Goal: Information Seeking & Learning: Find specific page/section

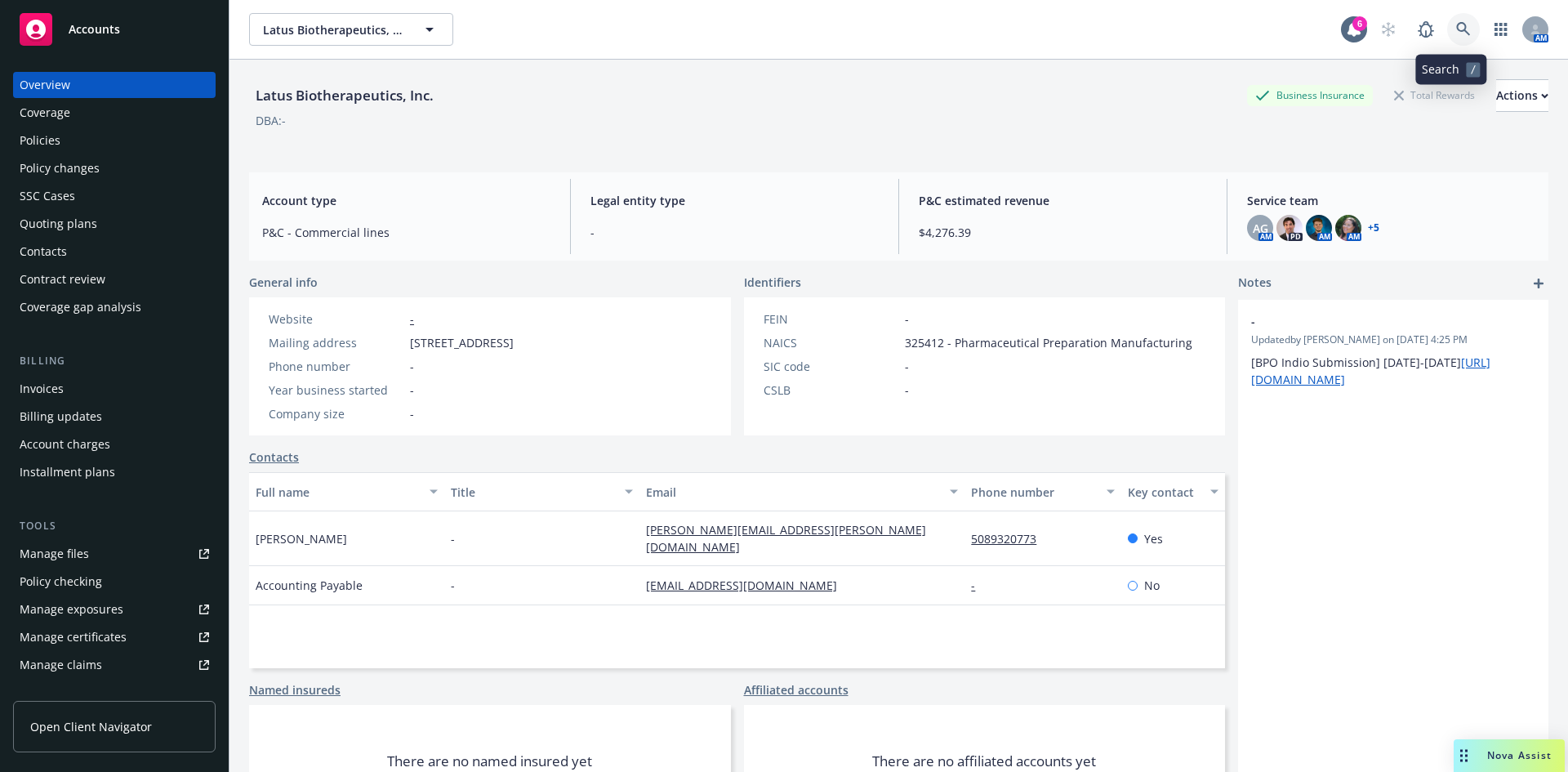
click at [1454, 21] on link at bounding box center [1464, 30] width 33 height 33
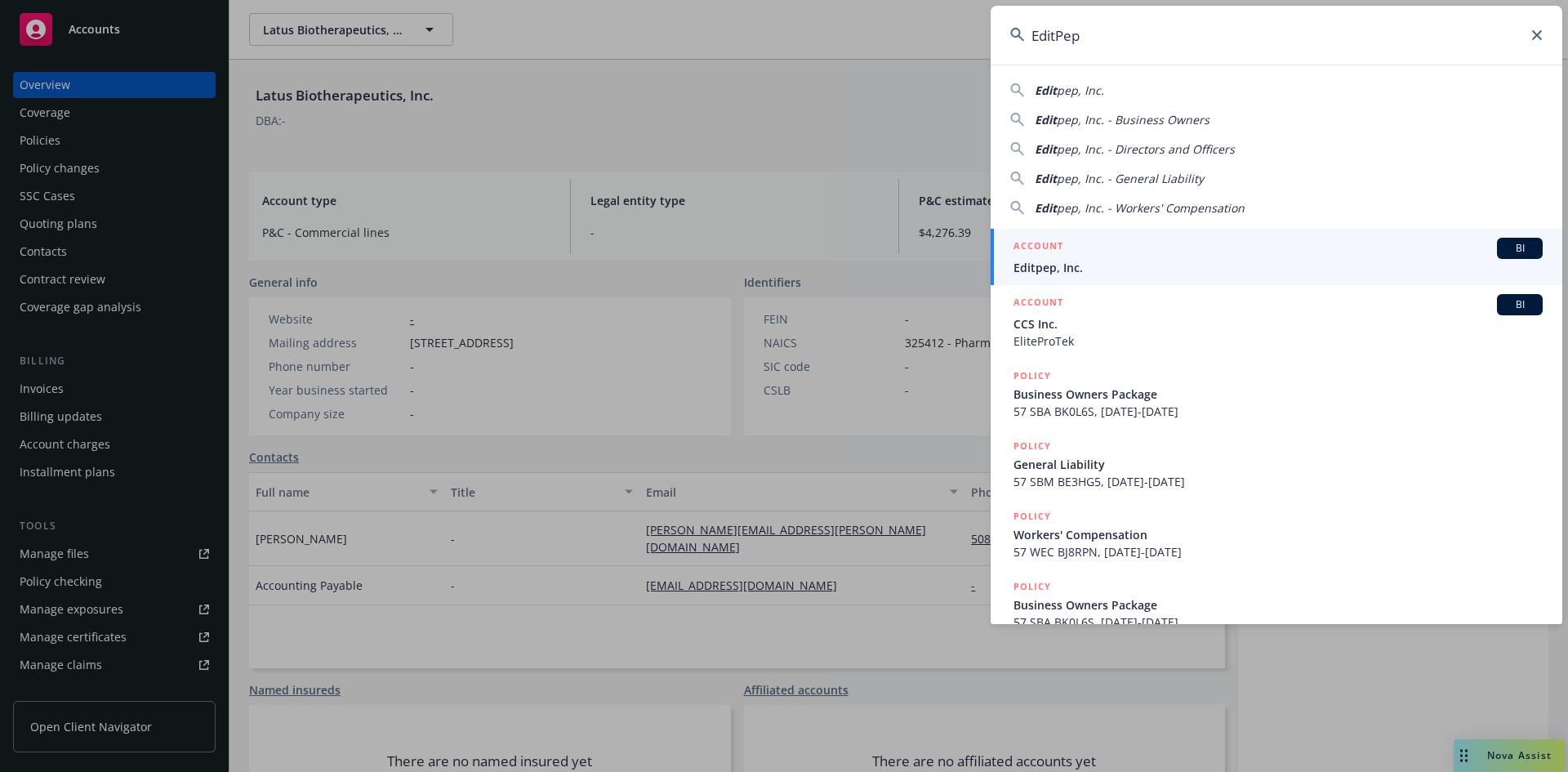
type input "EditPep"
click at [1127, 262] on span "Editpep, Inc." at bounding box center [1278, 267] width 529 height 17
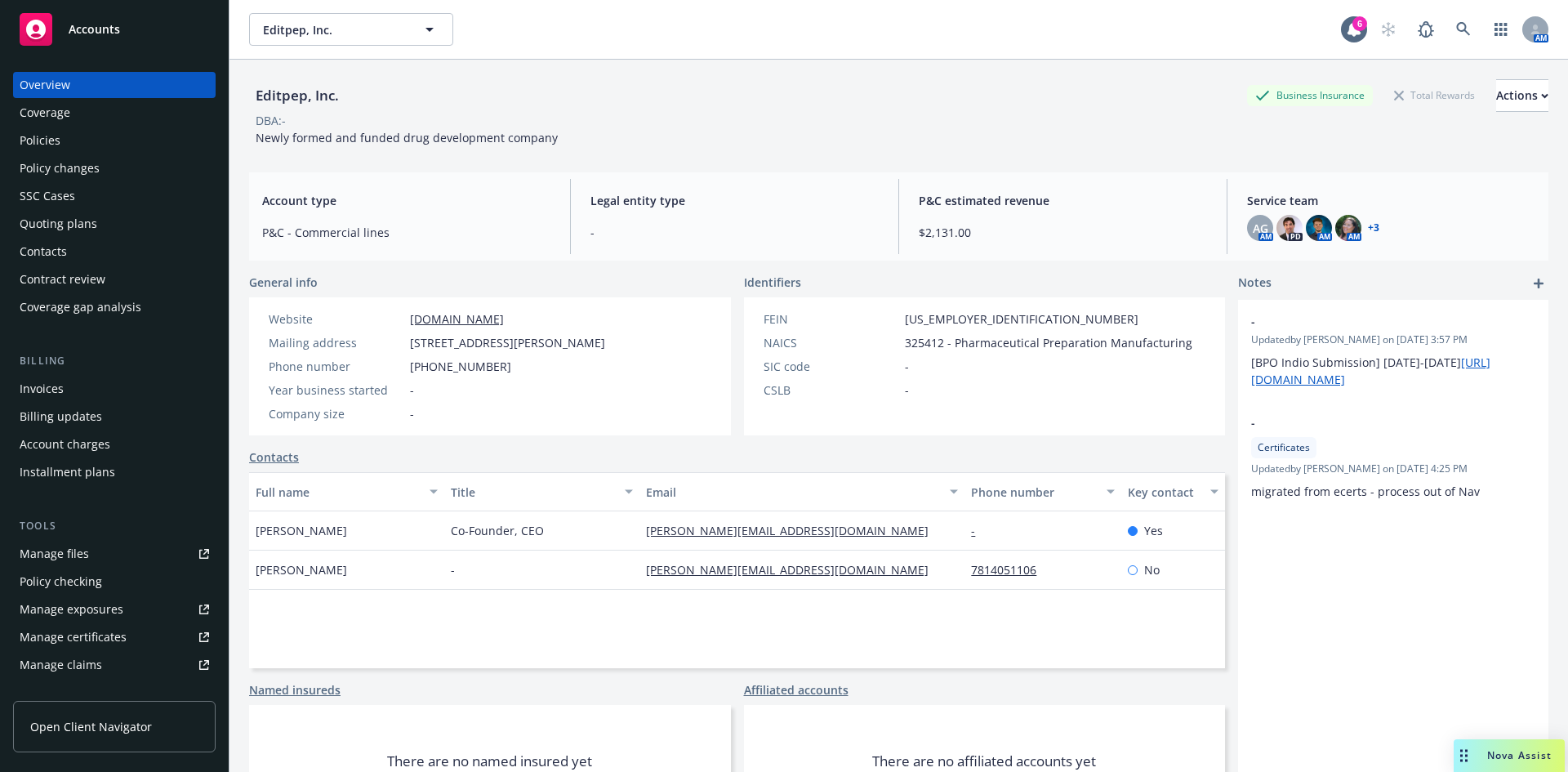
click at [60, 143] on div "Policies" at bounding box center [114, 141] width 189 height 26
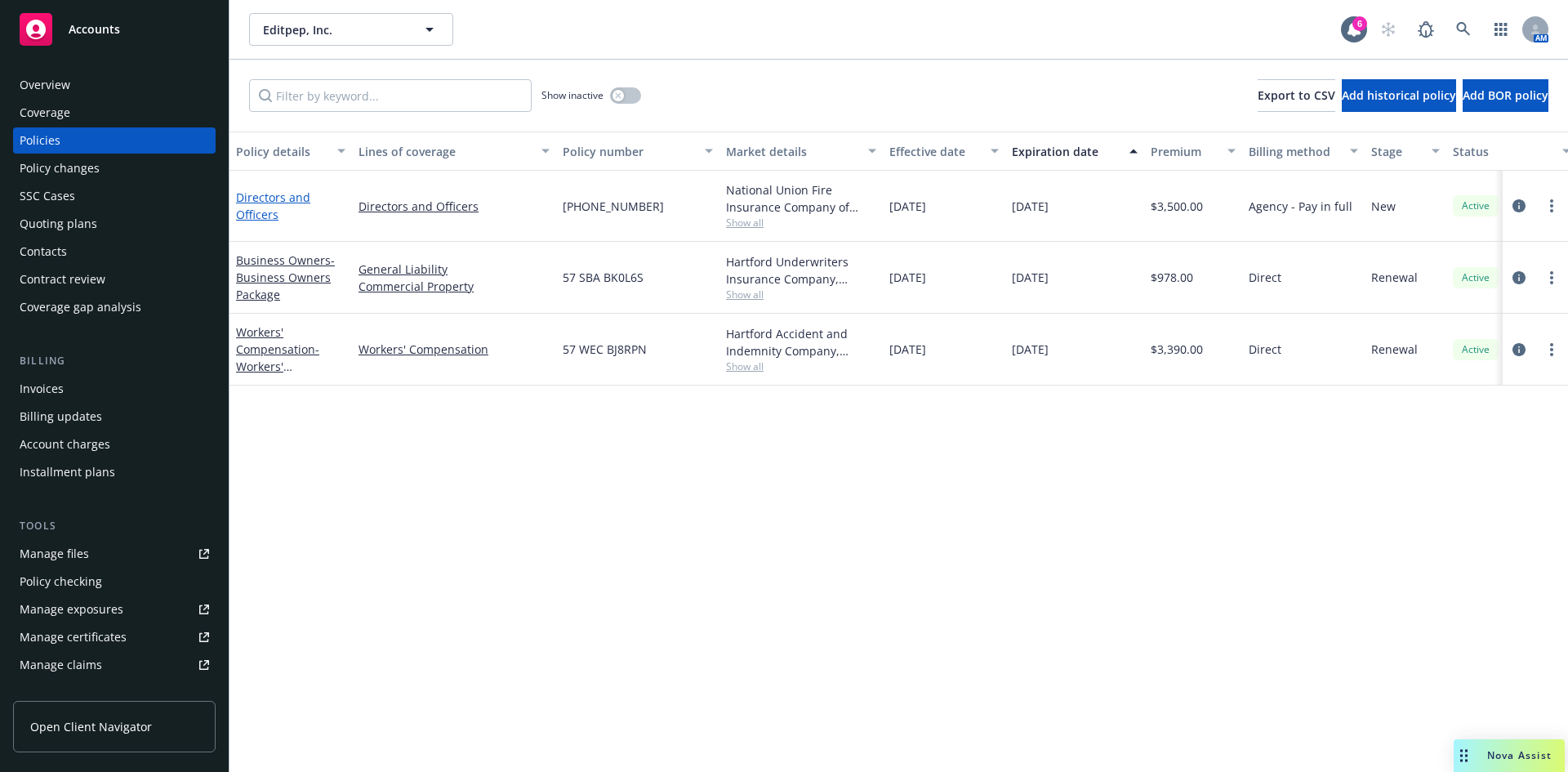
click at [268, 200] on link "Directors and Officers" at bounding box center [273, 206] width 74 height 33
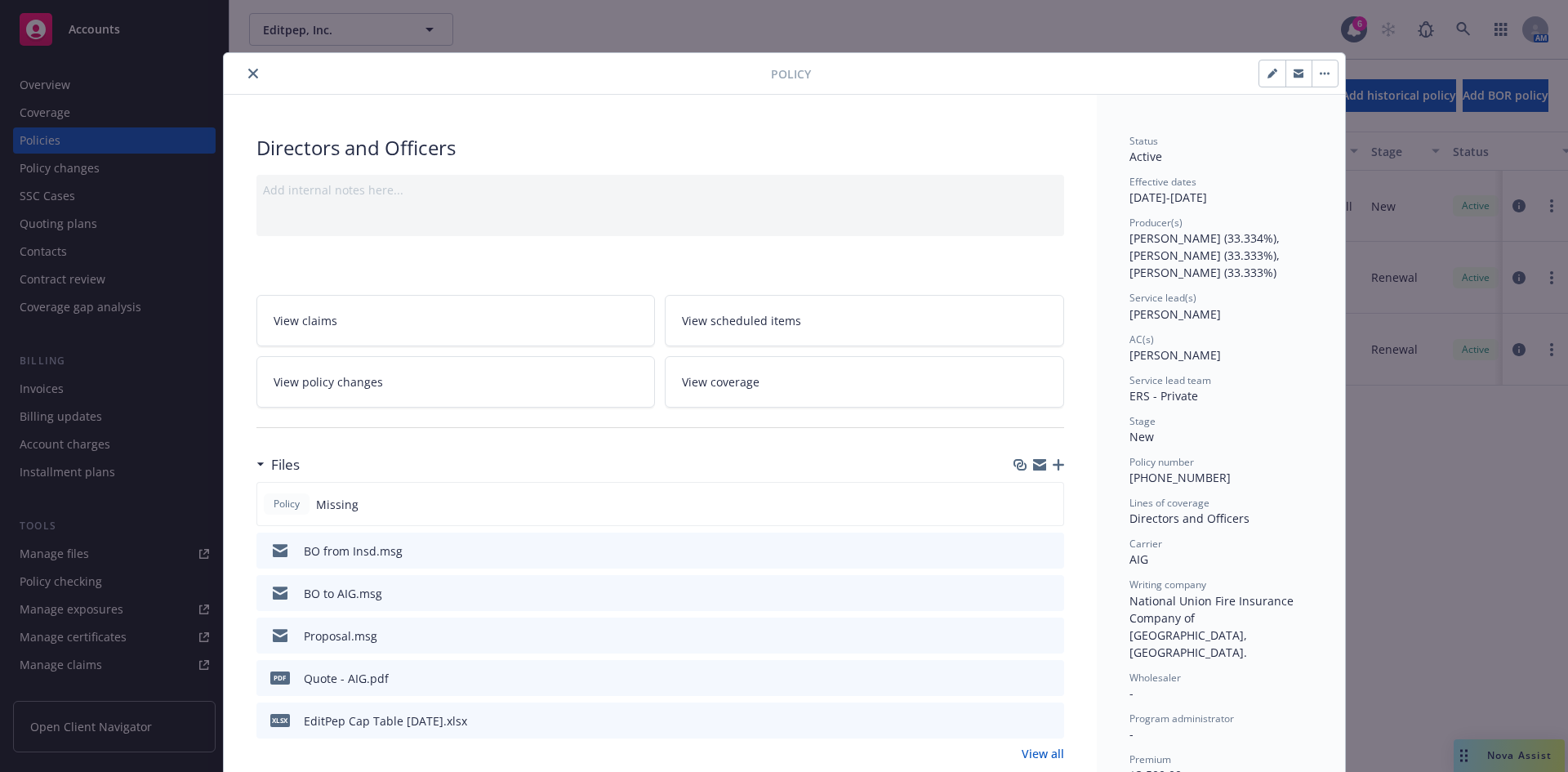
click at [249, 70] on icon "close" at bounding box center [254, 73] width 10 height 10
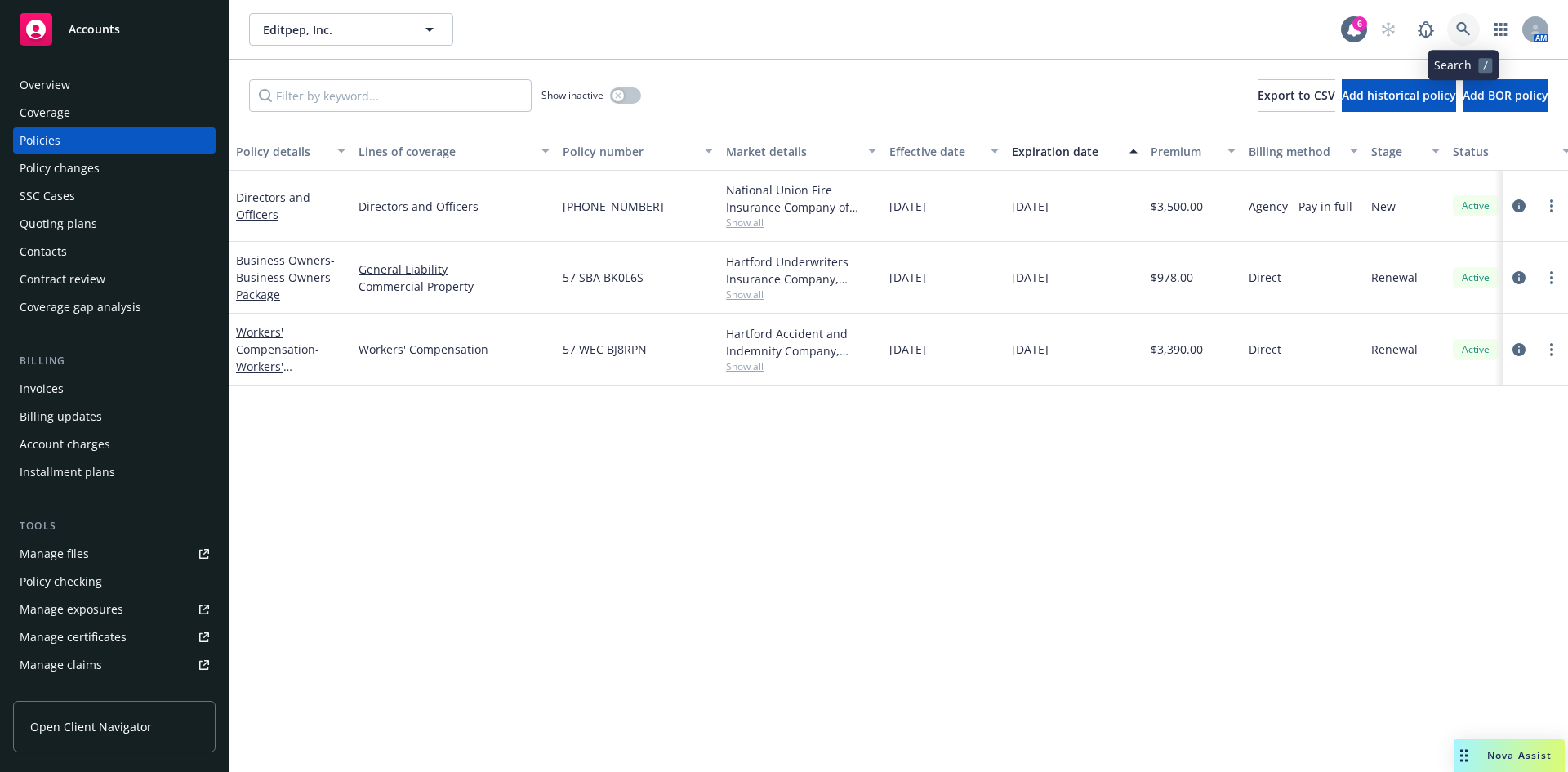
click at [1455, 27] on link at bounding box center [1464, 30] width 33 height 33
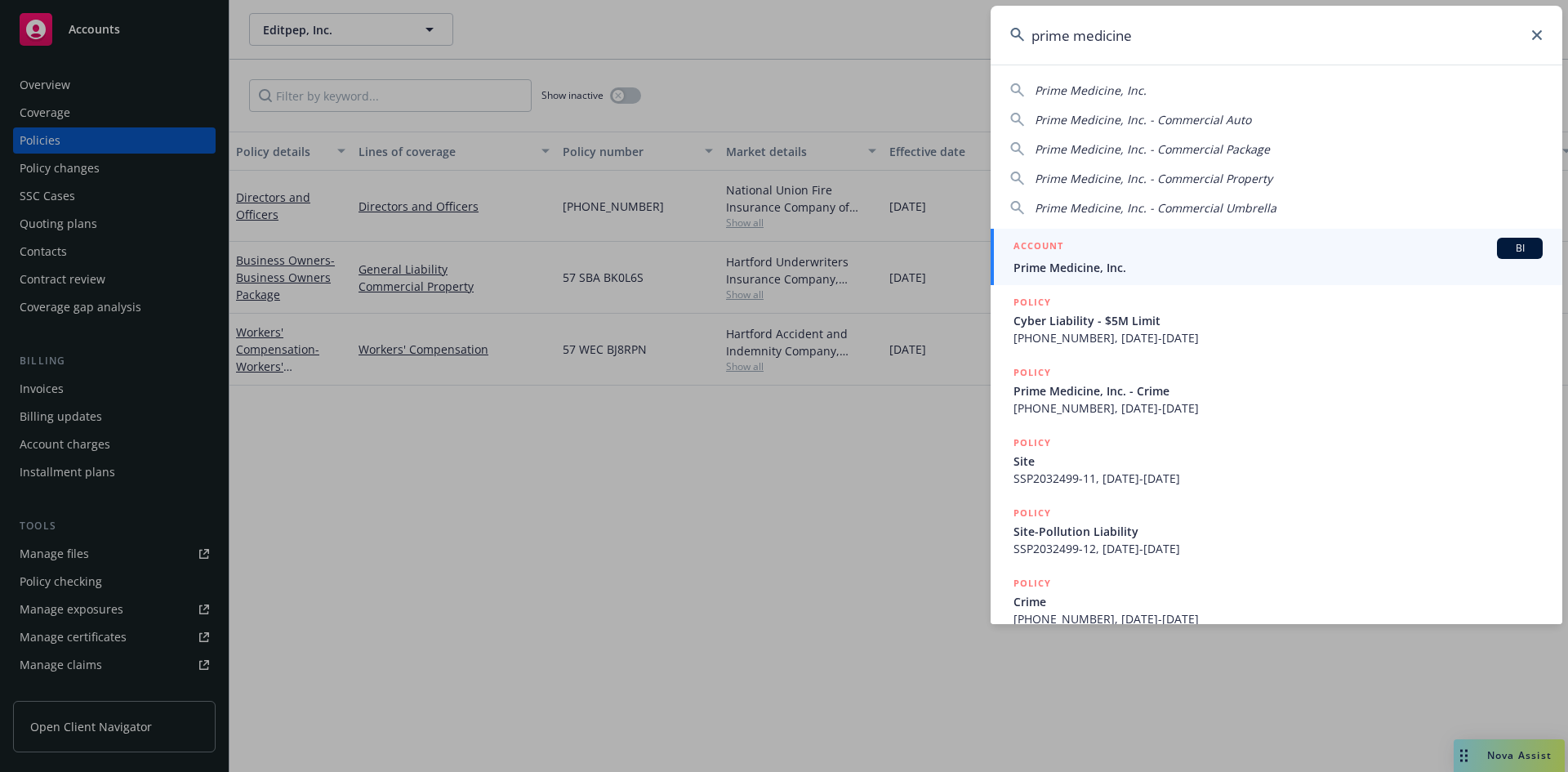
type input "prime medicine"
click at [1077, 263] on span "Prime Medicine, Inc." at bounding box center [1278, 267] width 529 height 17
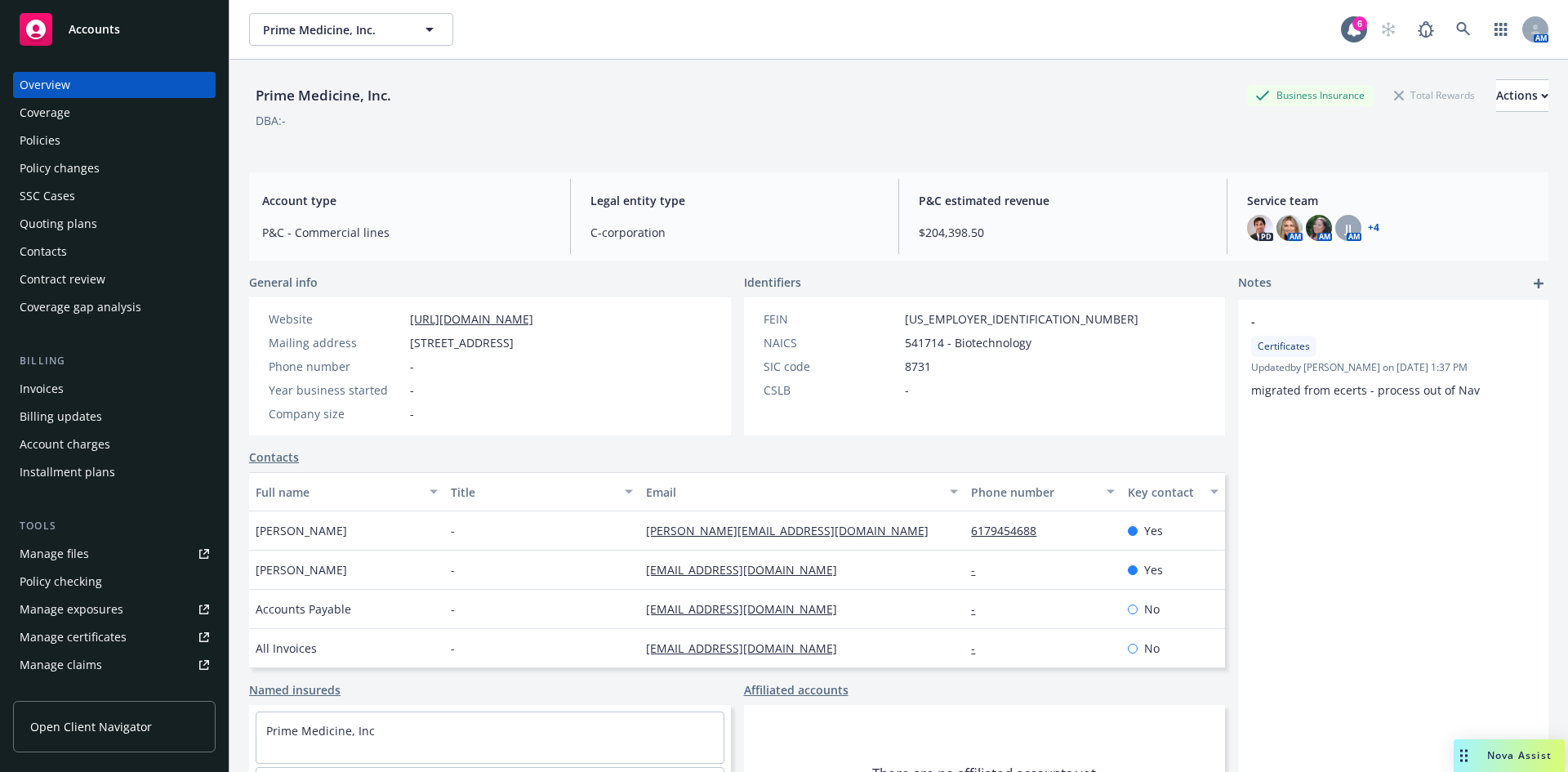
click at [81, 151] on div "Policies" at bounding box center [114, 141] width 189 height 26
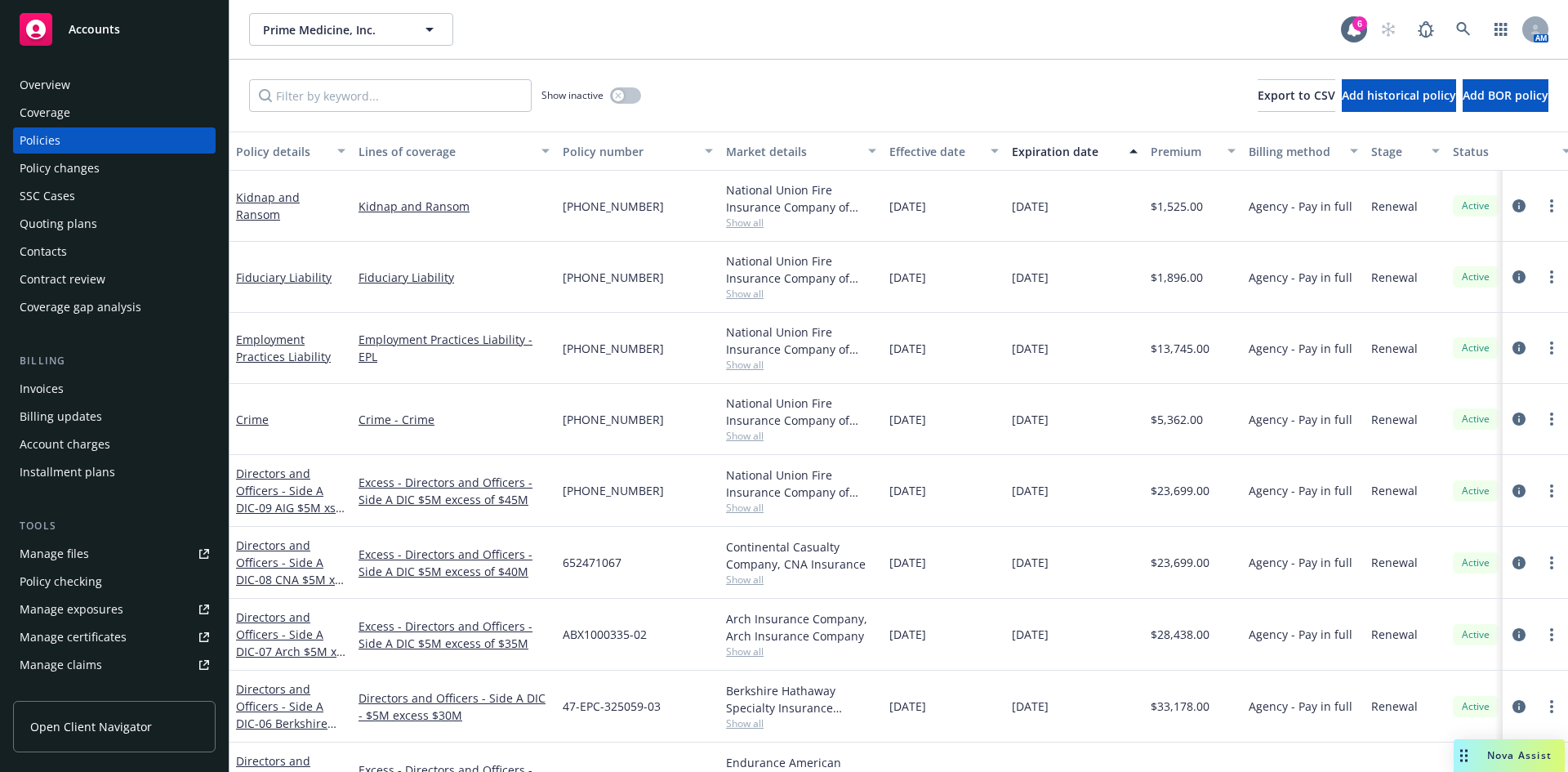
click at [810, 56] on div "Prime Medicine, Inc. Prime Medicine, Inc. 6 AM" at bounding box center [899, 29] width 1339 height 58
click at [764, 45] on div "Prime Medicine, Inc. Prime Medicine, Inc." at bounding box center [795, 30] width 1092 height 33
click at [286, 205] on link "Kidnap and Ransom" at bounding box center [268, 206] width 63 height 33
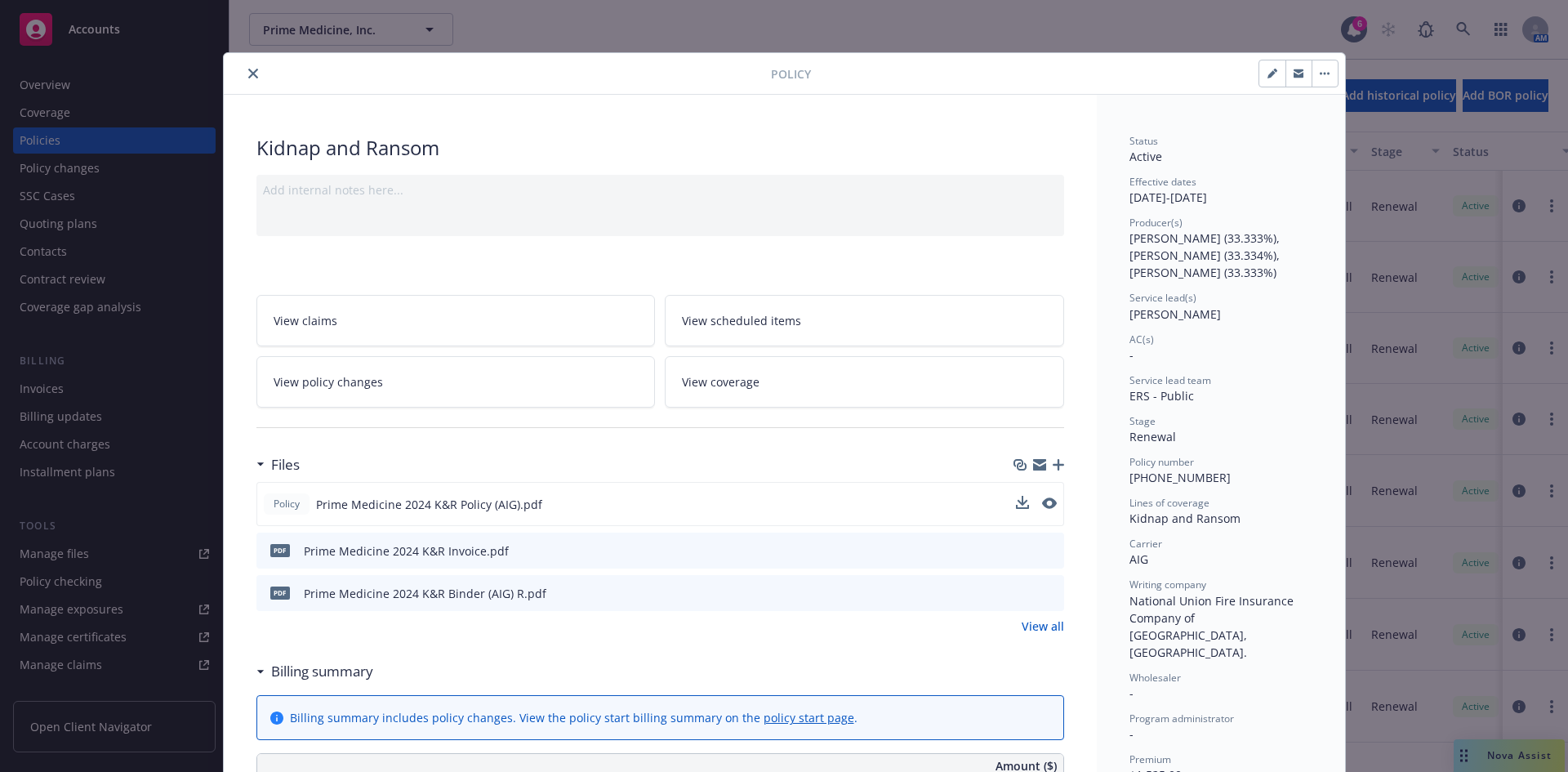
click at [1051, 505] on div "Policy Prime Medicine 2024 K&R Policy (AIG).pdf" at bounding box center [661, 505] width 808 height 44
click at [1040, 498] on icon "preview file" at bounding box center [1048, 503] width 15 height 12
click at [249, 73] on icon "close" at bounding box center [254, 73] width 10 height 10
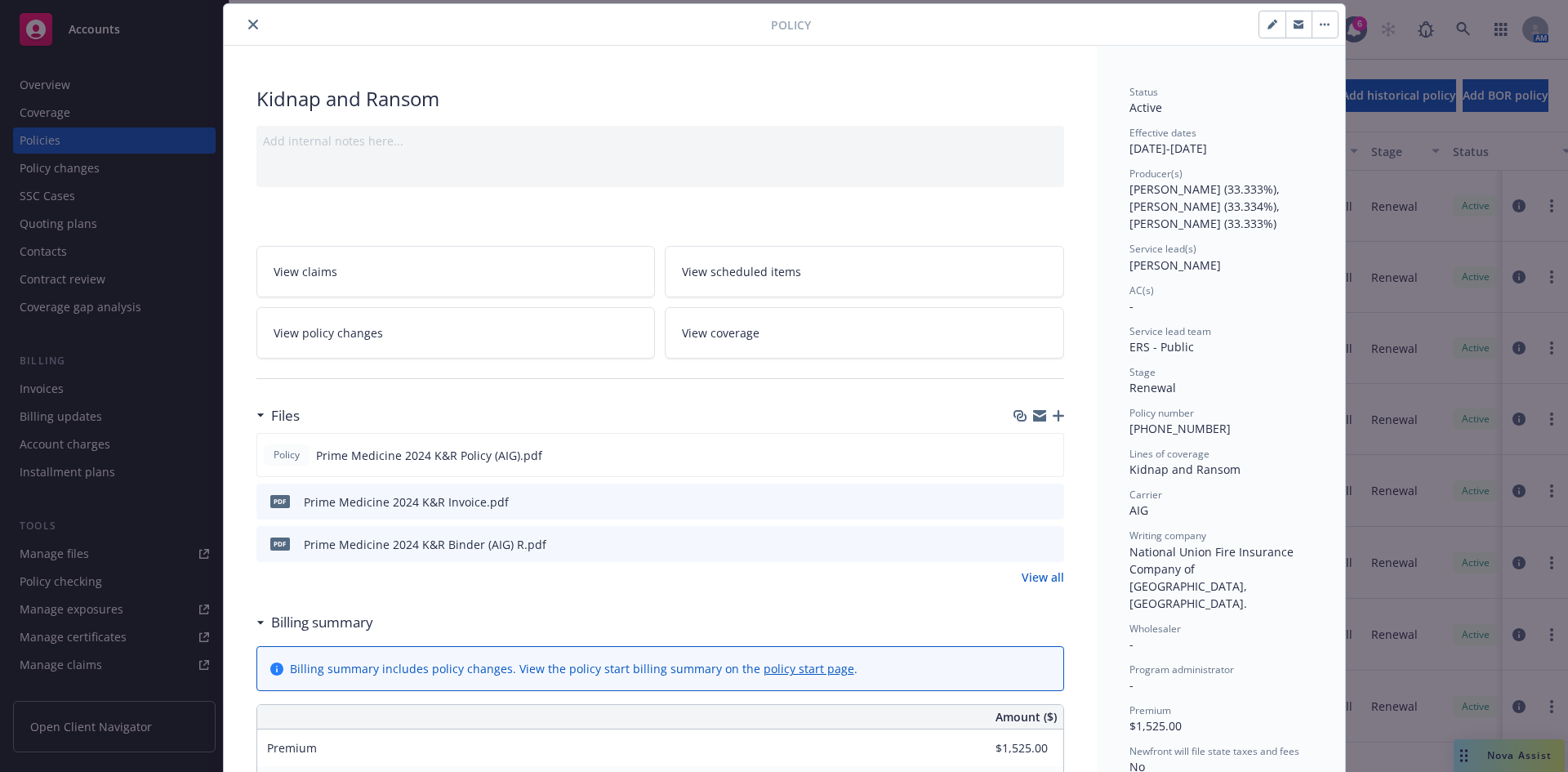
click at [249, 26] on icon "close" at bounding box center [254, 25] width 10 height 10
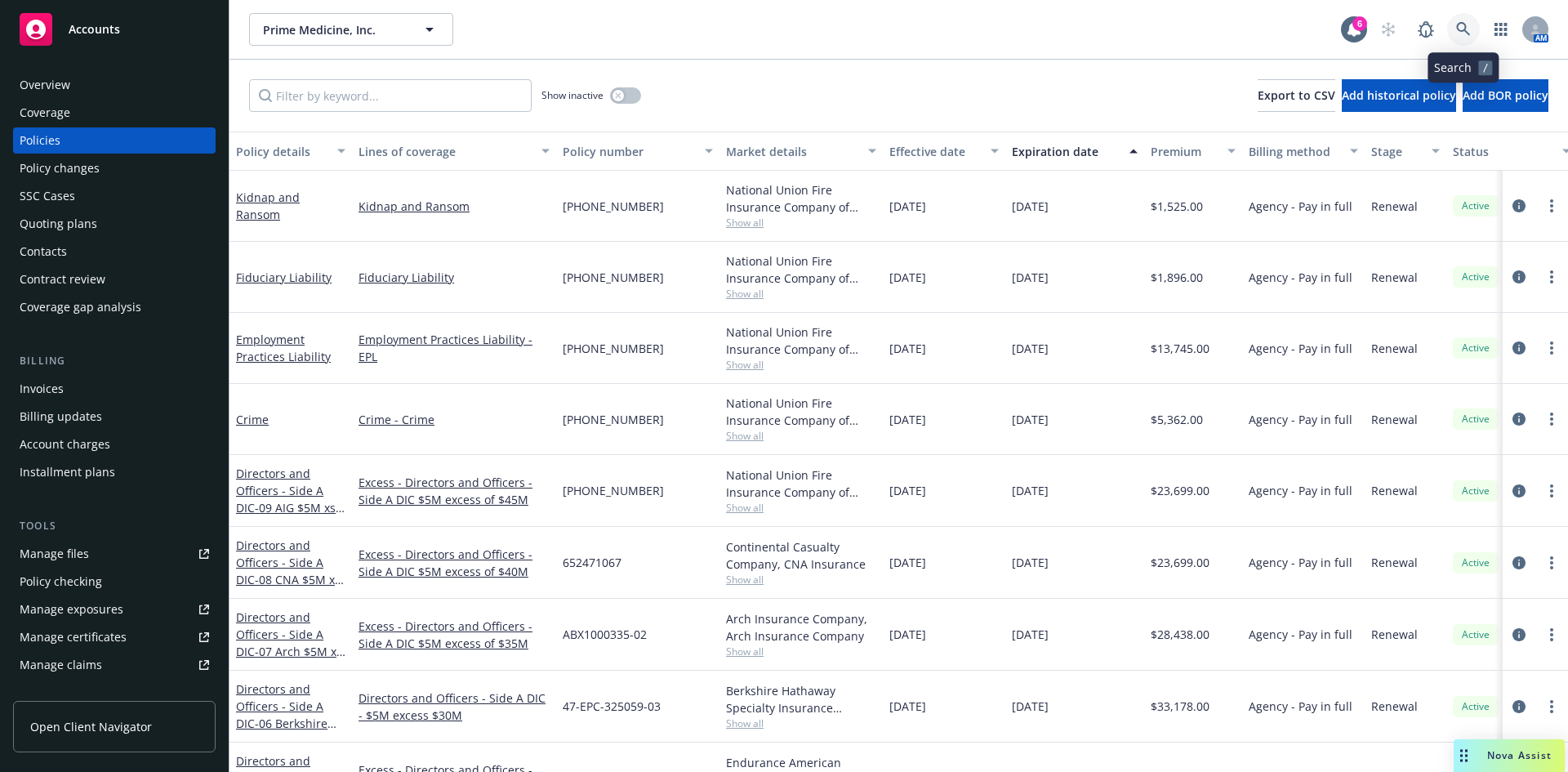
click at [1466, 25] on icon at bounding box center [1464, 30] width 15 height 15
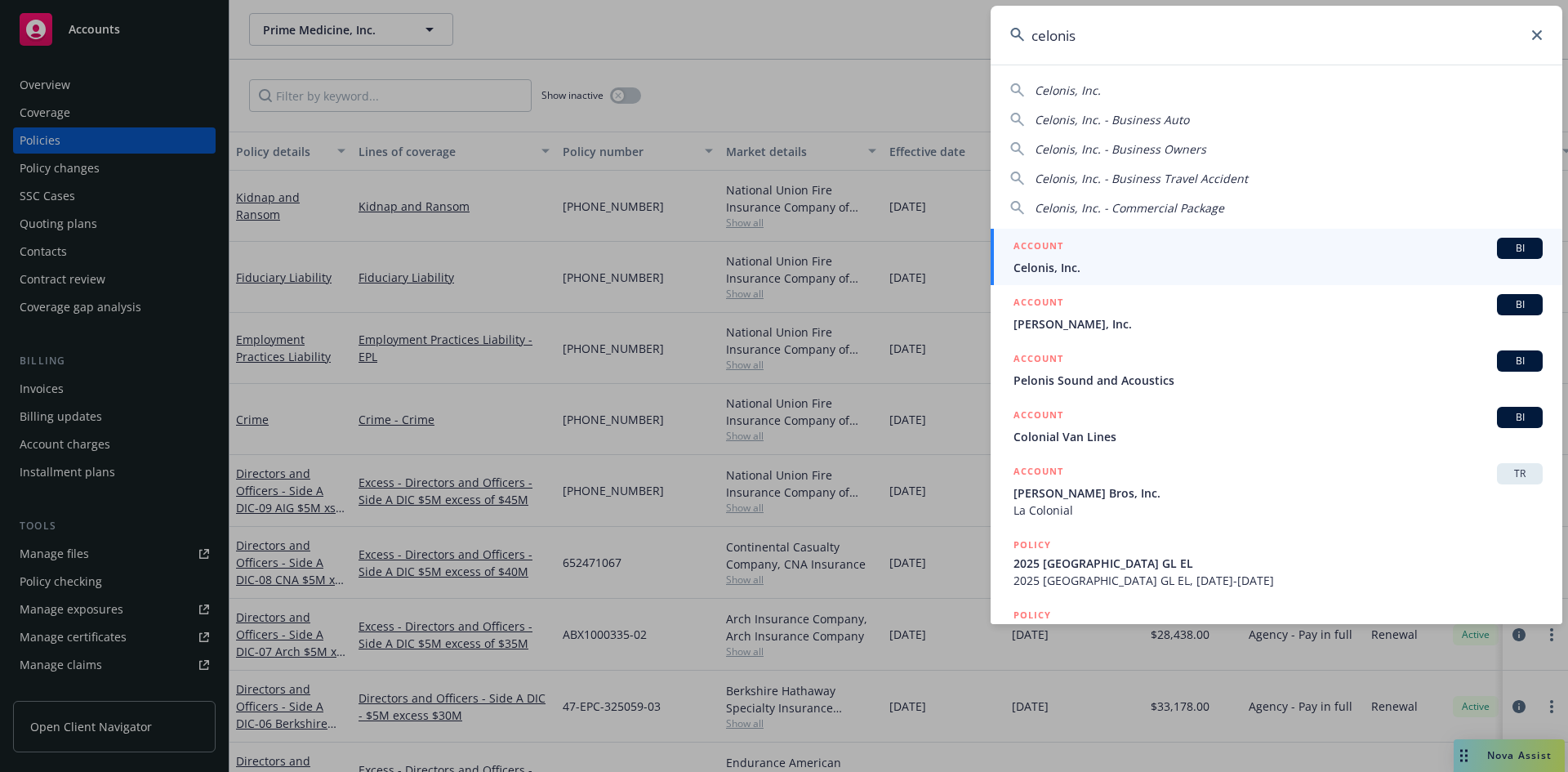
type input "celonis"
click at [1083, 259] on div "ACCOUNT BI Celonis, Inc." at bounding box center [1278, 257] width 529 height 39
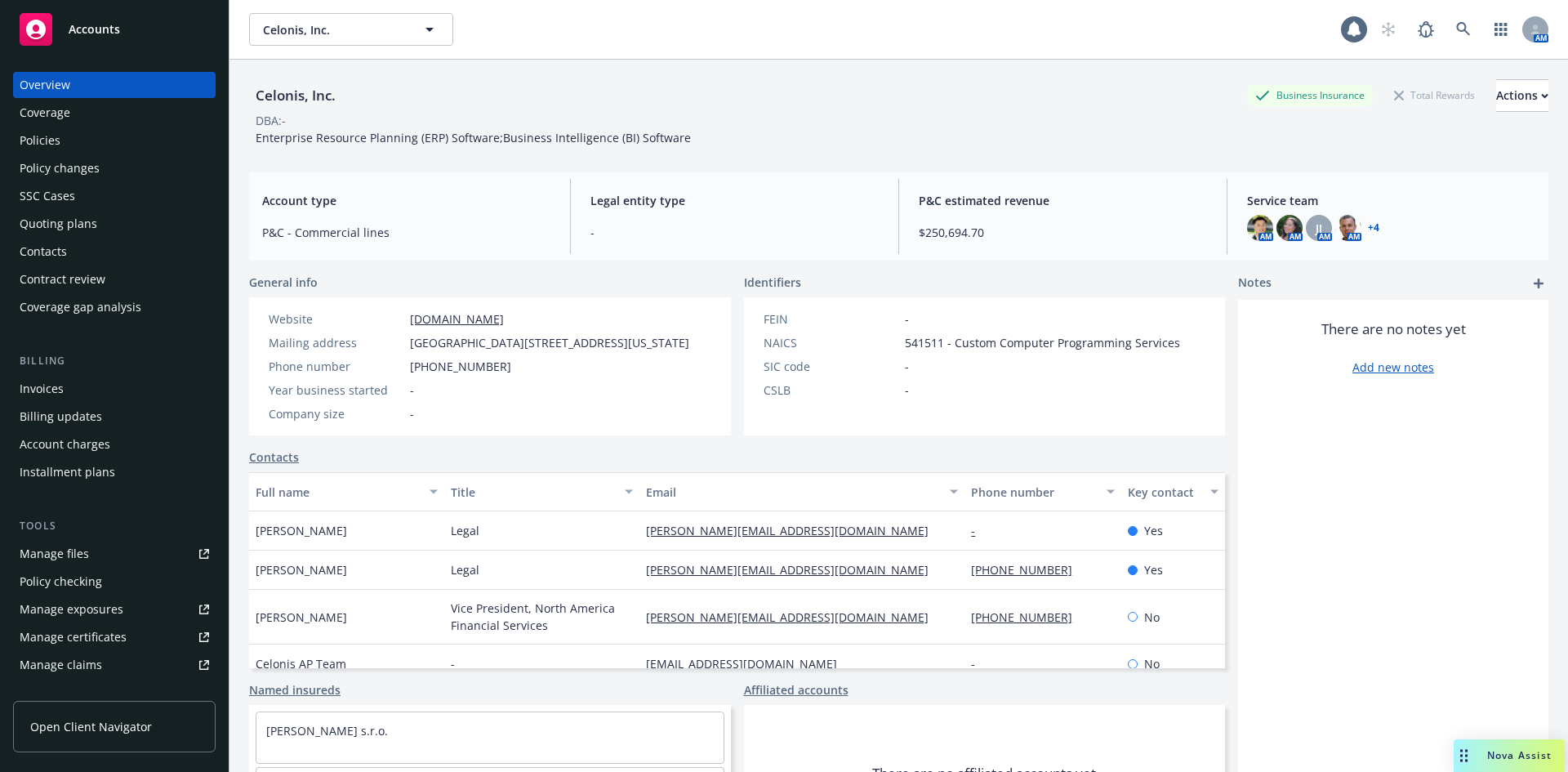
click at [27, 133] on div "Policies" at bounding box center [40, 141] width 41 height 26
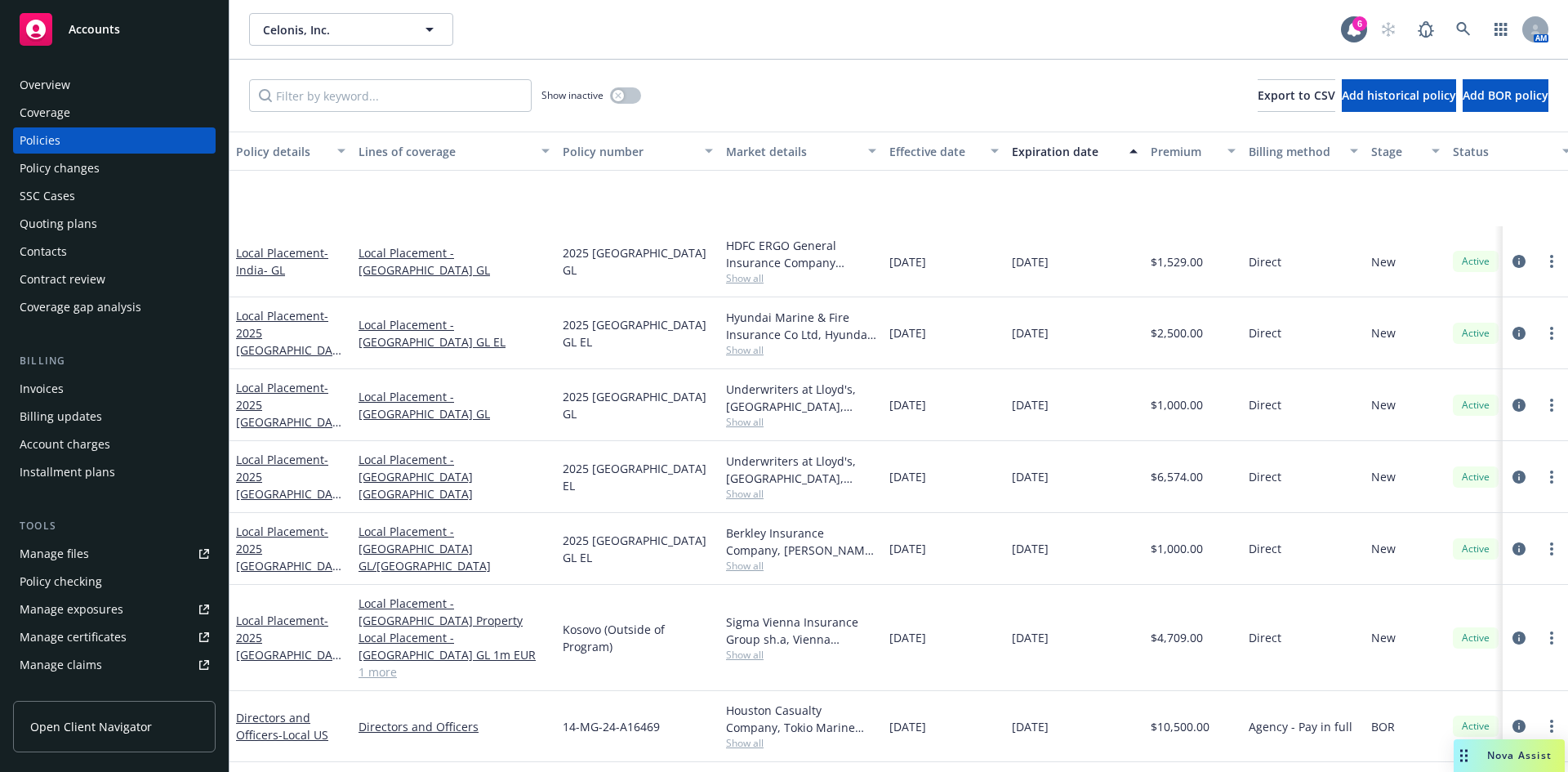
scroll to position [1962, 0]
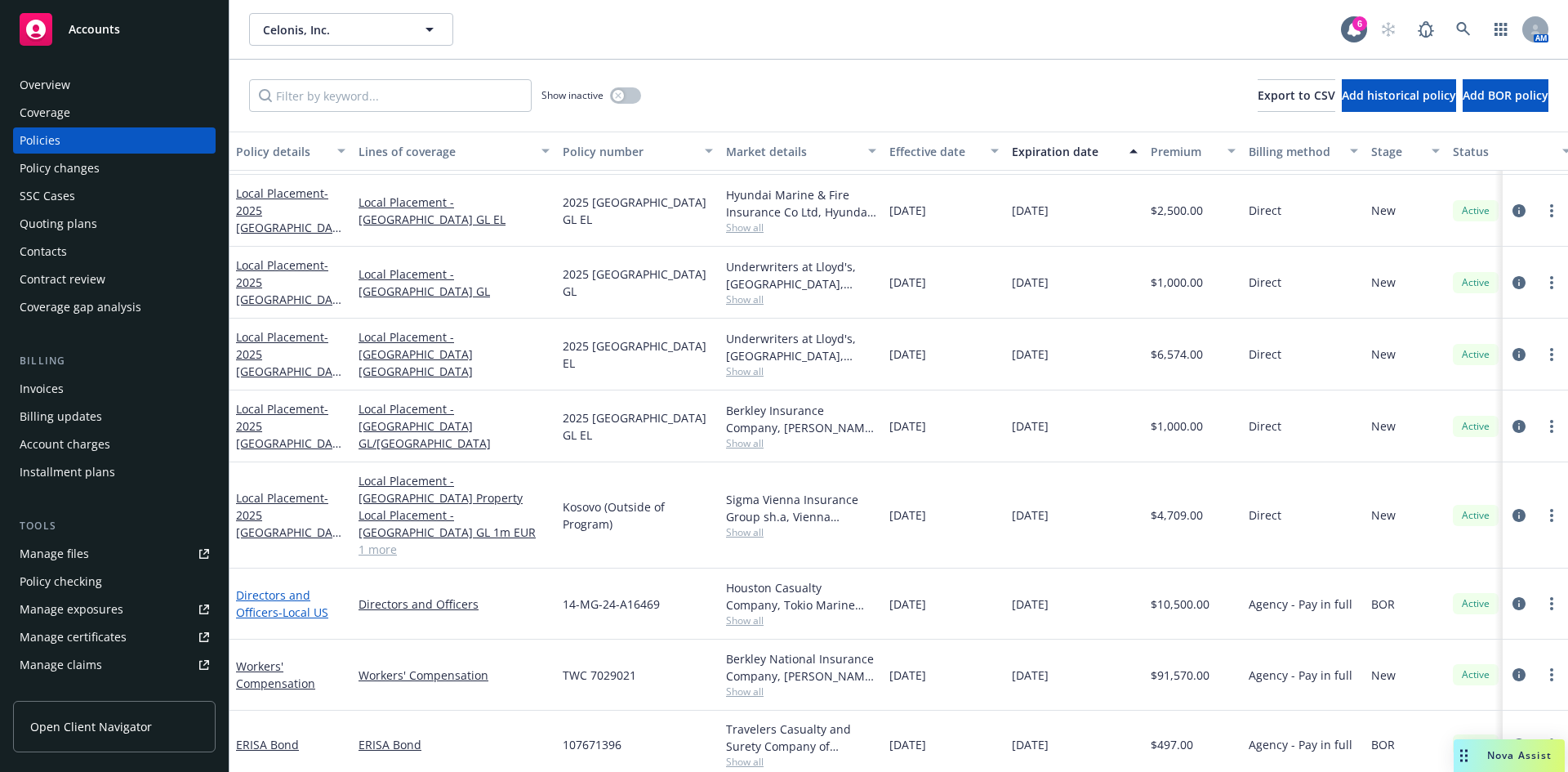
click at [276, 593] on link "Directors and Officers - Local US" at bounding box center [282, 604] width 92 height 33
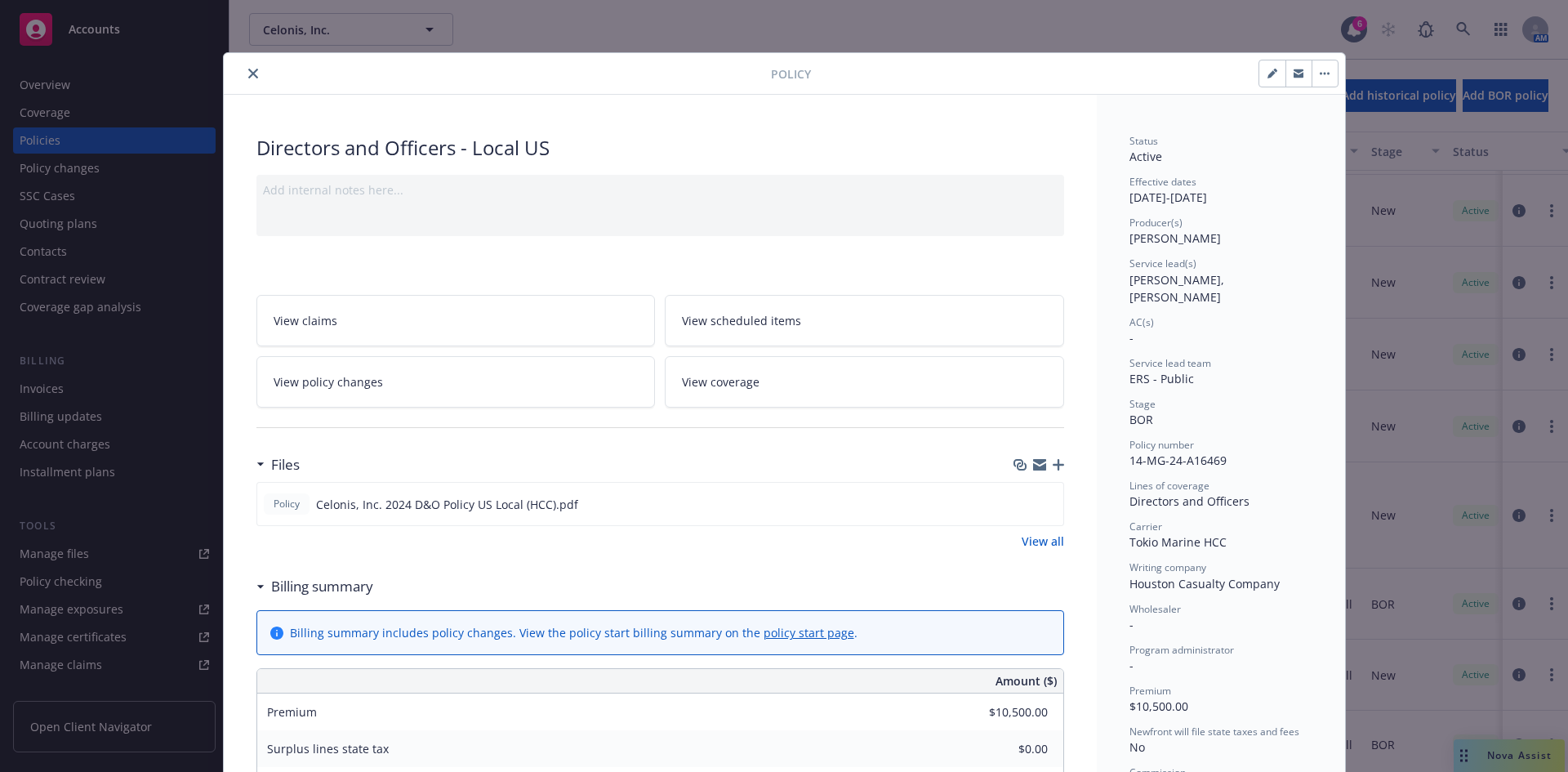
click at [249, 71] on icon "close" at bounding box center [254, 73] width 10 height 10
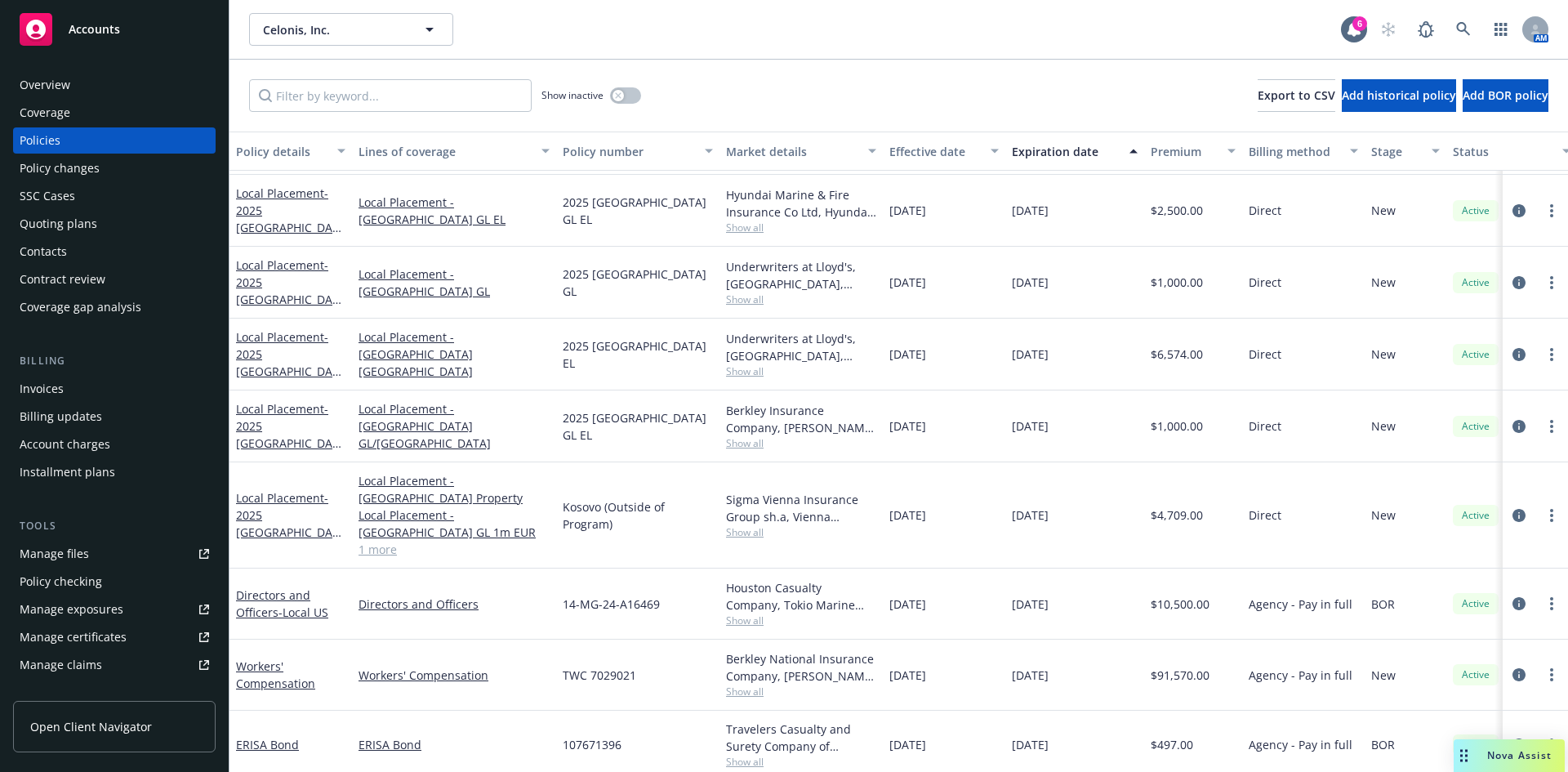
click at [48, 384] on div "Invoices" at bounding box center [42, 389] width 44 height 26
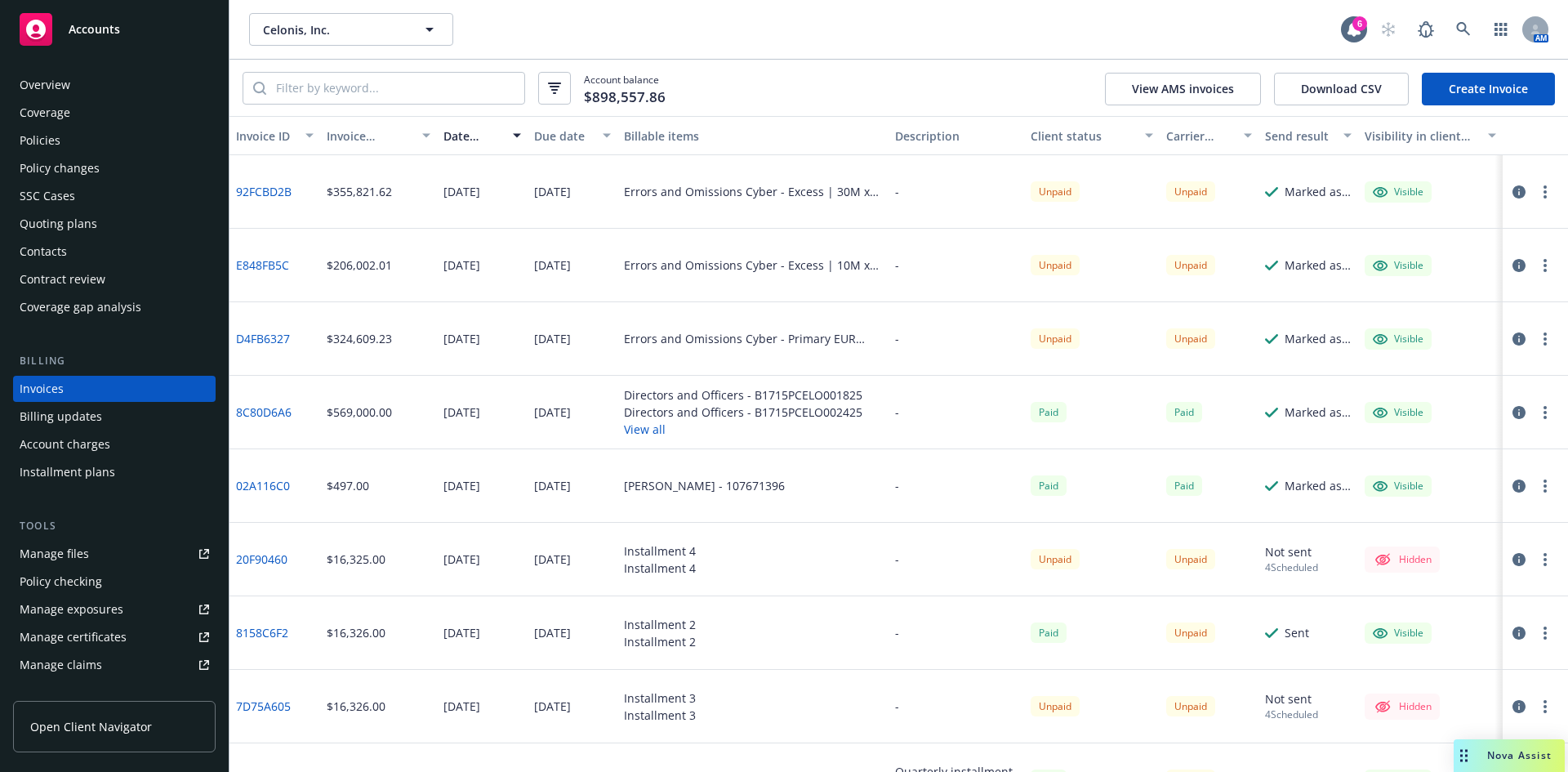
click at [650, 431] on button "View all" at bounding box center [743, 429] width 239 height 17
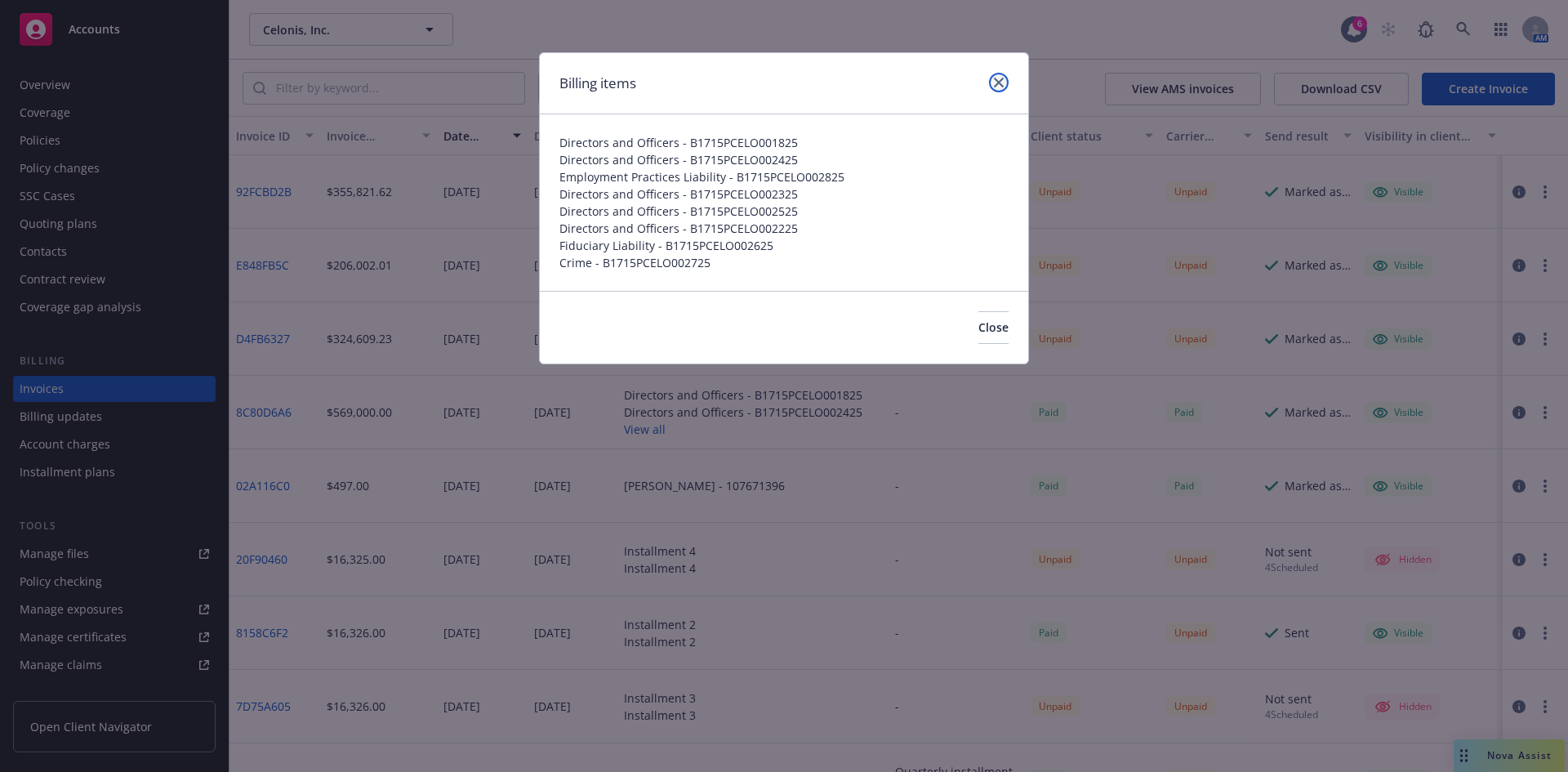
click at [1003, 80] on icon "close" at bounding box center [999, 82] width 10 height 10
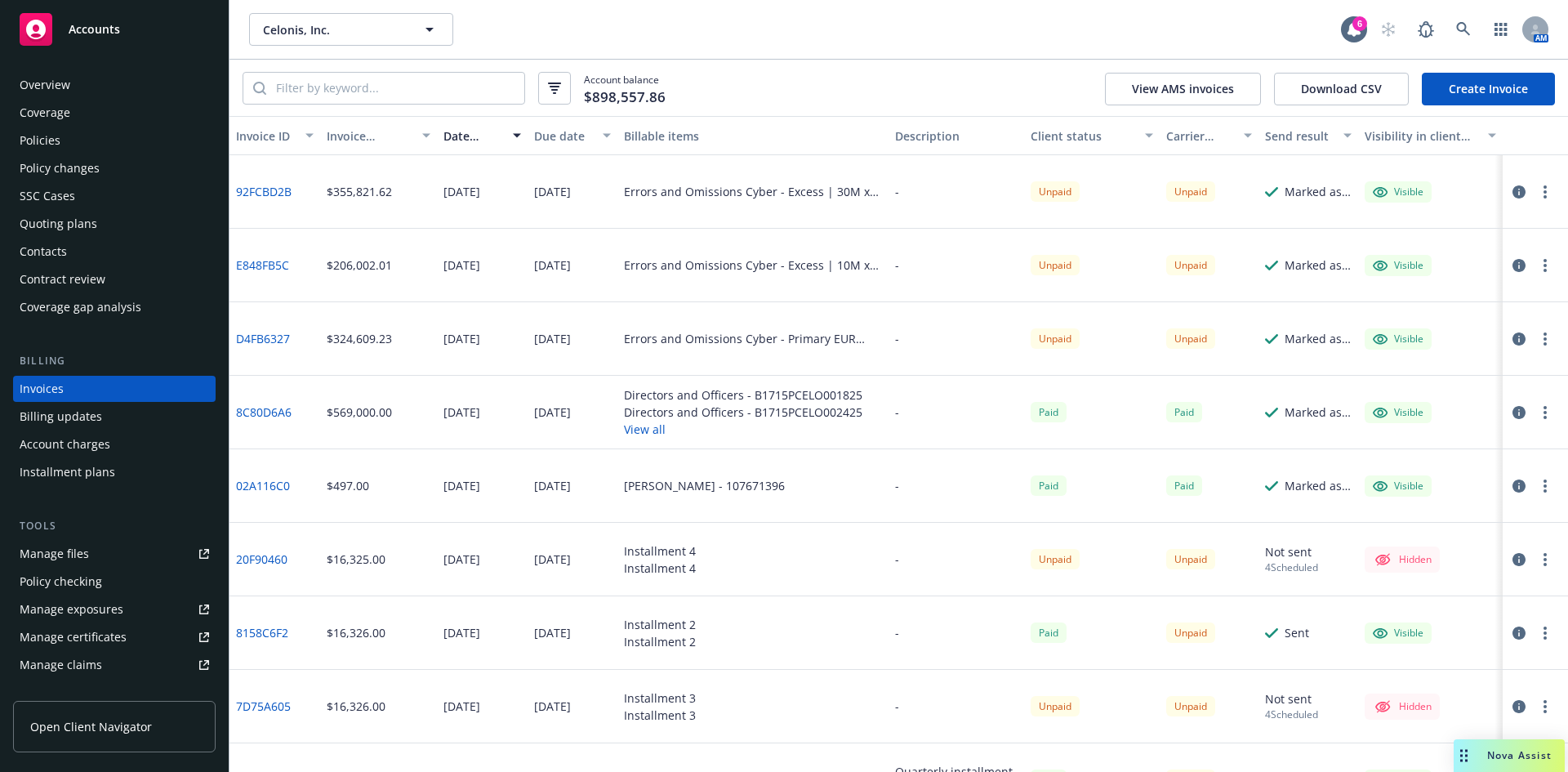
click at [649, 433] on button "View all" at bounding box center [743, 429] width 239 height 17
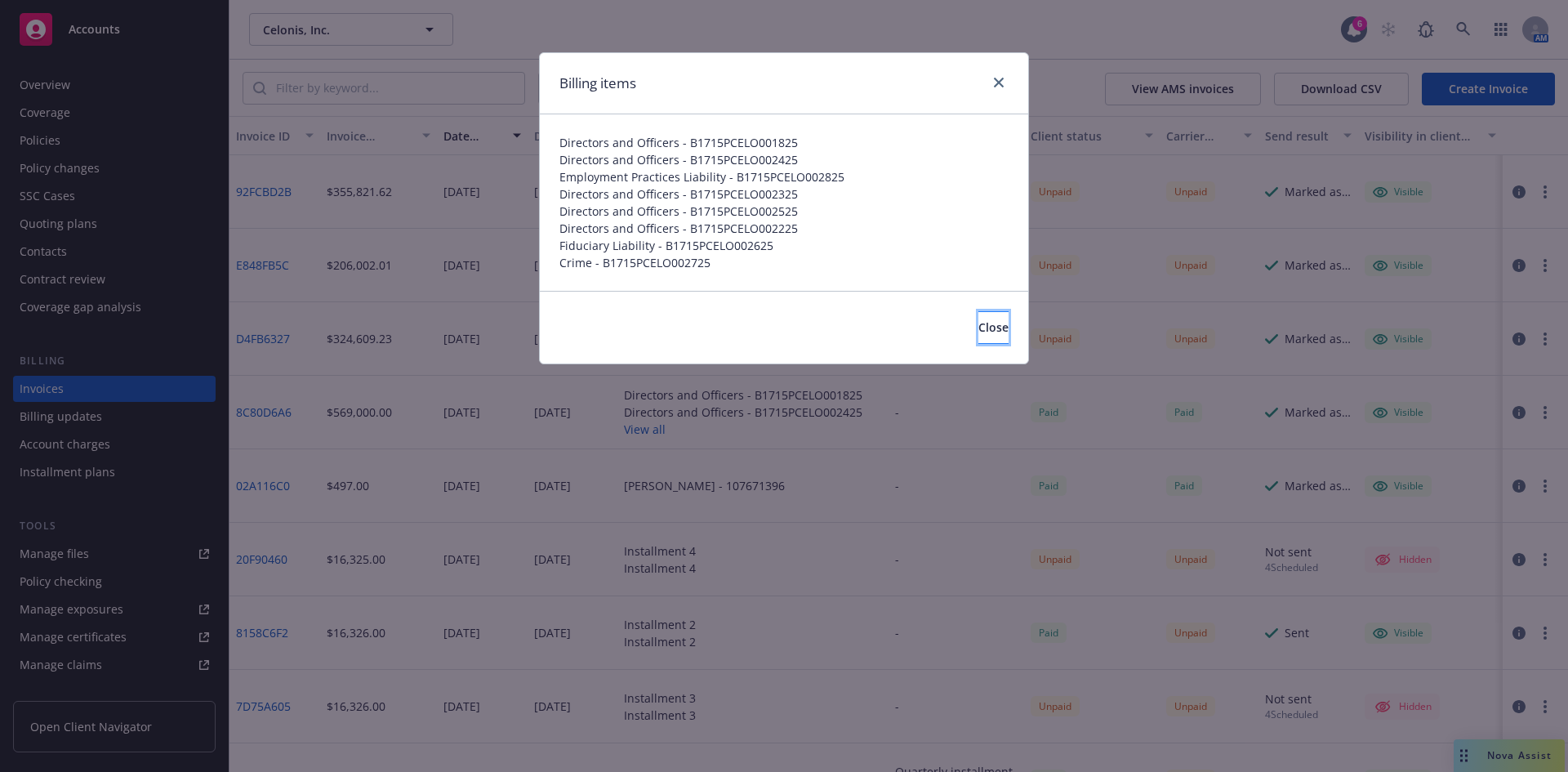
click at [979, 325] on span "Close" at bounding box center [993, 327] width 30 height 16
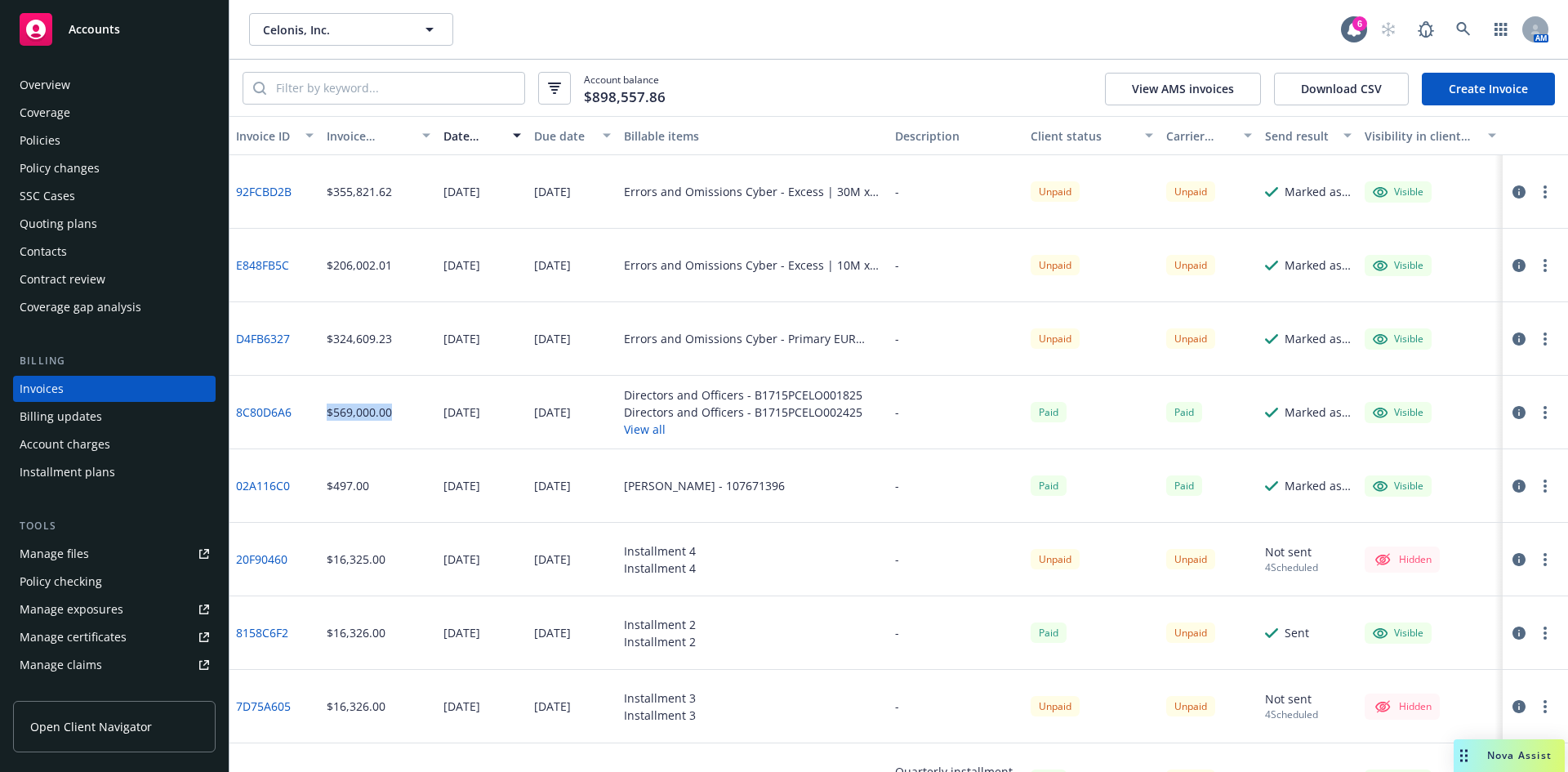
drag, startPoint x: 319, startPoint y: 416, endPoint x: 399, endPoint y: 418, distance: 80.0
click at [399, 418] on div "$569,000.00" at bounding box center [379, 412] width 118 height 73
click at [400, 429] on div "$569,000.00" at bounding box center [379, 412] width 118 height 73
click at [630, 428] on button "View all" at bounding box center [743, 429] width 239 height 17
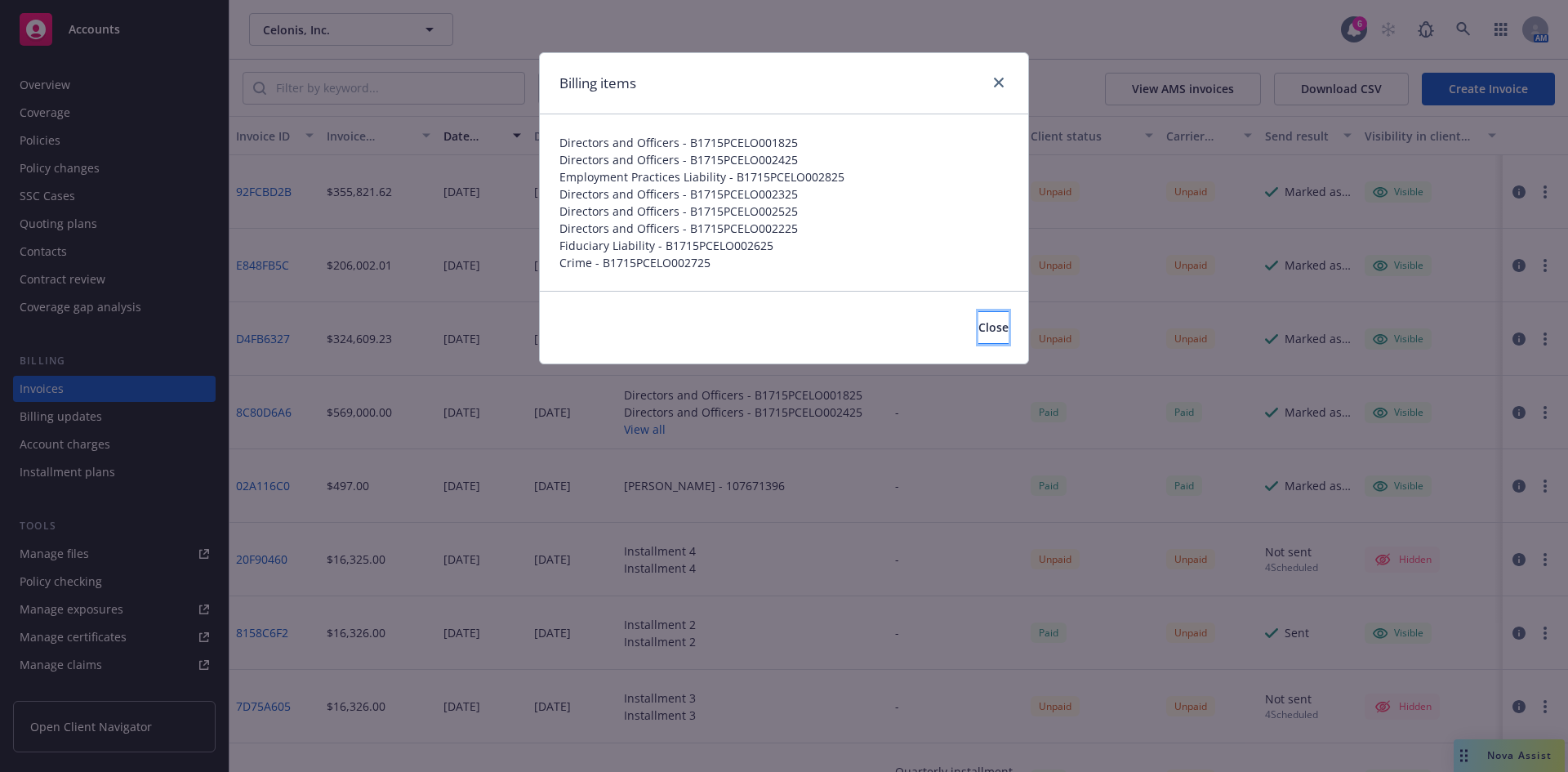
click at [985, 326] on button "Close" at bounding box center [993, 328] width 30 height 33
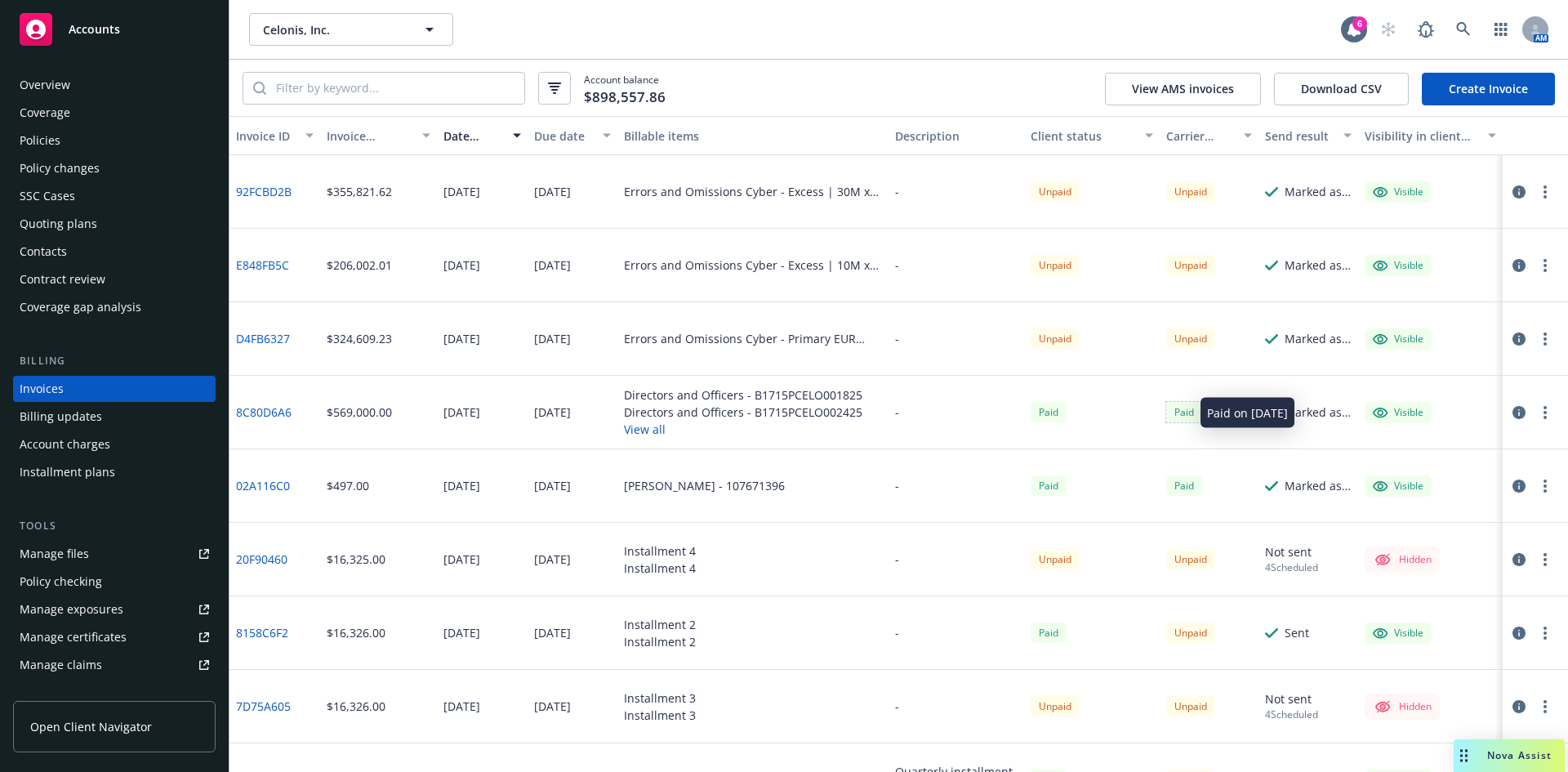
click at [1180, 417] on div "Paid" at bounding box center [1184, 412] width 36 height 21
click at [1176, 411] on div "Paid" at bounding box center [1184, 412] width 36 height 21
click at [244, 416] on link "8C80D6A6" at bounding box center [263, 412] width 55 height 17
click at [63, 129] on div "Policies" at bounding box center [114, 141] width 189 height 26
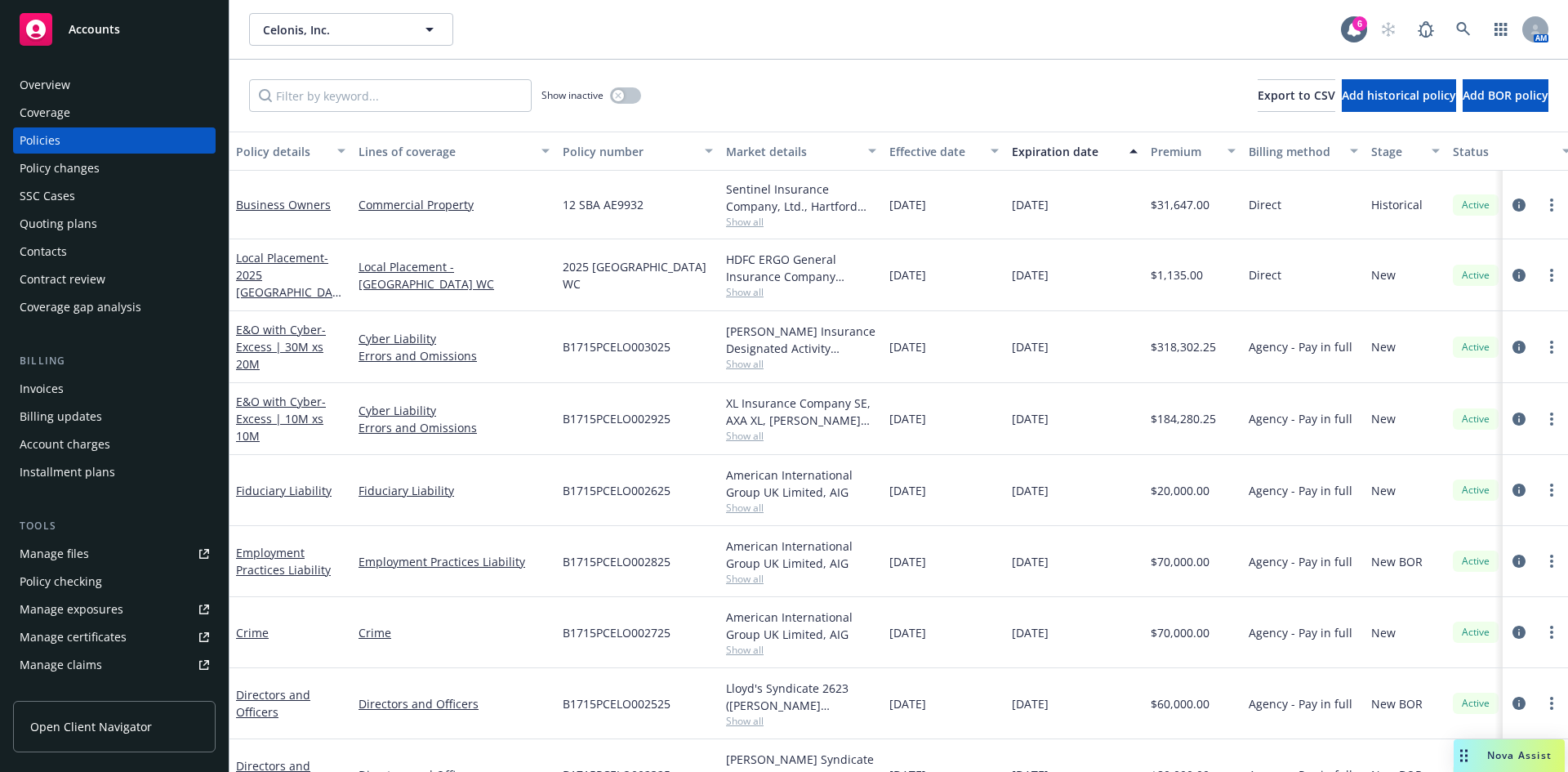
click at [39, 393] on div "Invoices" at bounding box center [42, 389] width 44 height 26
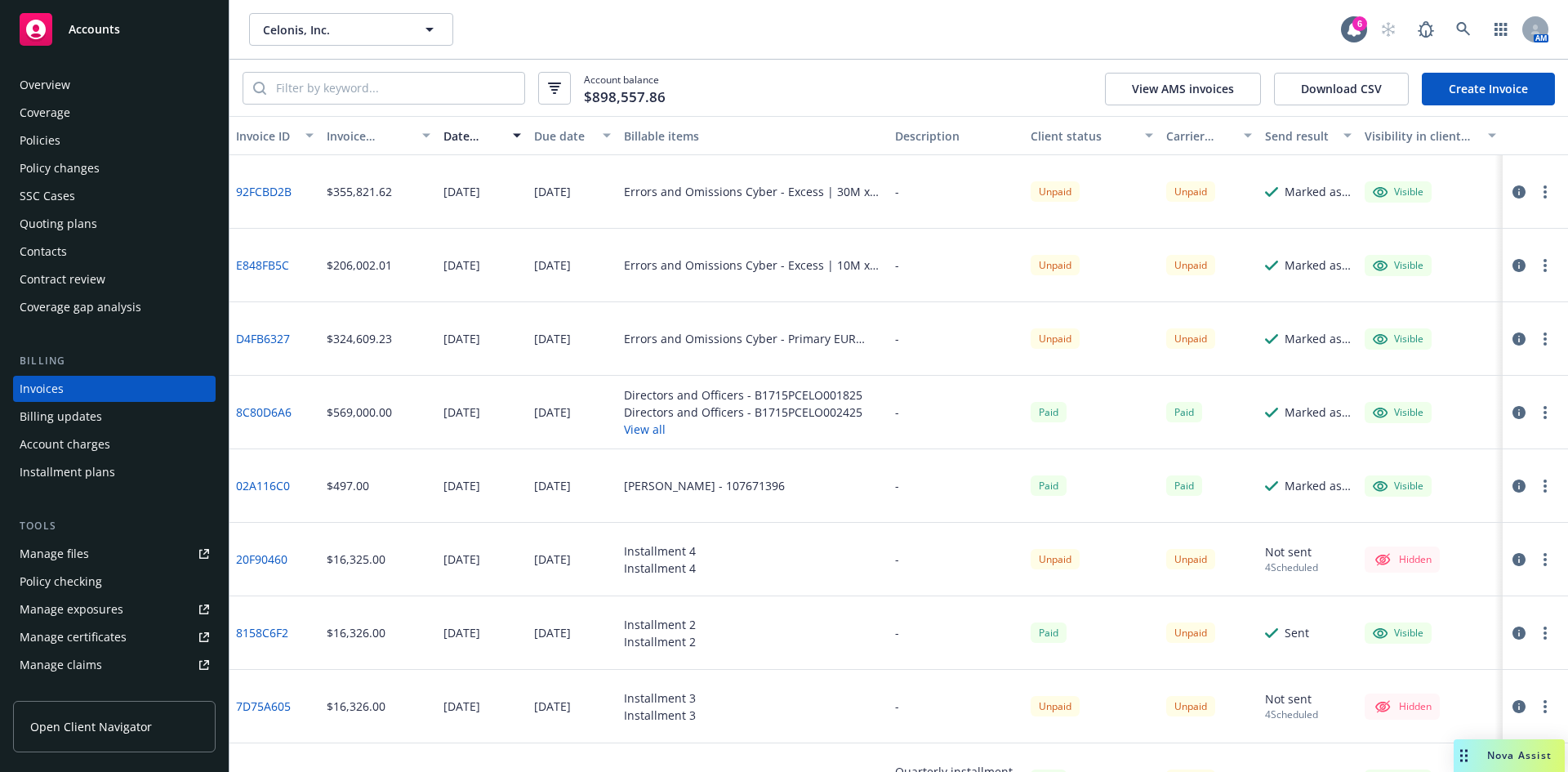
click at [254, 412] on link "8C80D6A6" at bounding box center [263, 412] width 55 height 17
click at [48, 138] on div "Policies" at bounding box center [40, 141] width 41 height 26
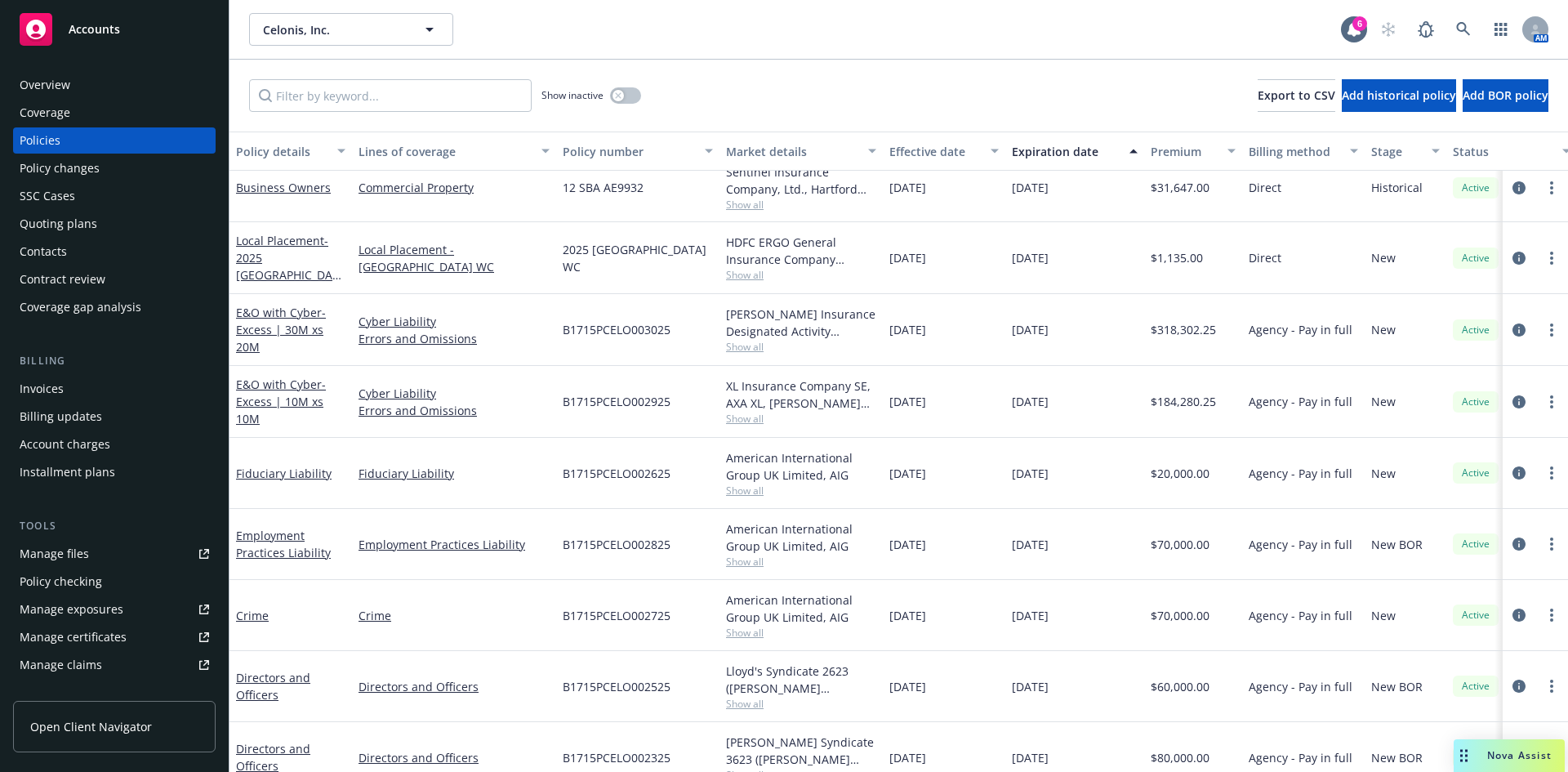
scroll to position [117, 0]
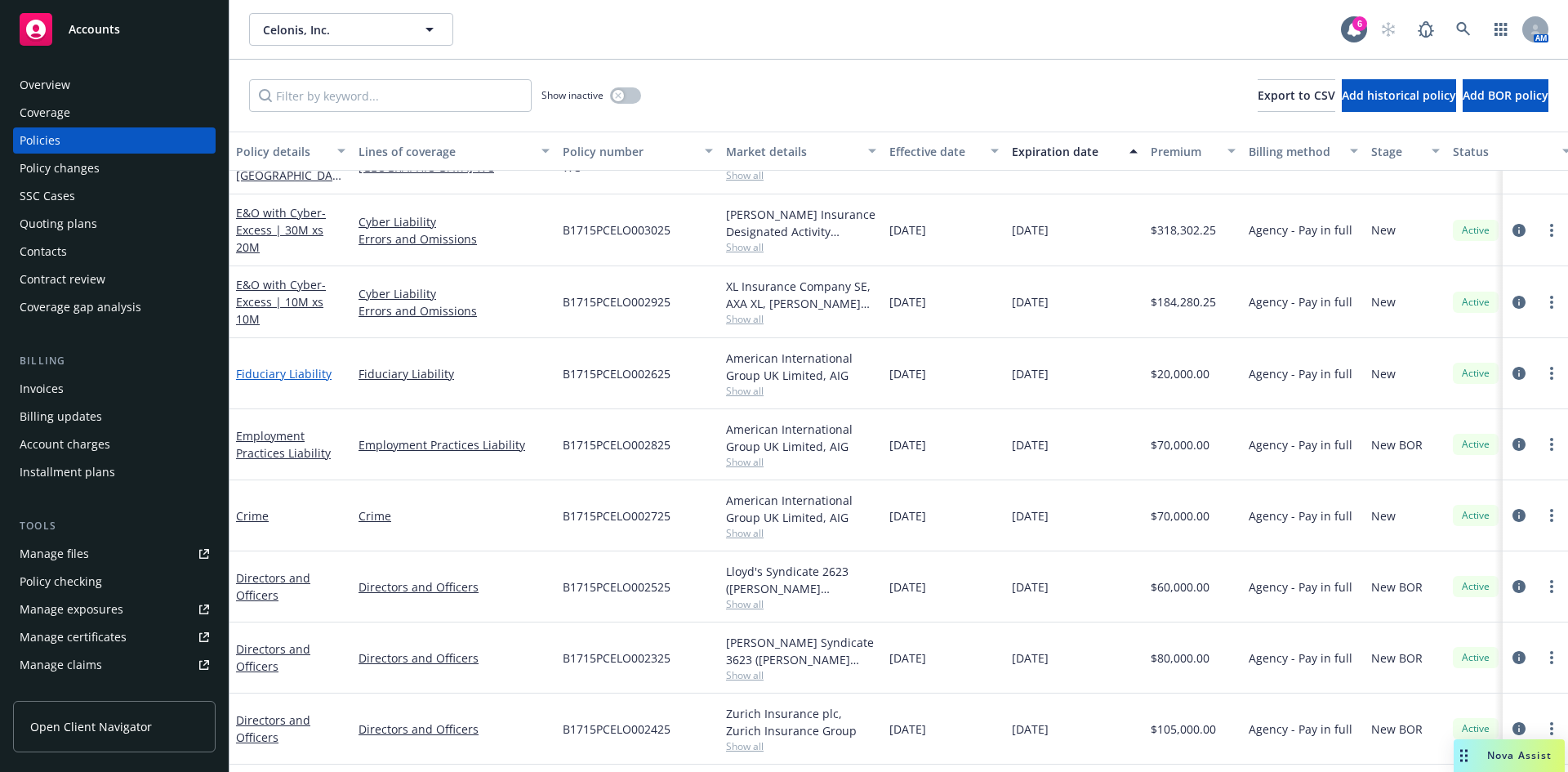
click at [304, 378] on link "Fiduciary Liability" at bounding box center [284, 374] width 95 height 16
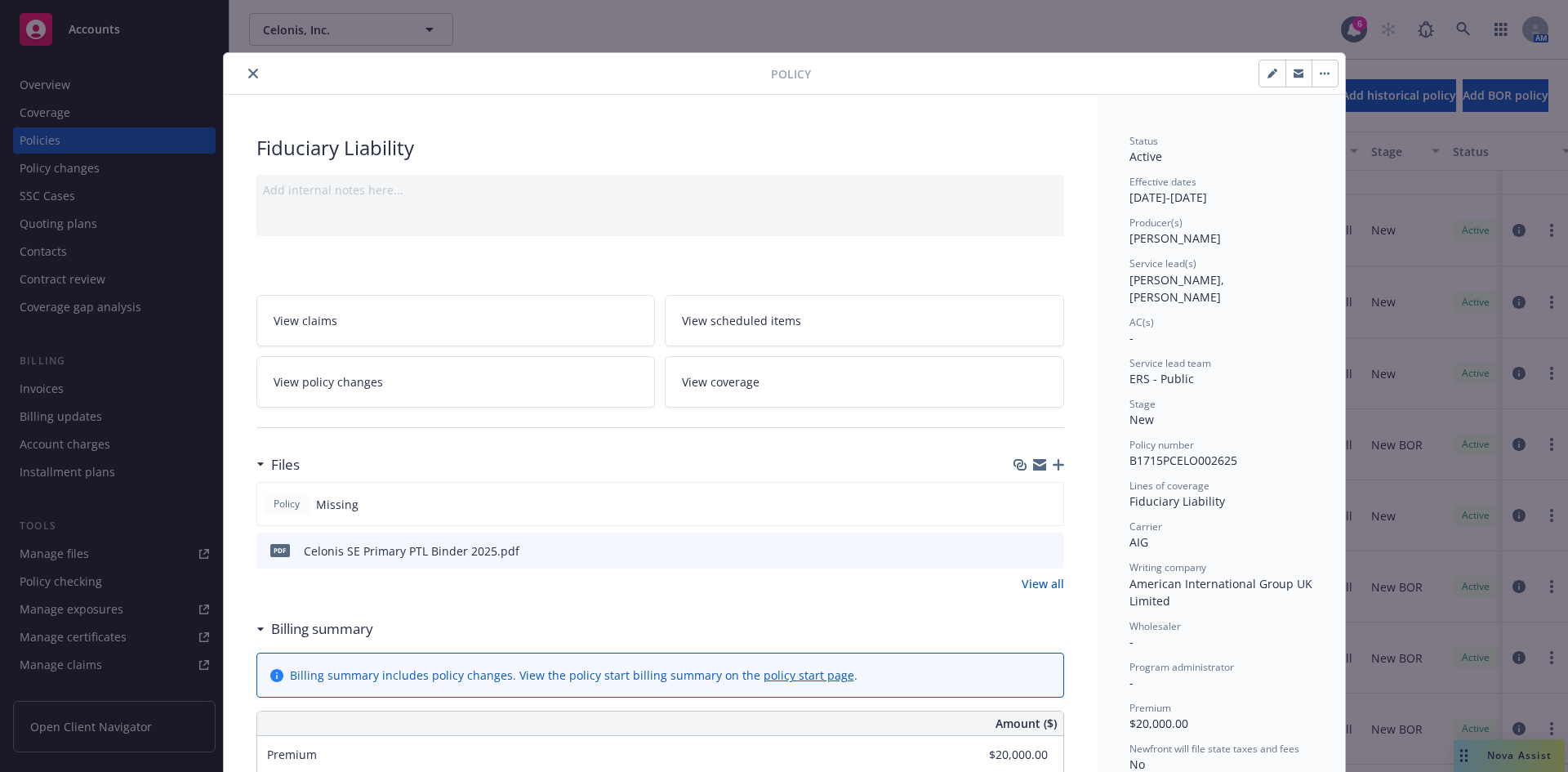
click at [249, 72] on icon "close" at bounding box center [254, 73] width 10 height 10
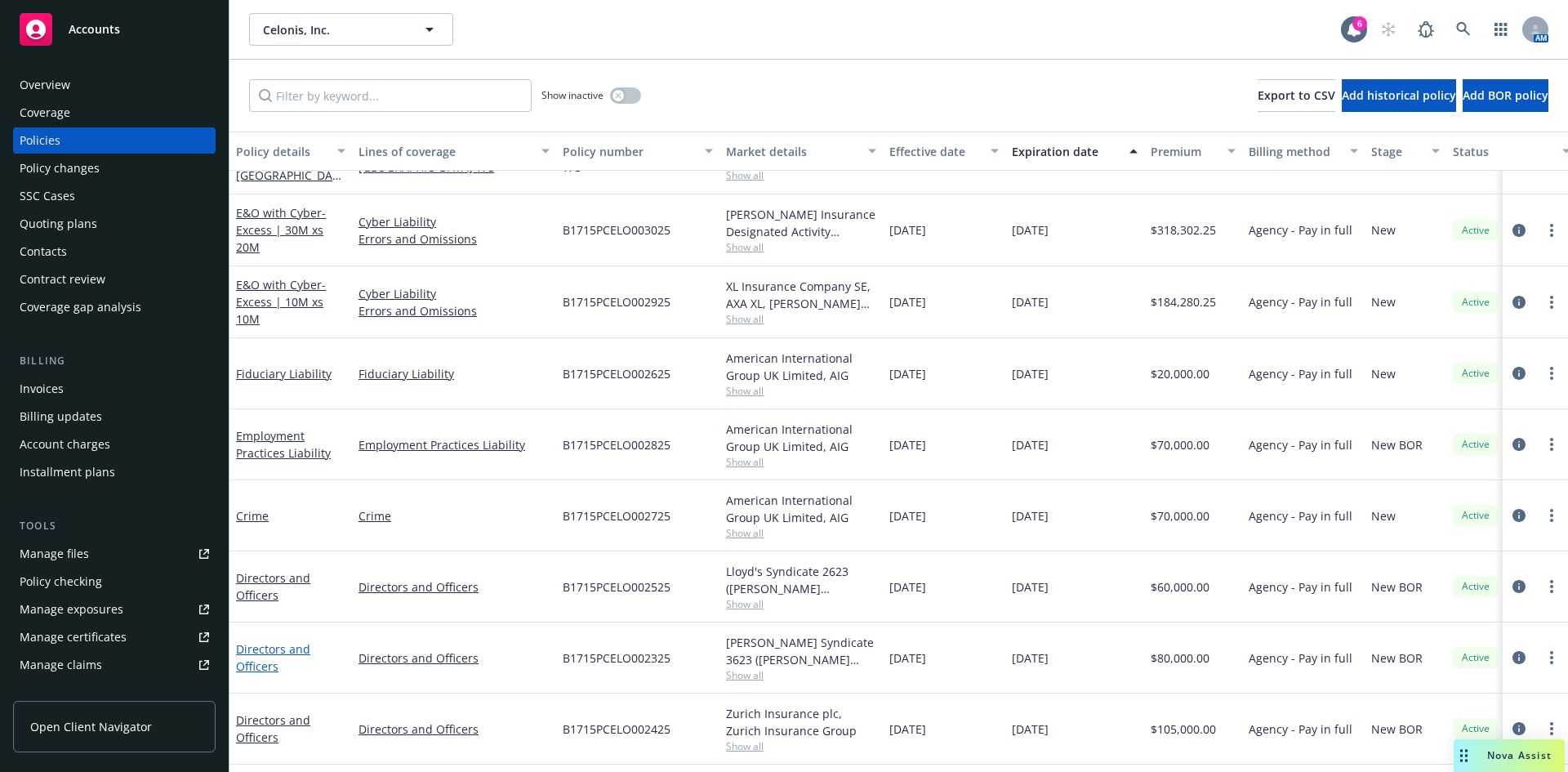
click at [268, 647] on link "Directors and Officers" at bounding box center [273, 658] width 74 height 33
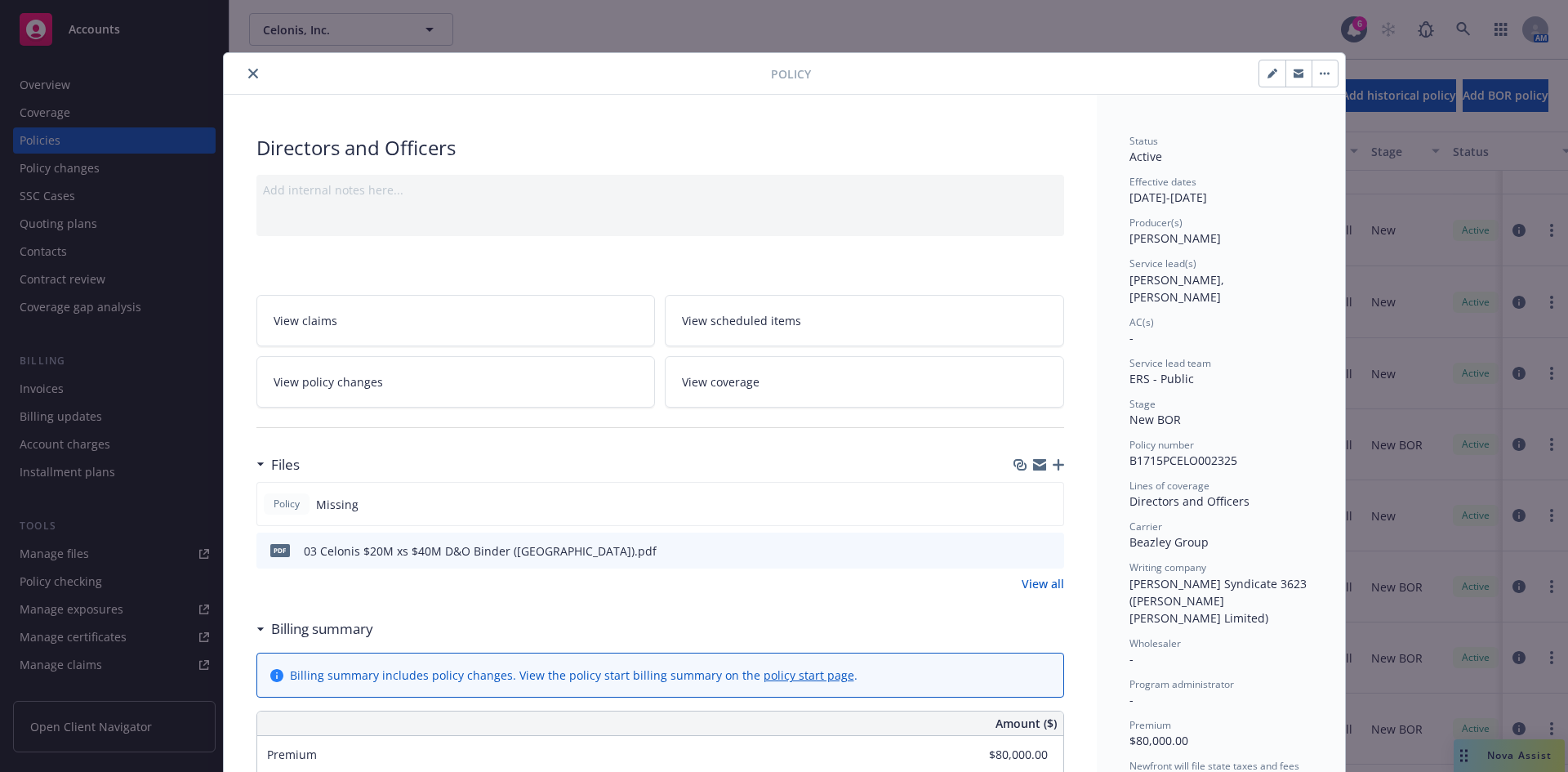
click at [249, 71] on icon "close" at bounding box center [254, 73] width 10 height 10
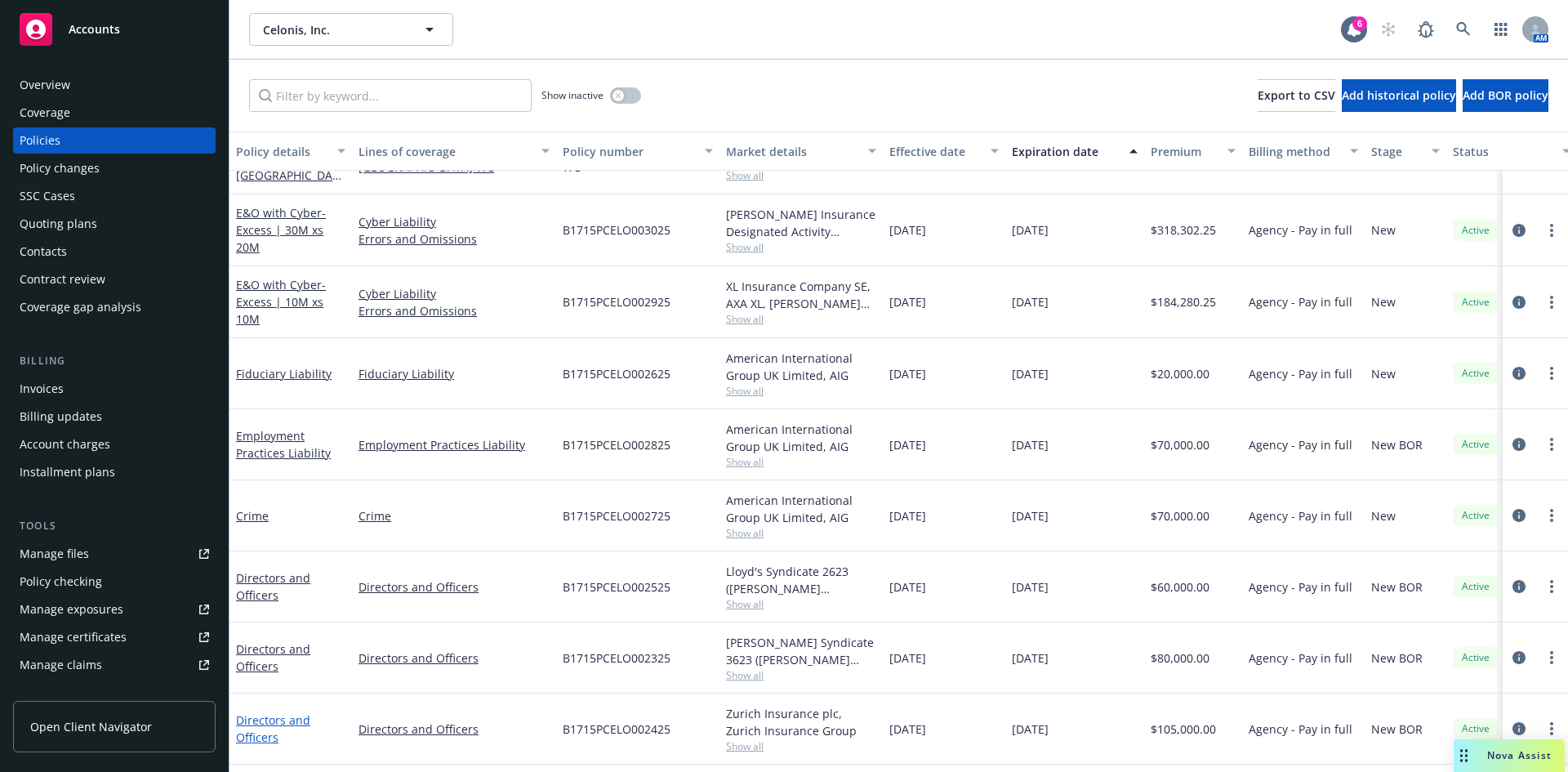
click at [274, 721] on link "Directors and Officers" at bounding box center [273, 728] width 74 height 33
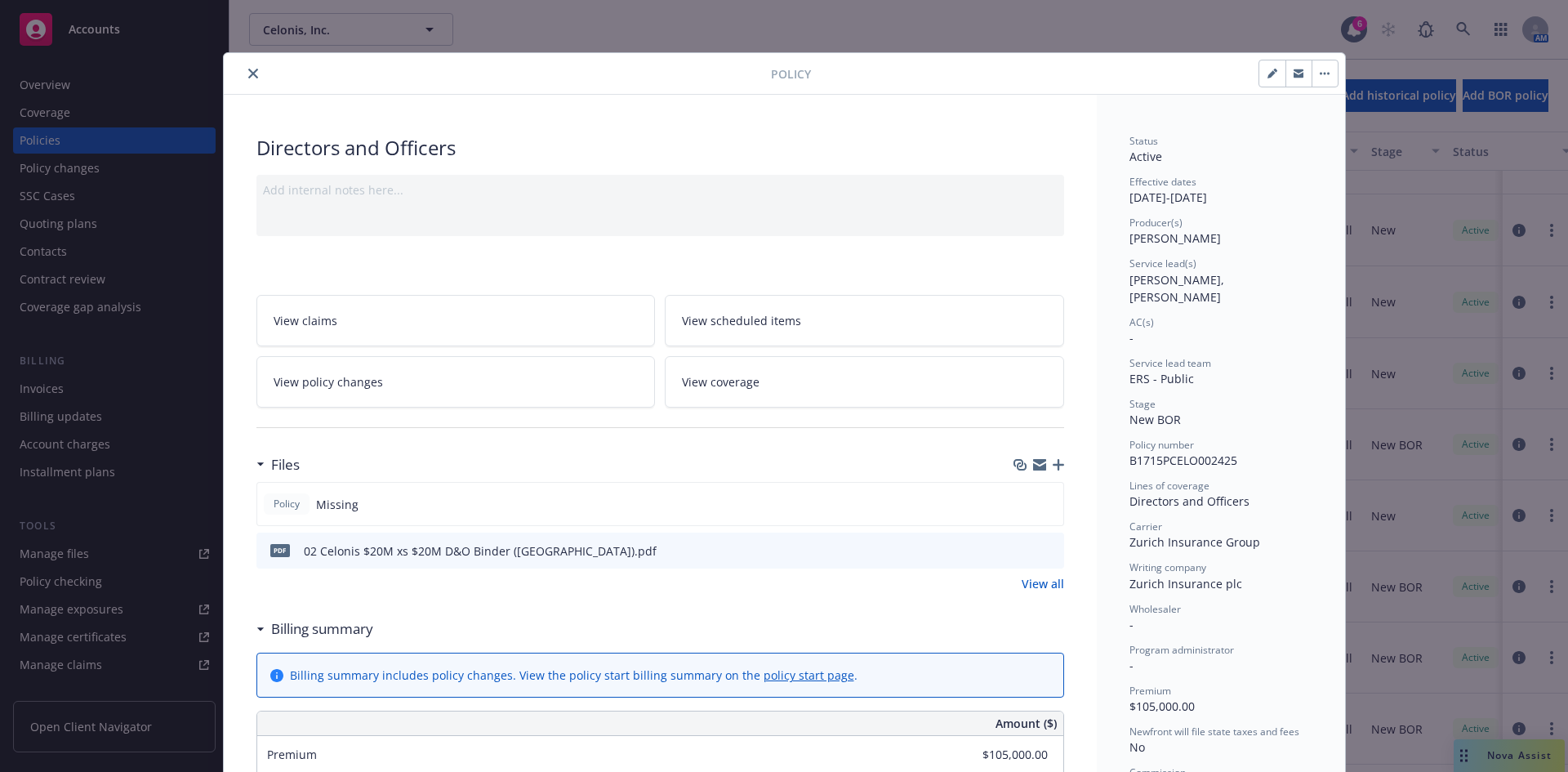
drag, startPoint x: 247, startPoint y: 74, endPoint x: 342, endPoint y: 111, distance: 102.0
click at [249, 74] on icon "close" at bounding box center [254, 73] width 10 height 10
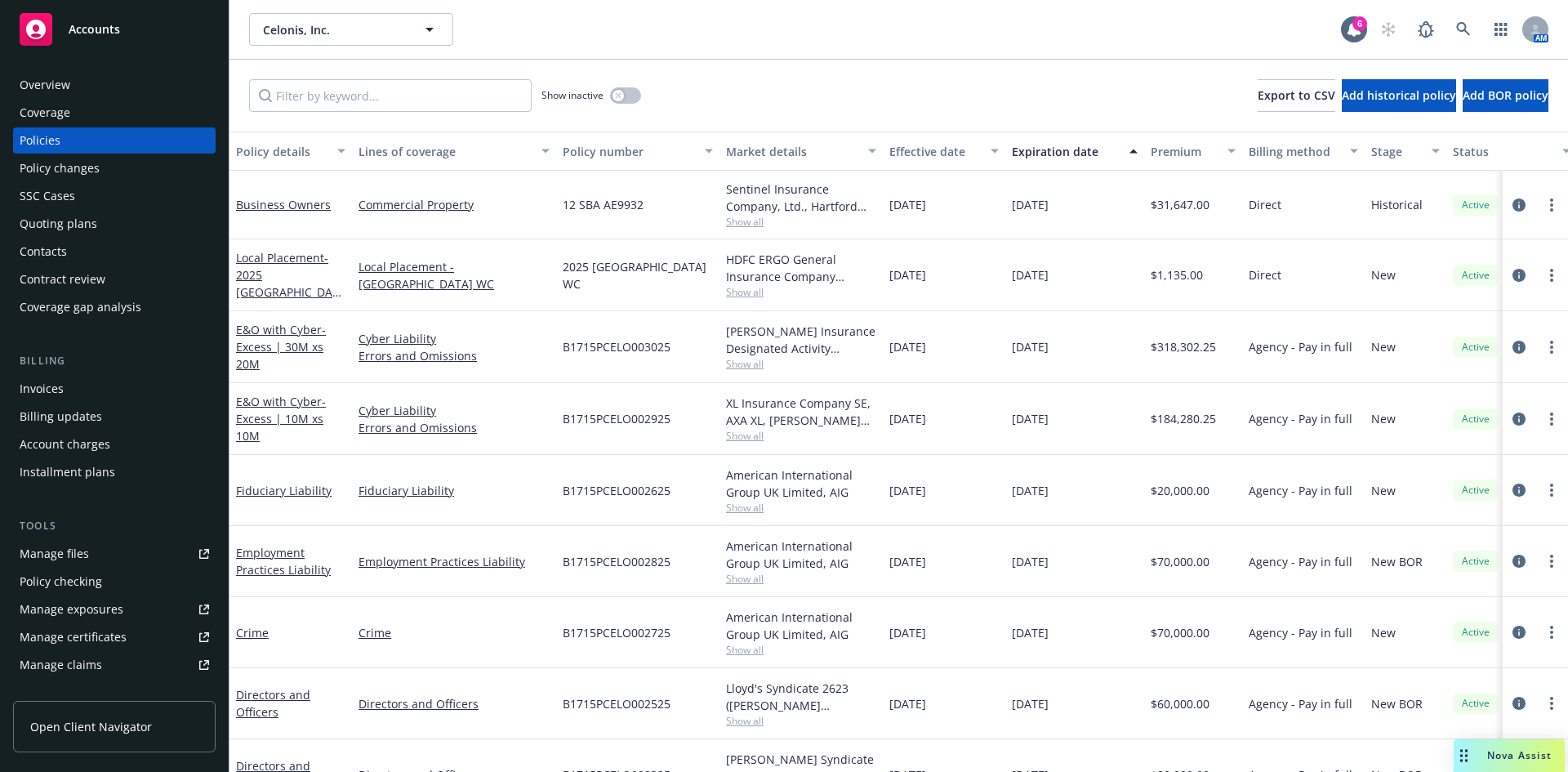
drag, startPoint x: 53, startPoint y: 137, endPoint x: 378, endPoint y: 263, distance: 348.6
click at [53, 137] on div "Policies" at bounding box center [40, 141] width 41 height 26
click at [76, 142] on div "Policies" at bounding box center [114, 141] width 189 height 26
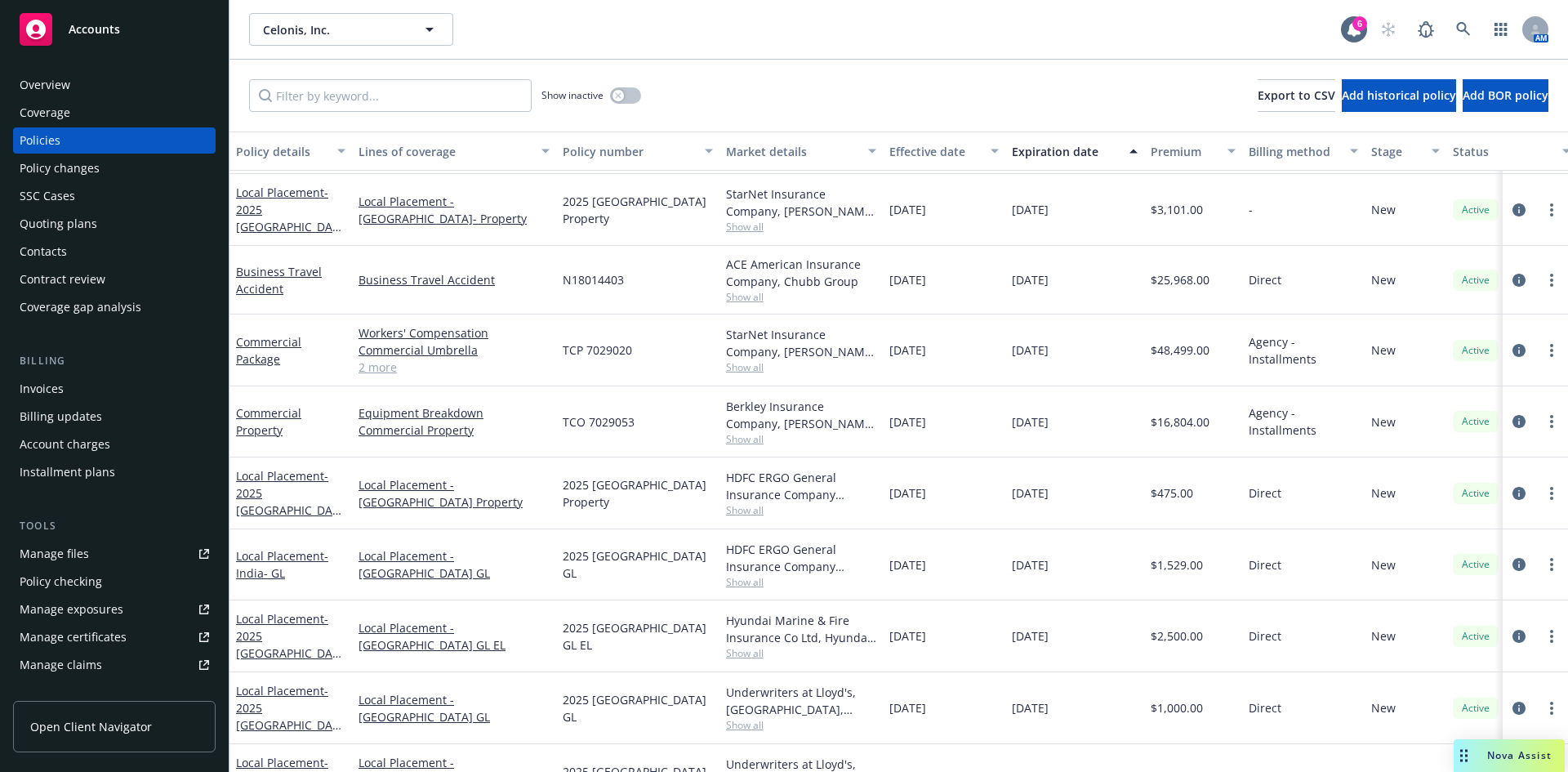
scroll to position [1467, 0]
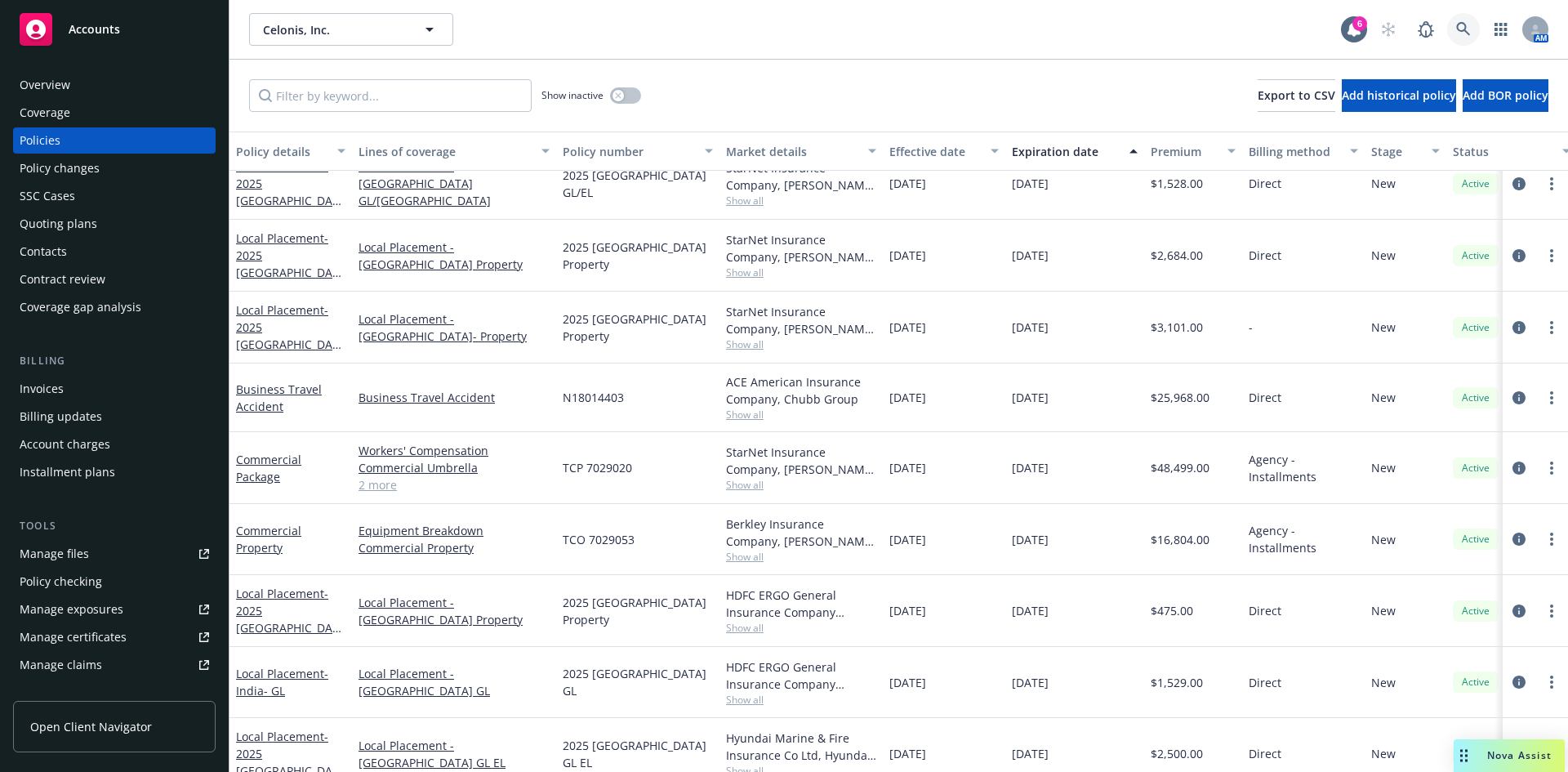
click at [1463, 28] on link at bounding box center [1464, 30] width 33 height 33
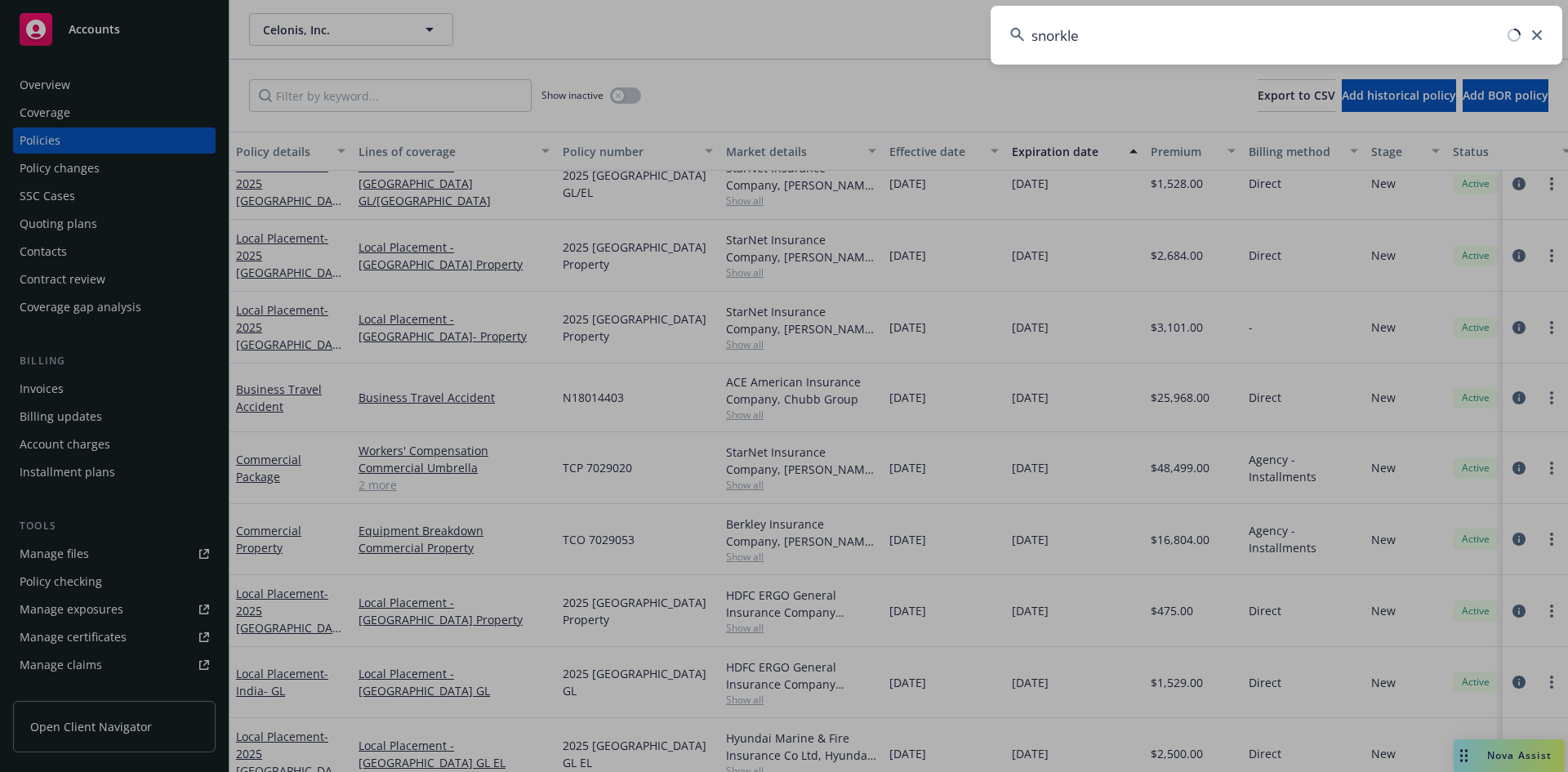
type input "snorkle"
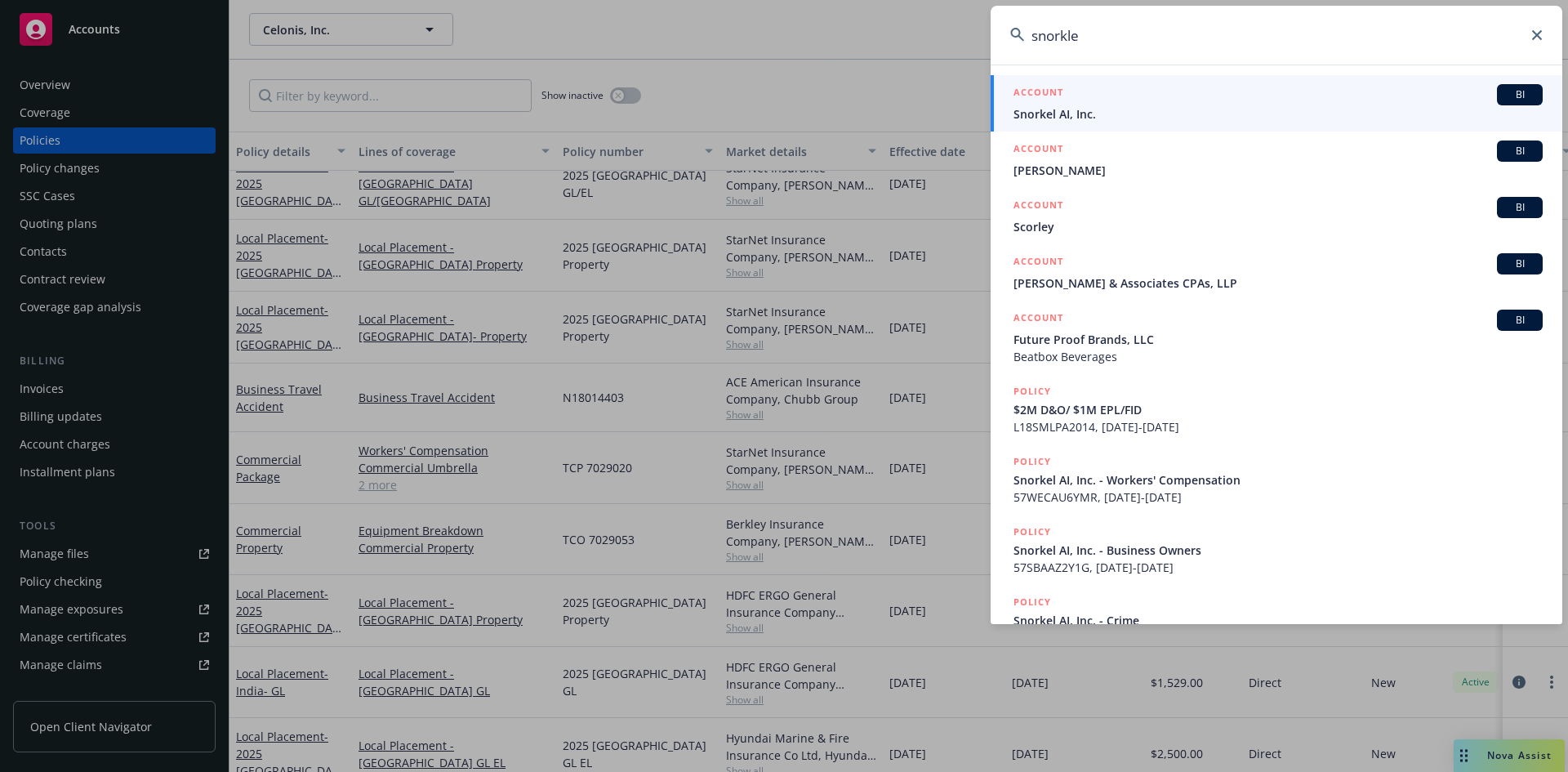
click at [1114, 110] on span "Snorkel AI, Inc." at bounding box center [1278, 114] width 529 height 17
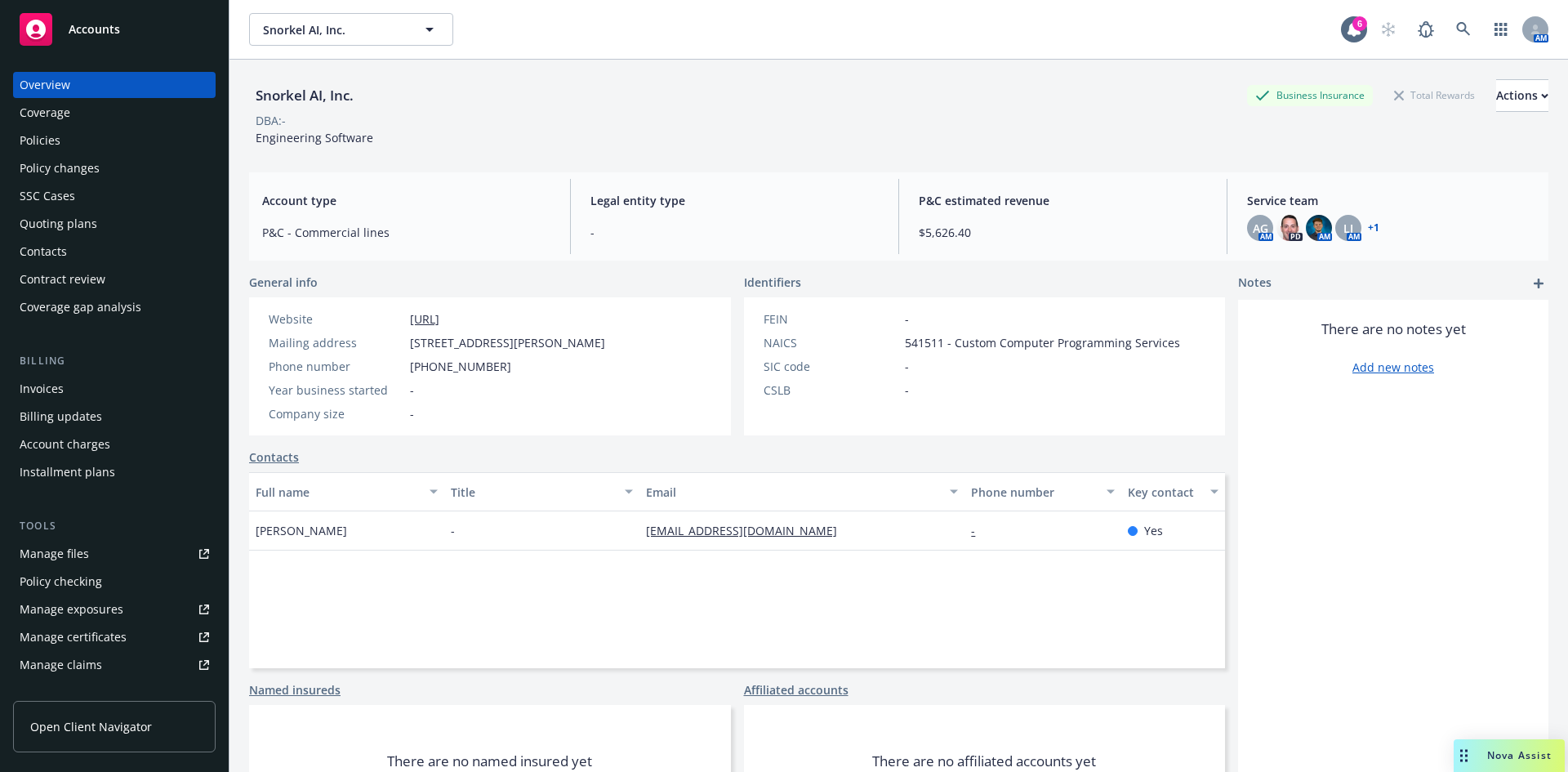
click at [52, 138] on div "Policies" at bounding box center [40, 141] width 41 height 26
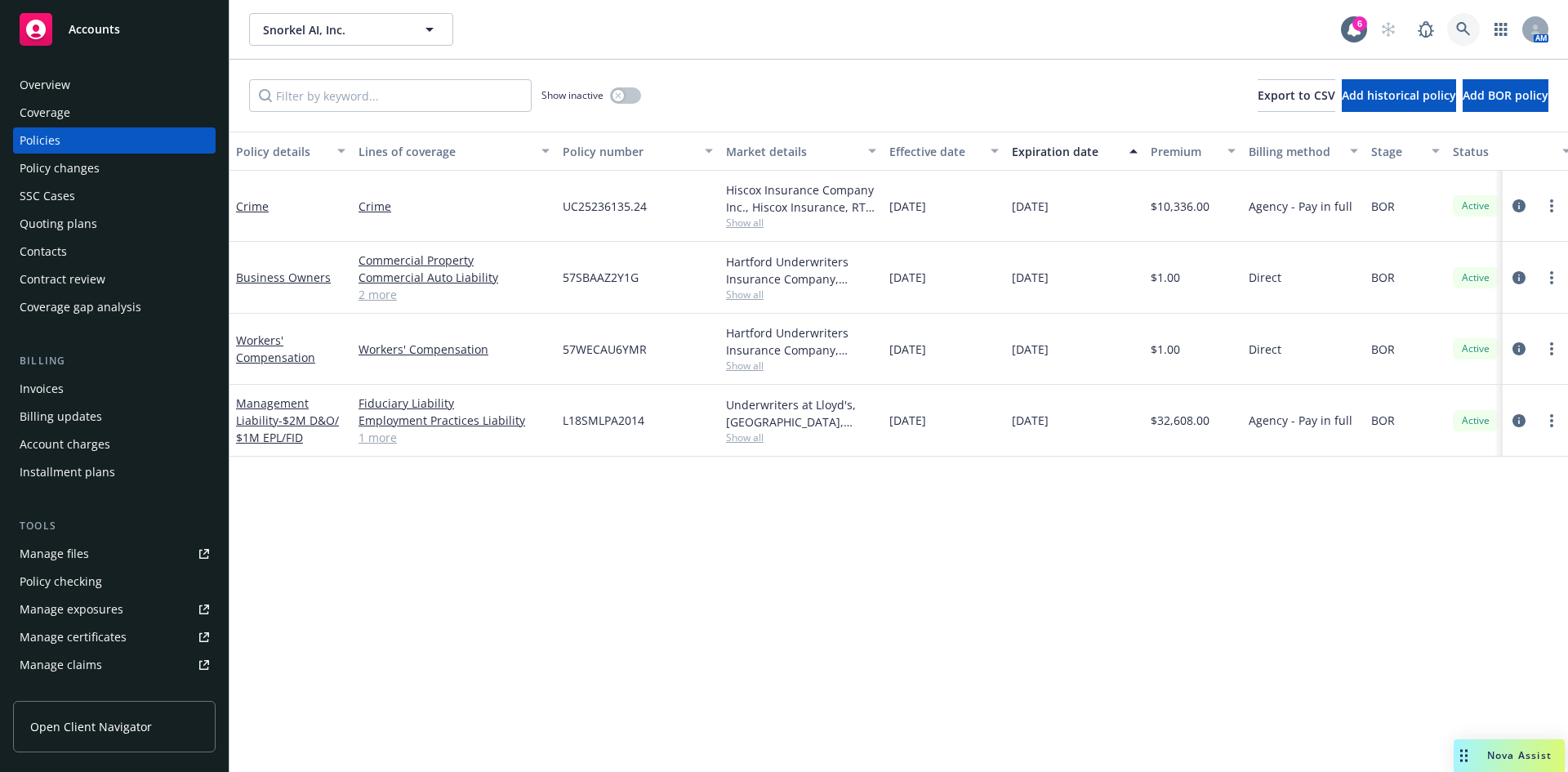
click at [1455, 28] on link at bounding box center [1464, 30] width 33 height 33
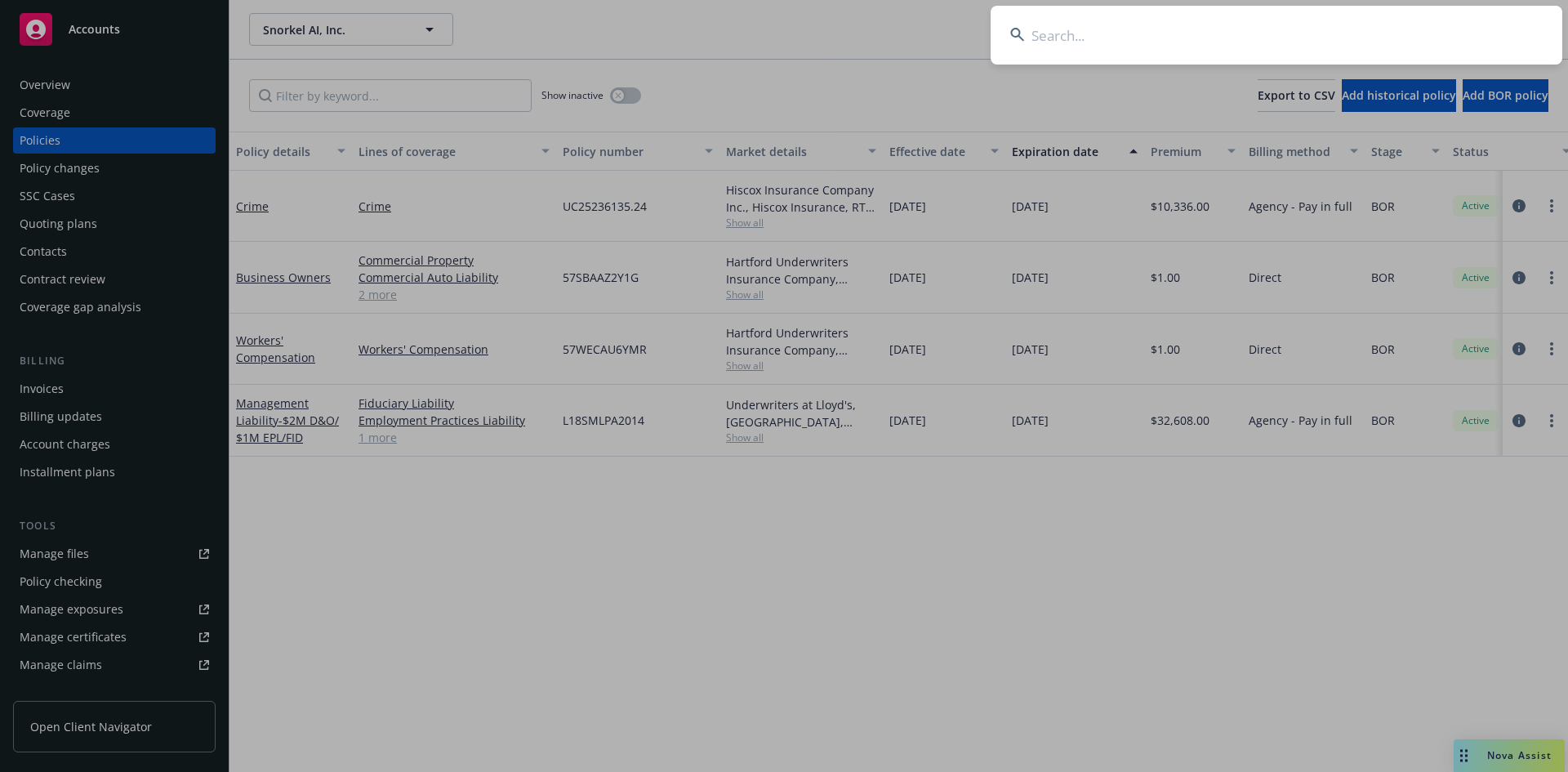
click at [1124, 42] on input at bounding box center [1277, 35] width 572 height 58
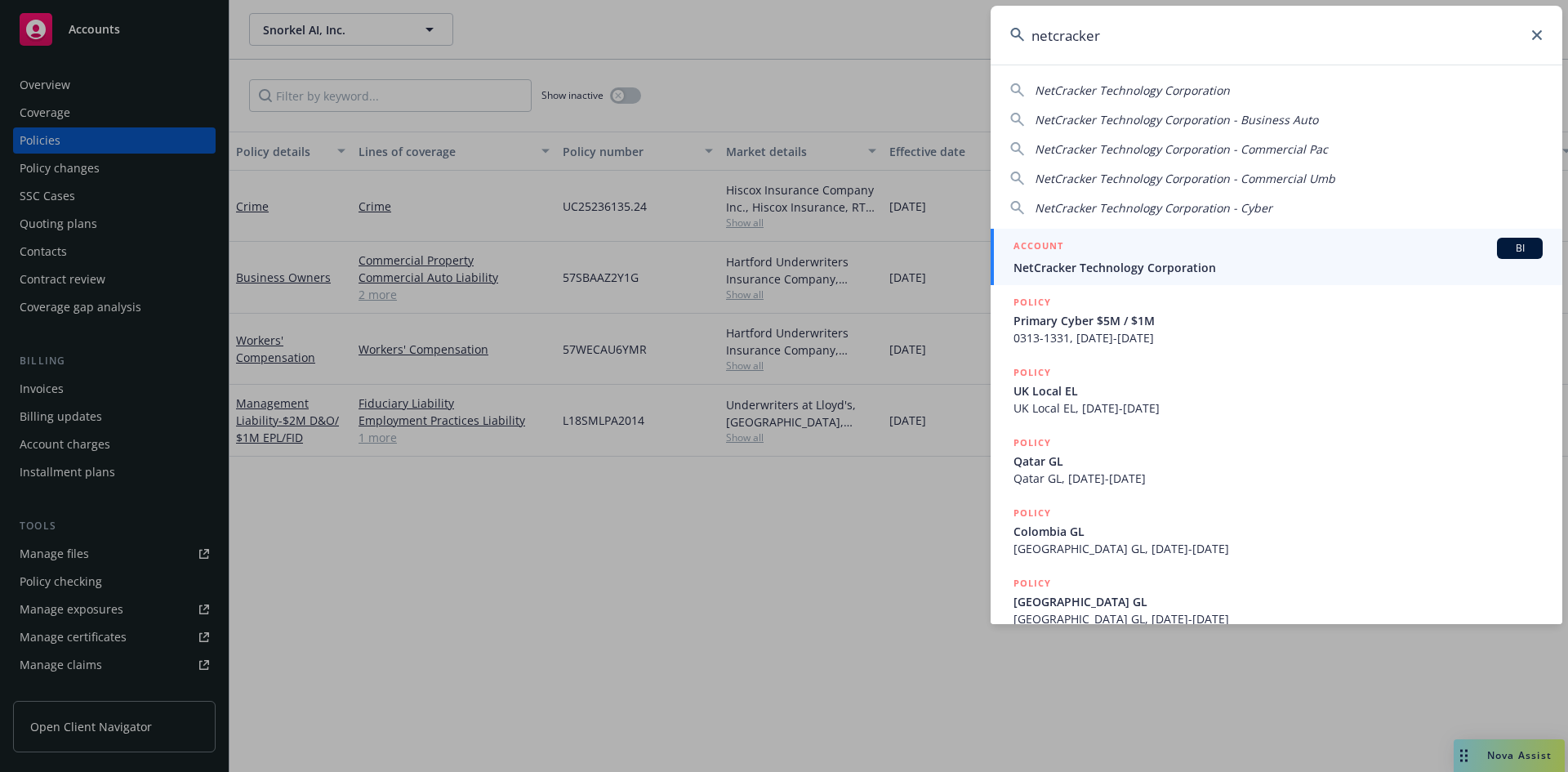
type input "netcracker"
click at [1099, 269] on span "NetCracker Technology Corporation" at bounding box center [1278, 267] width 529 height 17
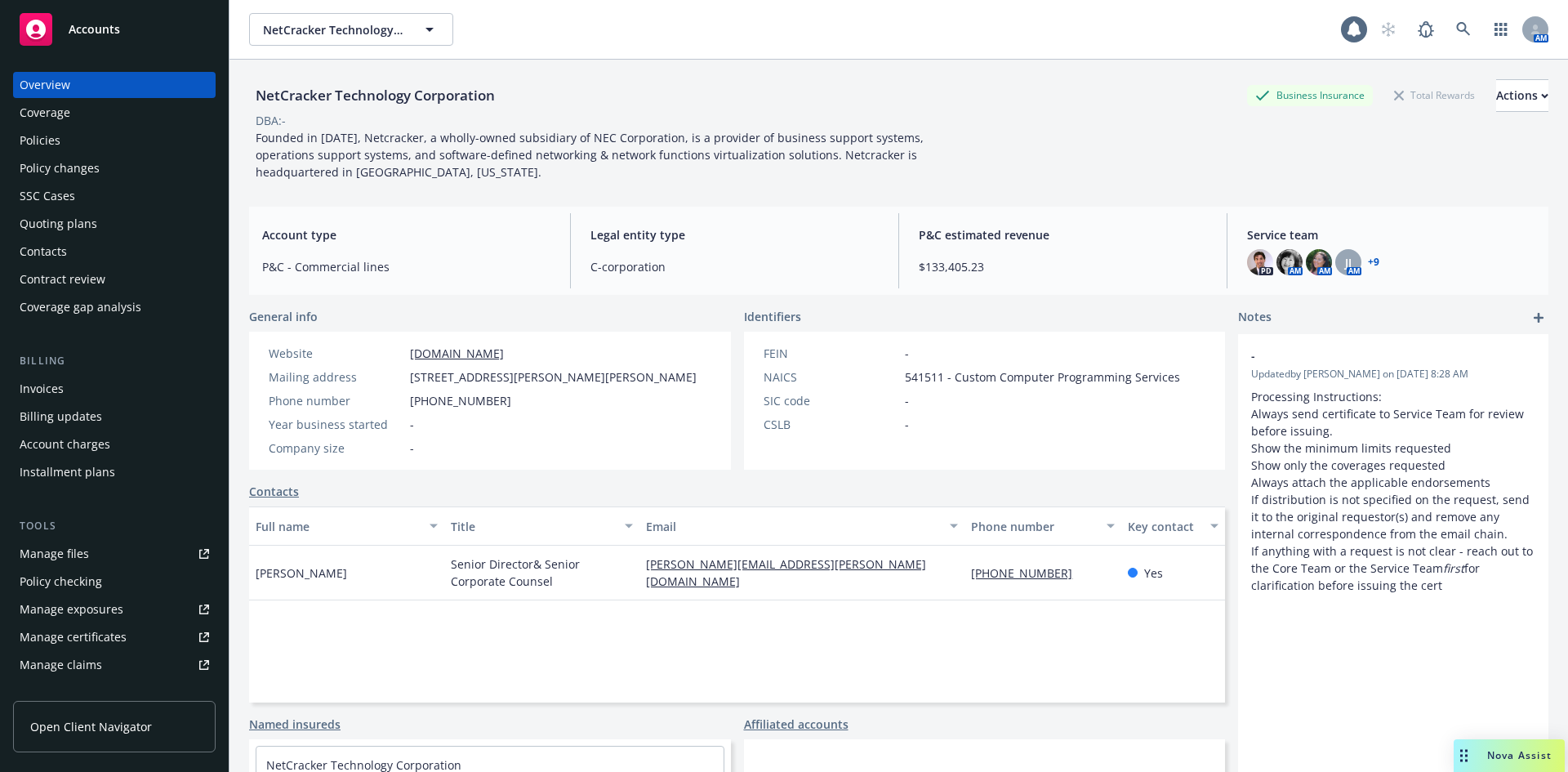
click at [64, 141] on div "Policies" at bounding box center [114, 141] width 189 height 26
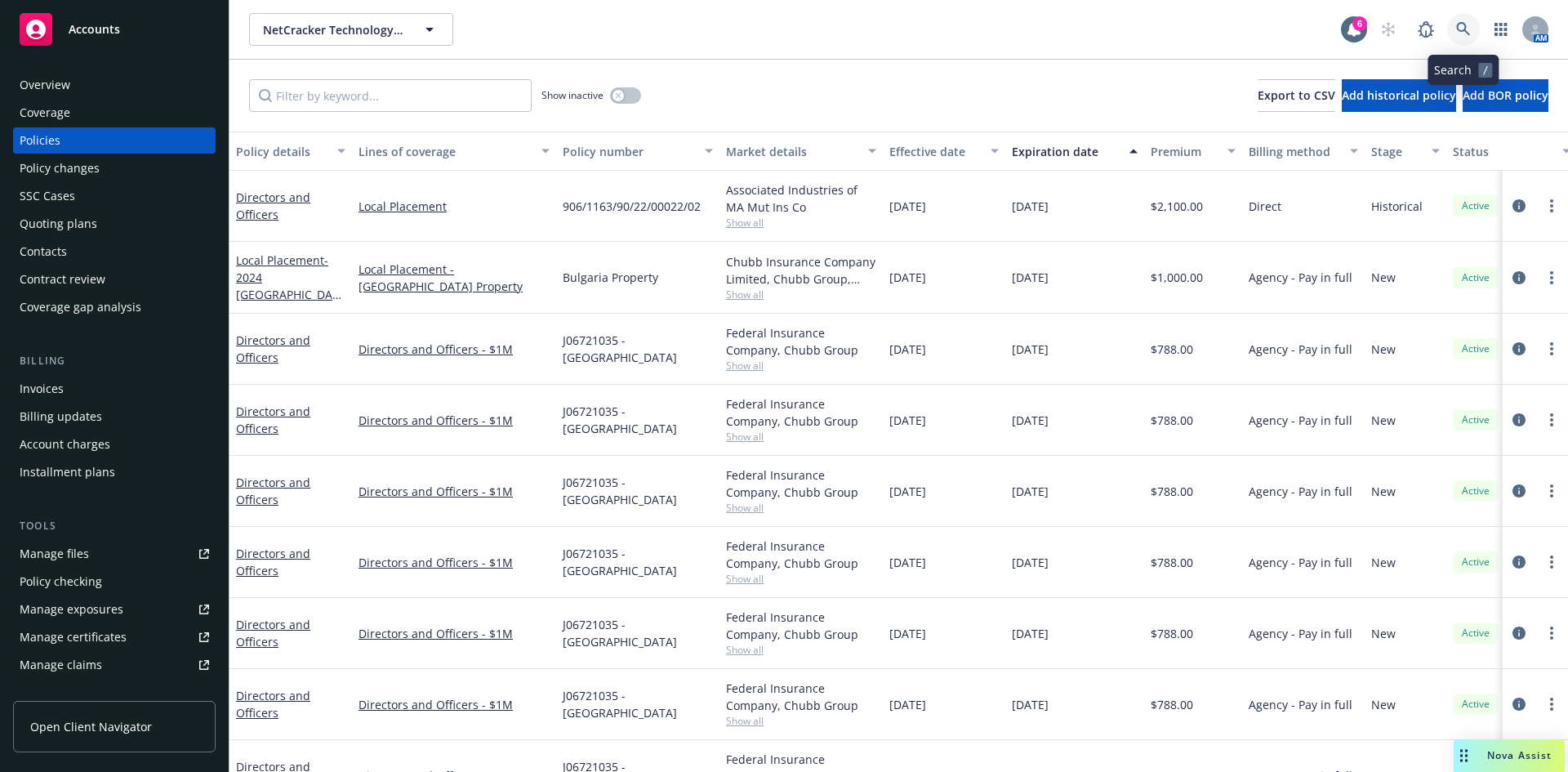
click at [1466, 19] on link at bounding box center [1464, 30] width 33 height 33
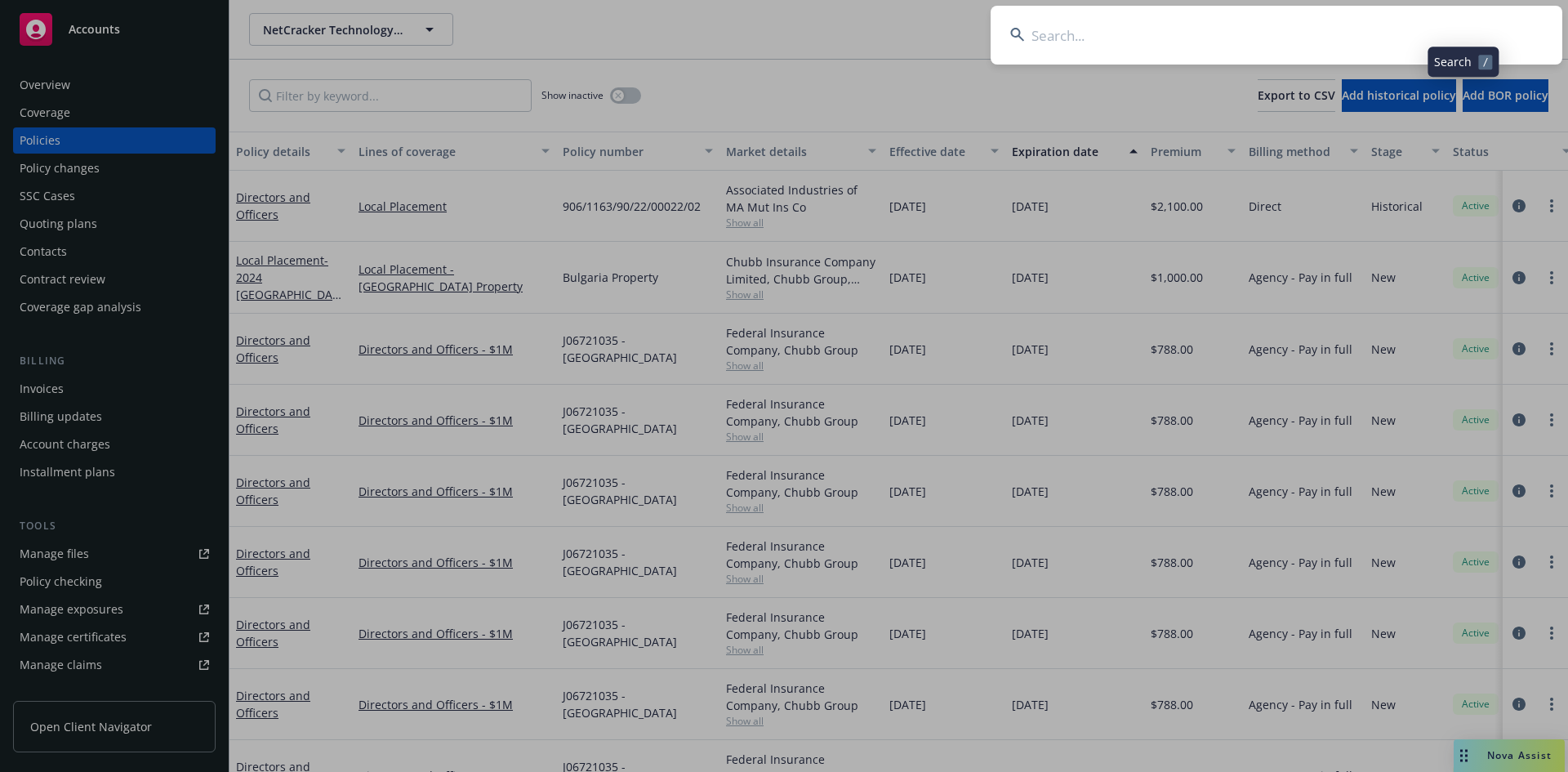
click at [1156, 34] on input at bounding box center [1277, 35] width 572 height 58
type input "latus"
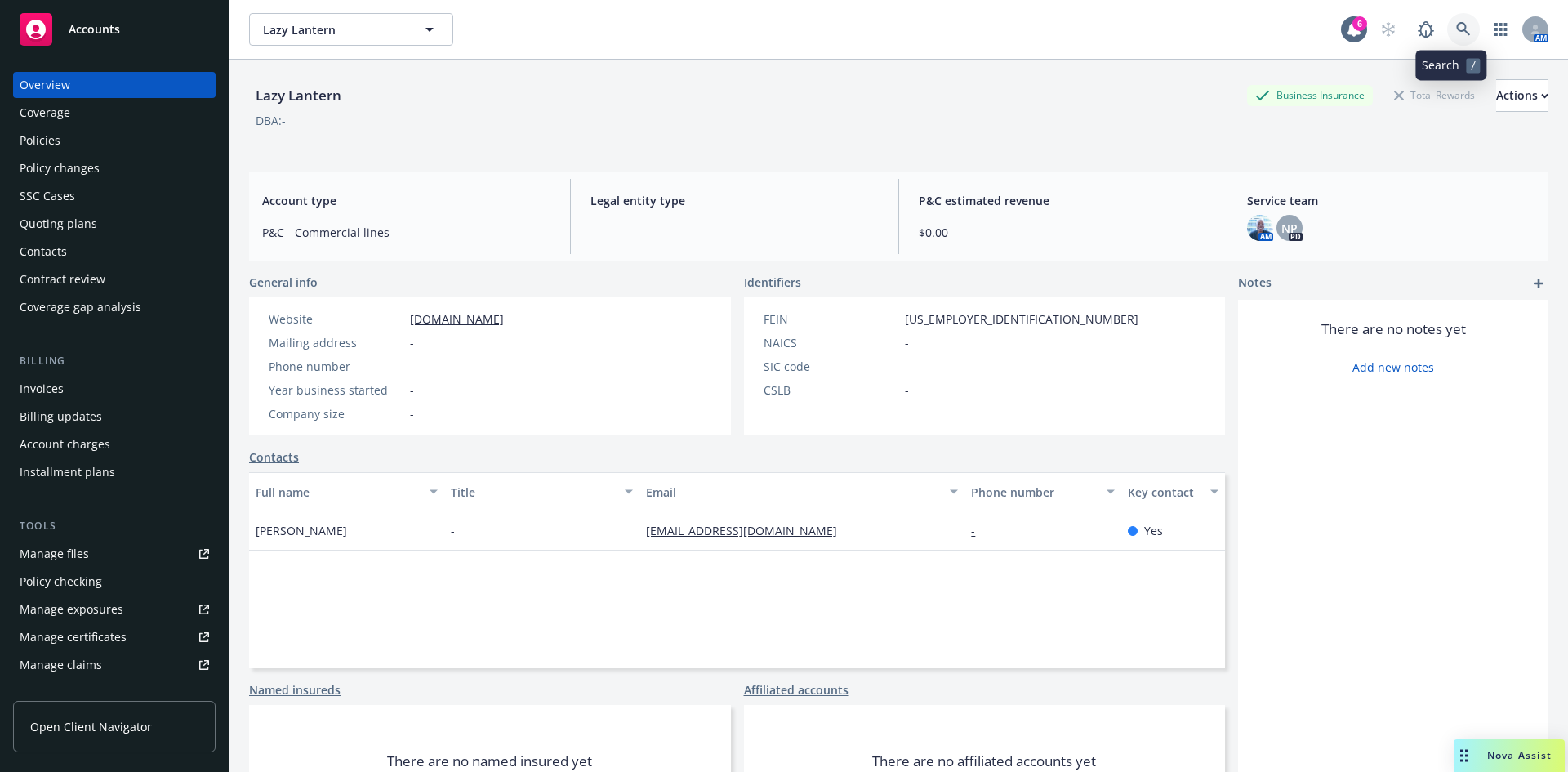
click at [1457, 22] on icon at bounding box center [1464, 30] width 15 height 15
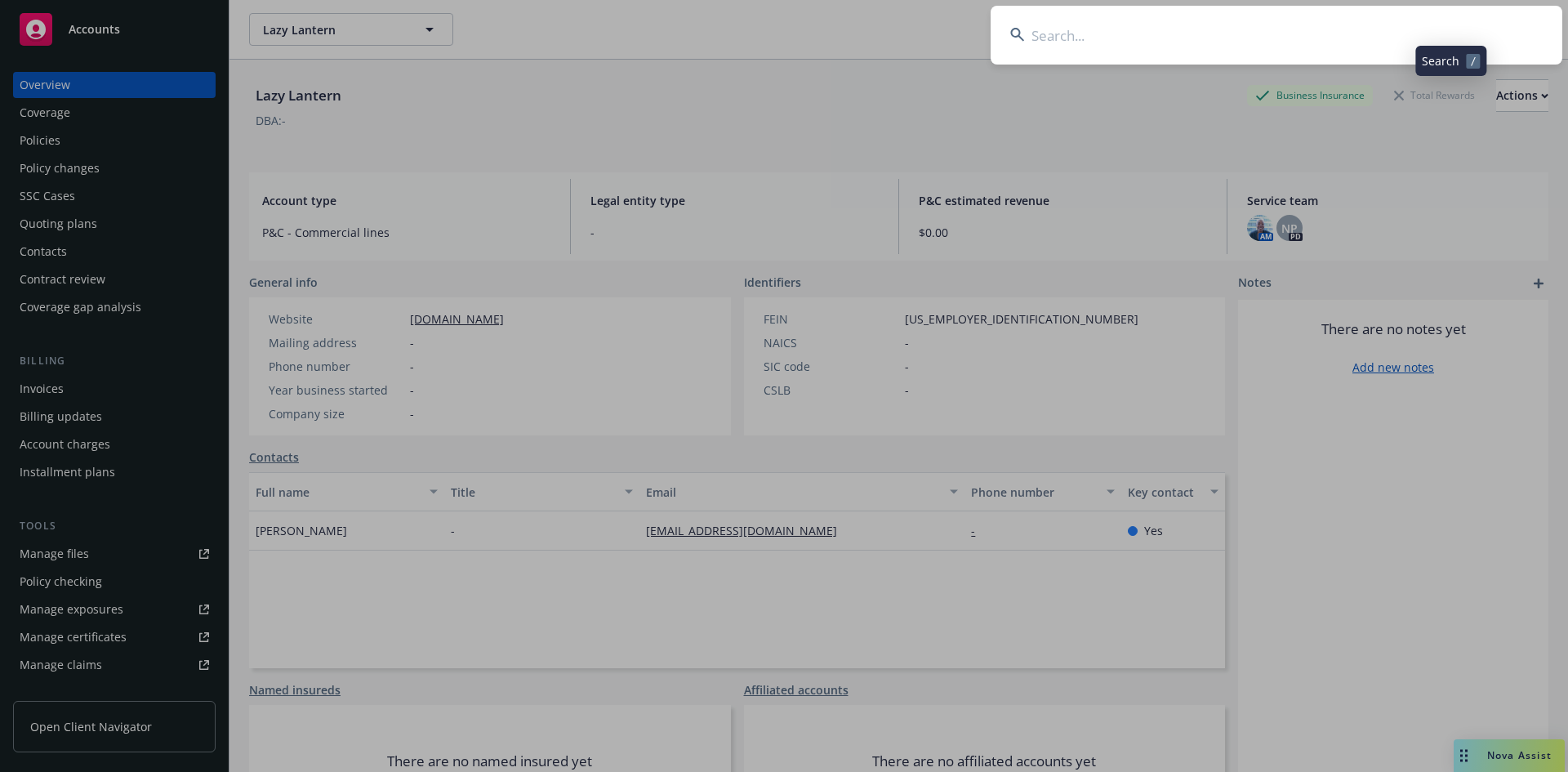
click at [1264, 35] on input at bounding box center [1277, 35] width 572 height 58
type input "latus"
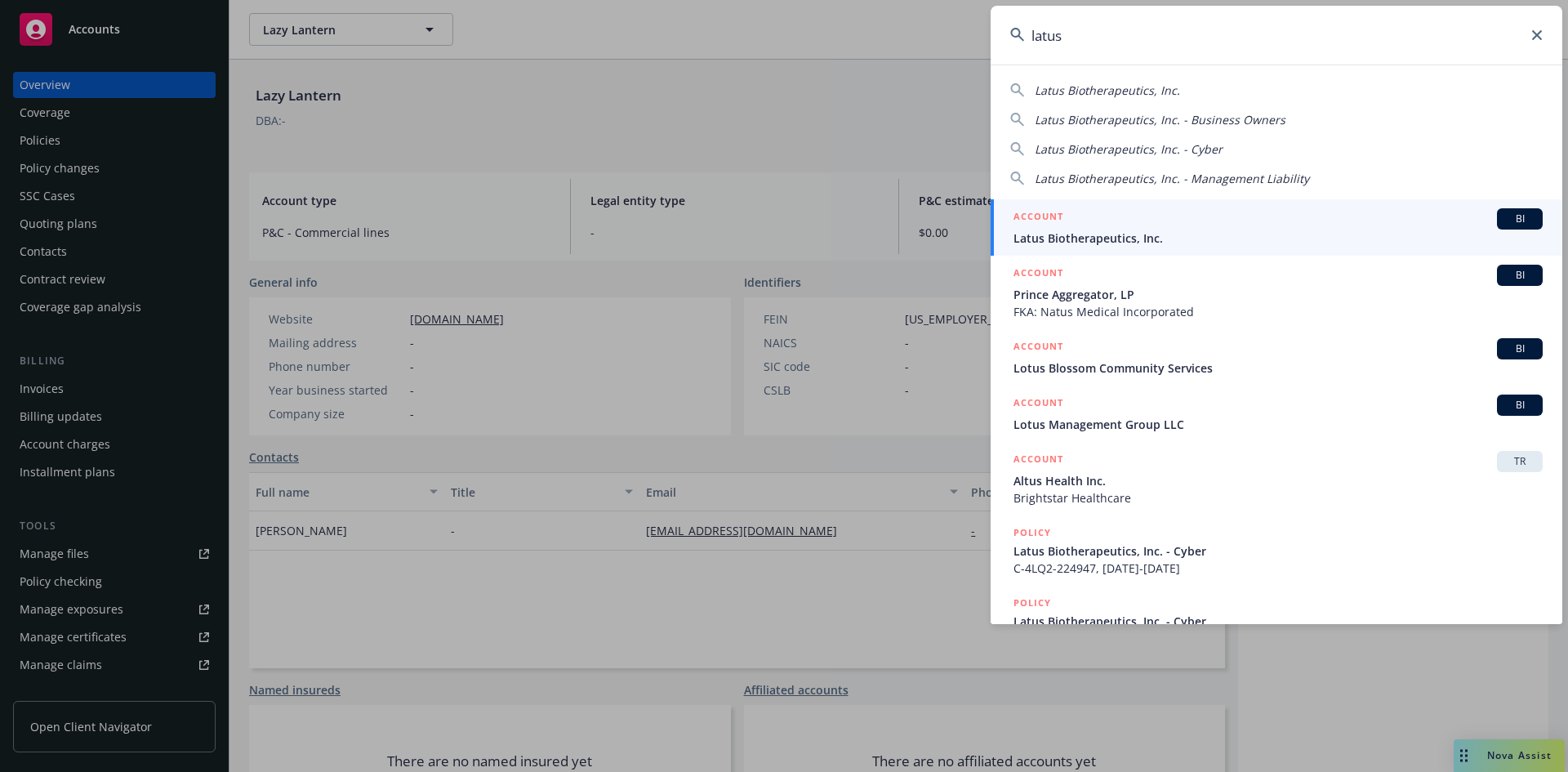
click at [1059, 236] on span "Latus Biotherapeutics, Inc." at bounding box center [1278, 238] width 529 height 17
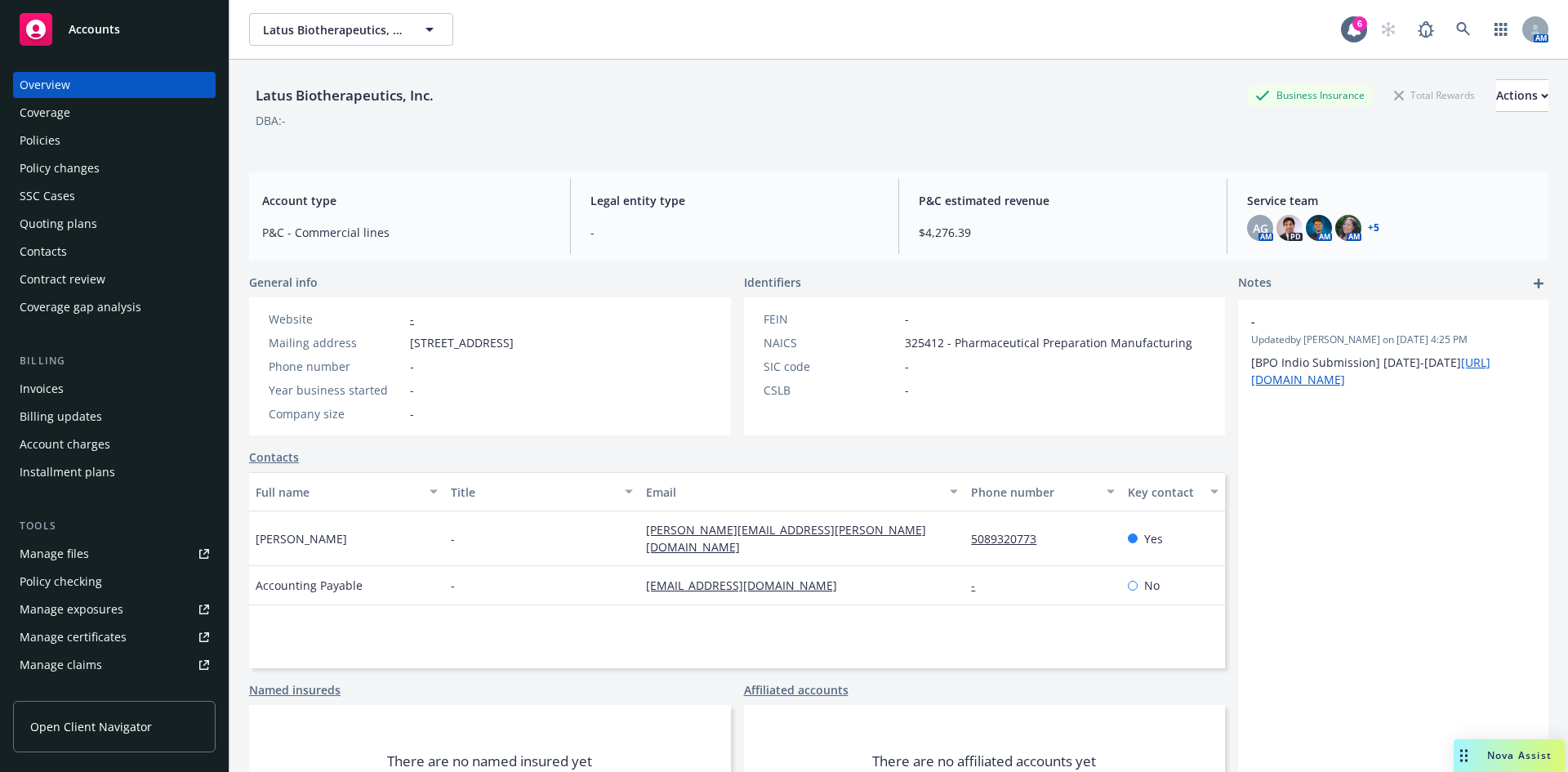
click at [41, 132] on div "Policies" at bounding box center [40, 141] width 41 height 26
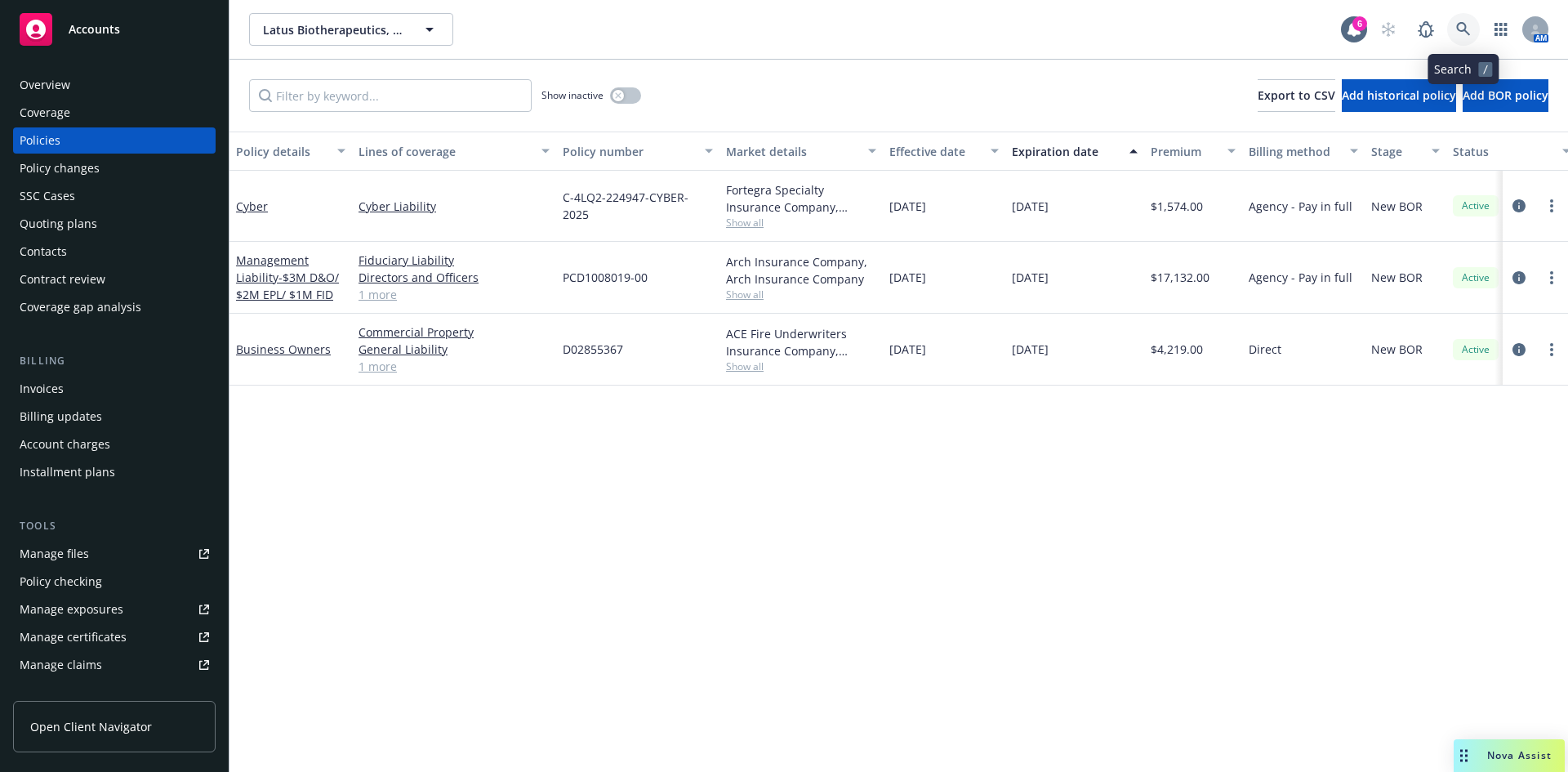
click at [1470, 23] on icon at bounding box center [1464, 30] width 15 height 15
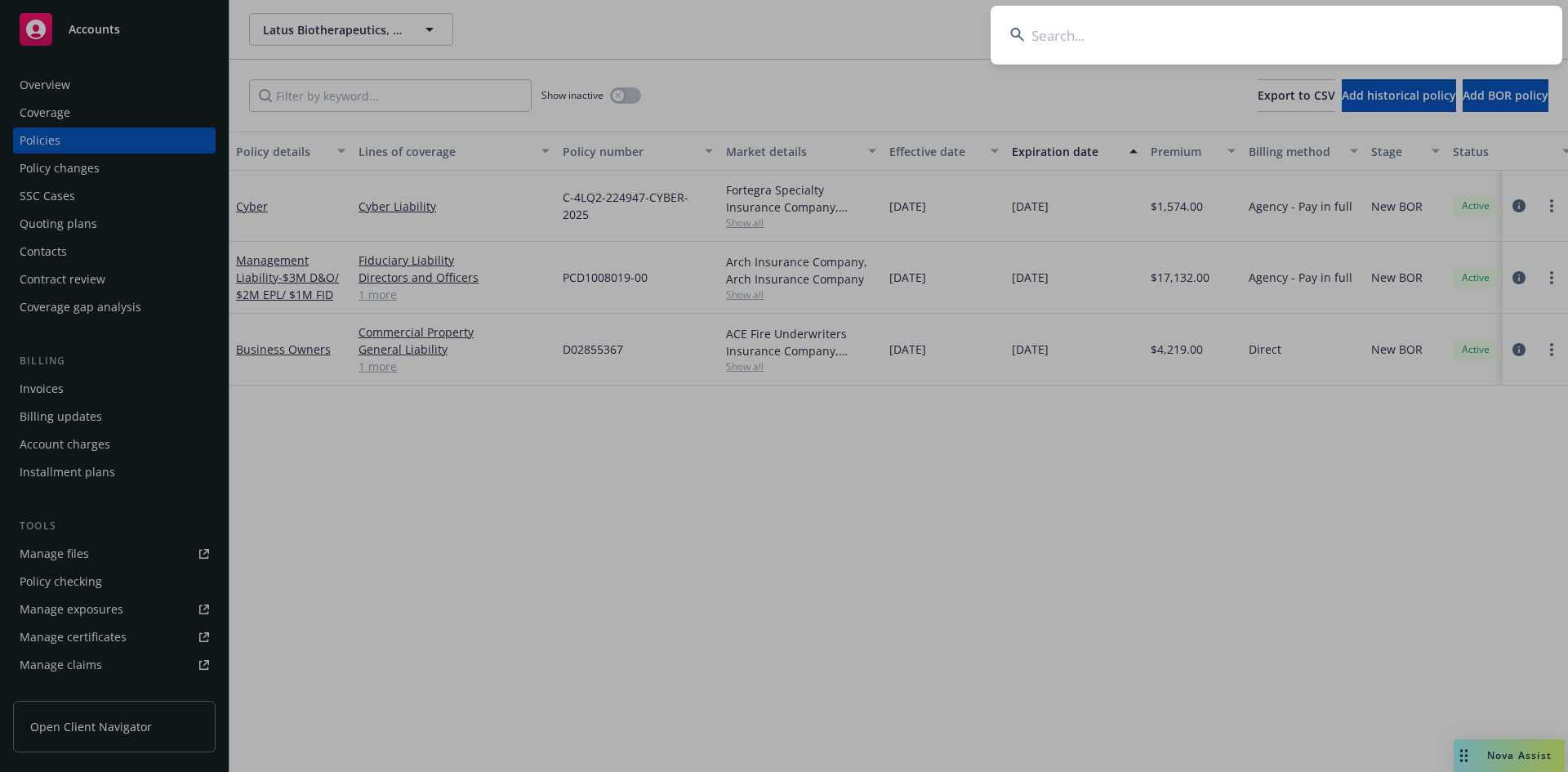
click at [1303, 48] on input at bounding box center [1277, 35] width 572 height 58
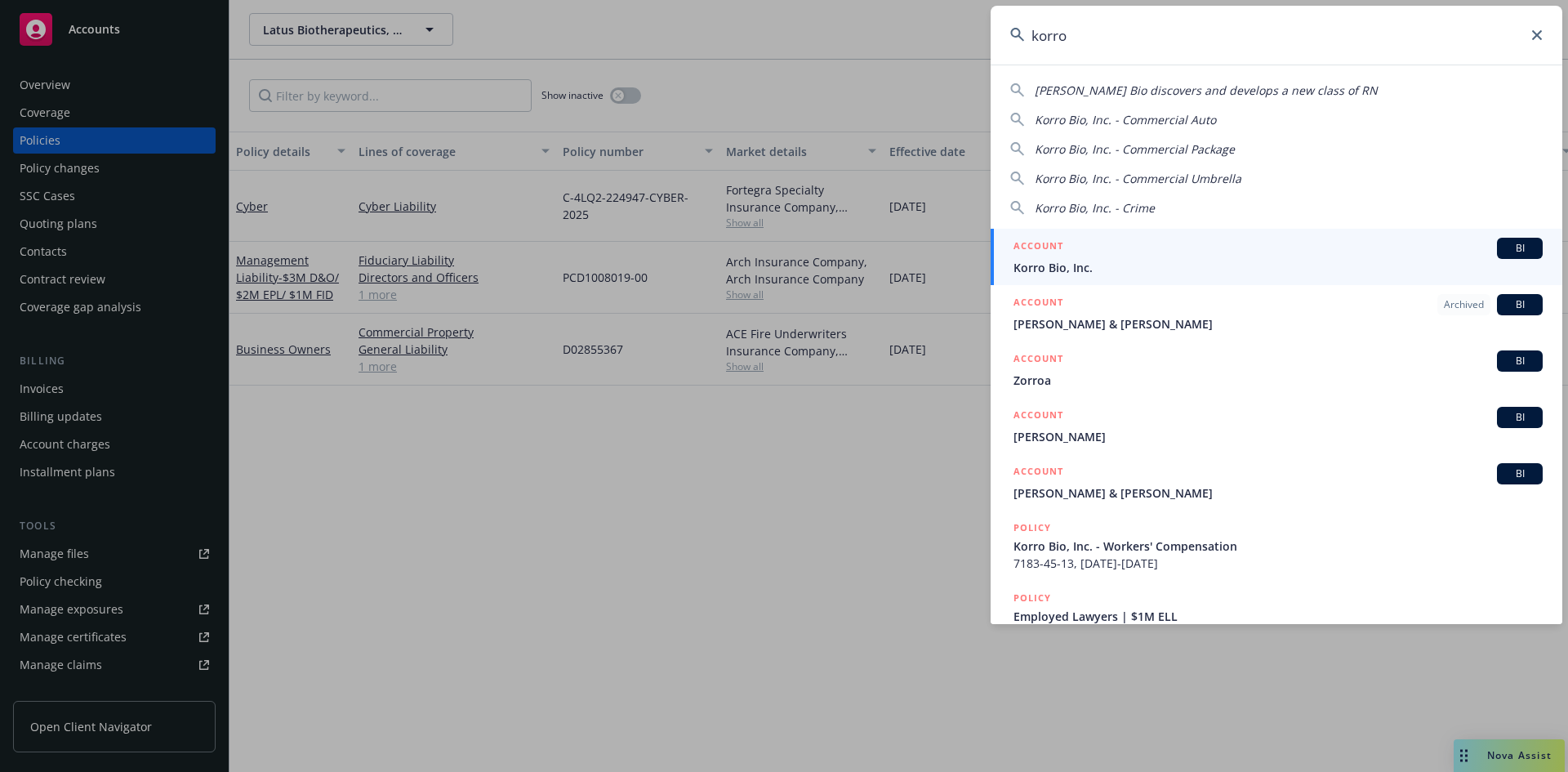
type input "korro"
click at [1100, 240] on div "ACCOUNT BI" at bounding box center [1278, 249] width 529 height 21
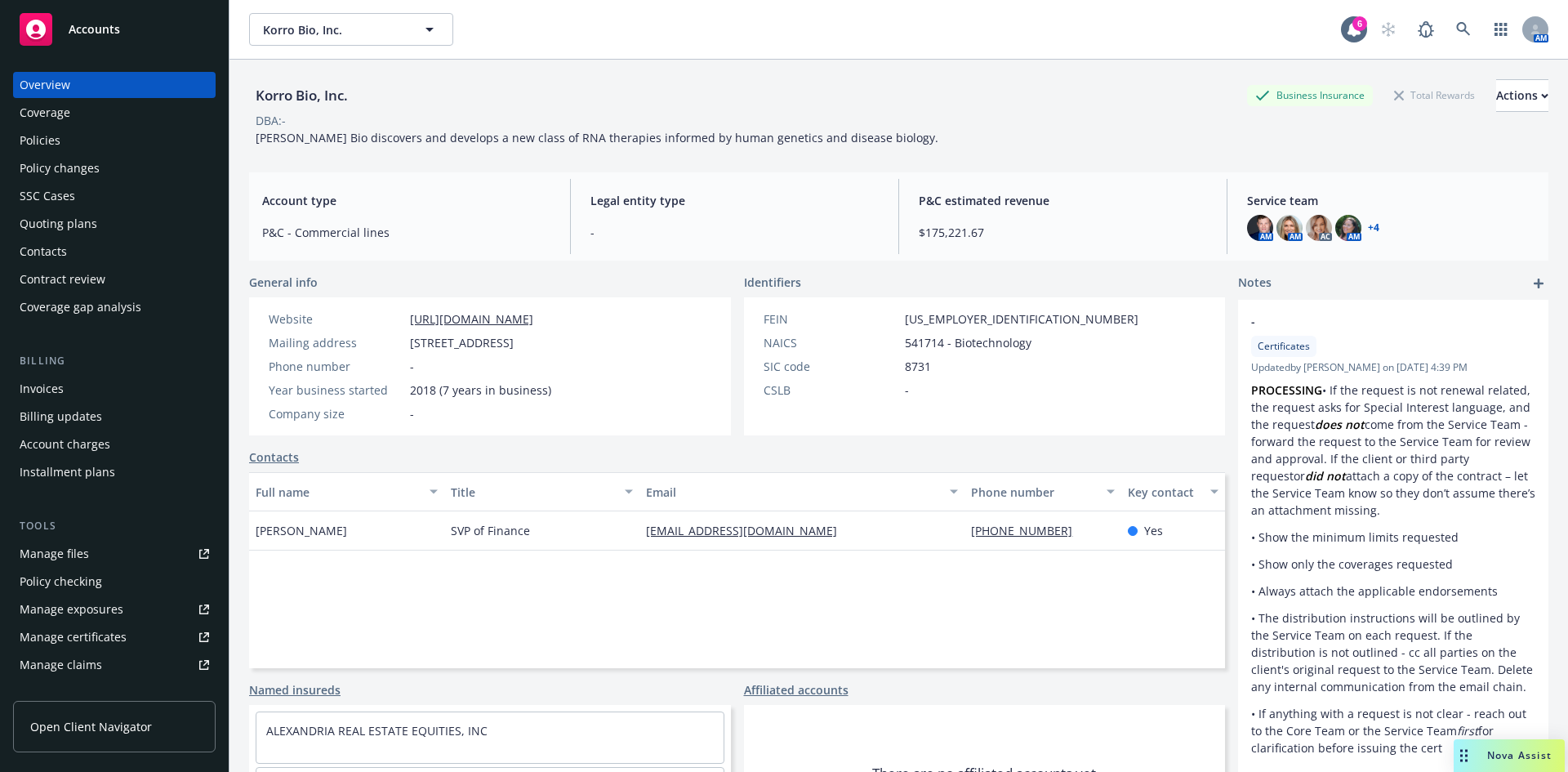
click at [49, 137] on div "Policies" at bounding box center [40, 141] width 41 height 26
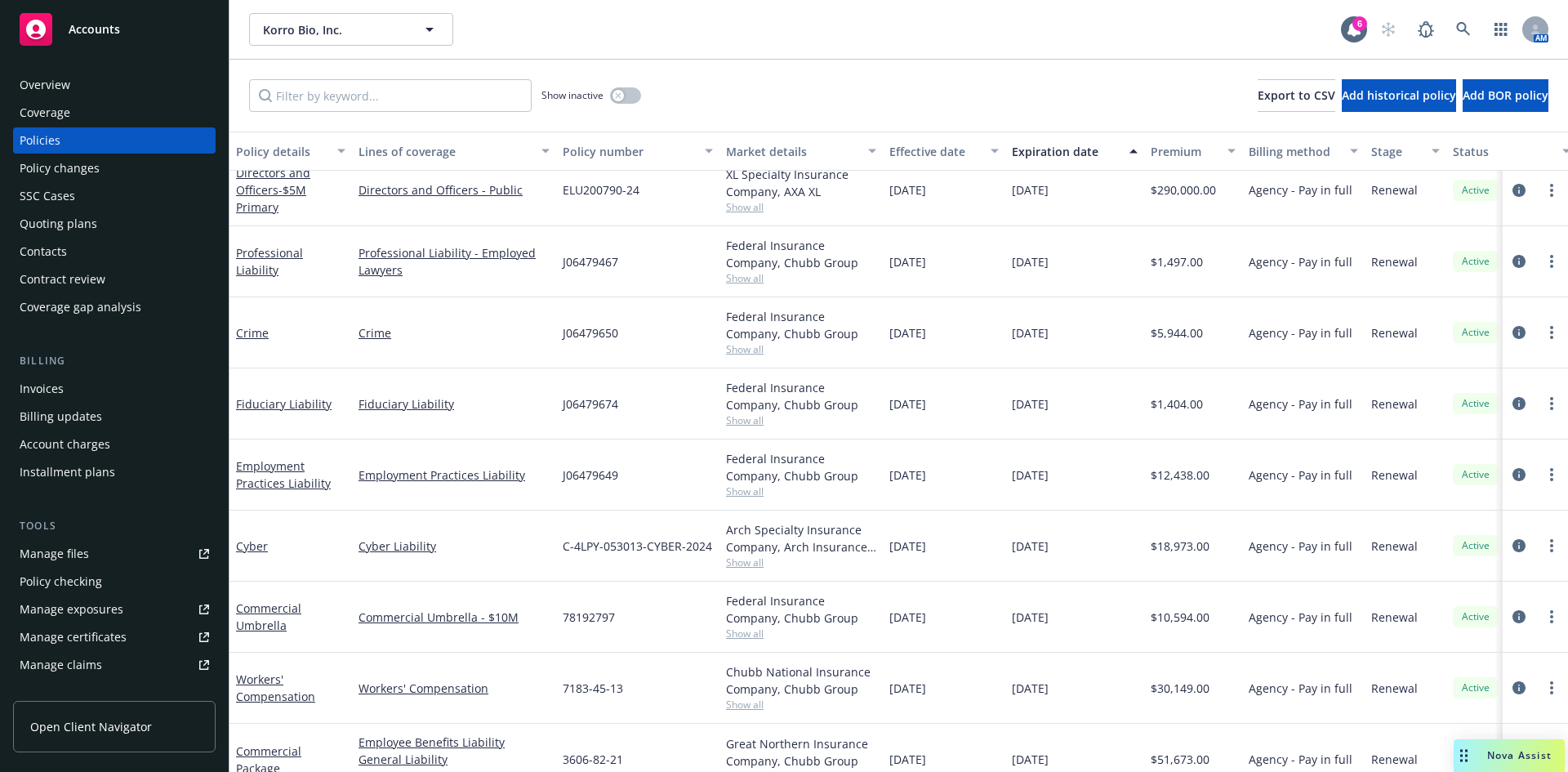
scroll to position [688, 0]
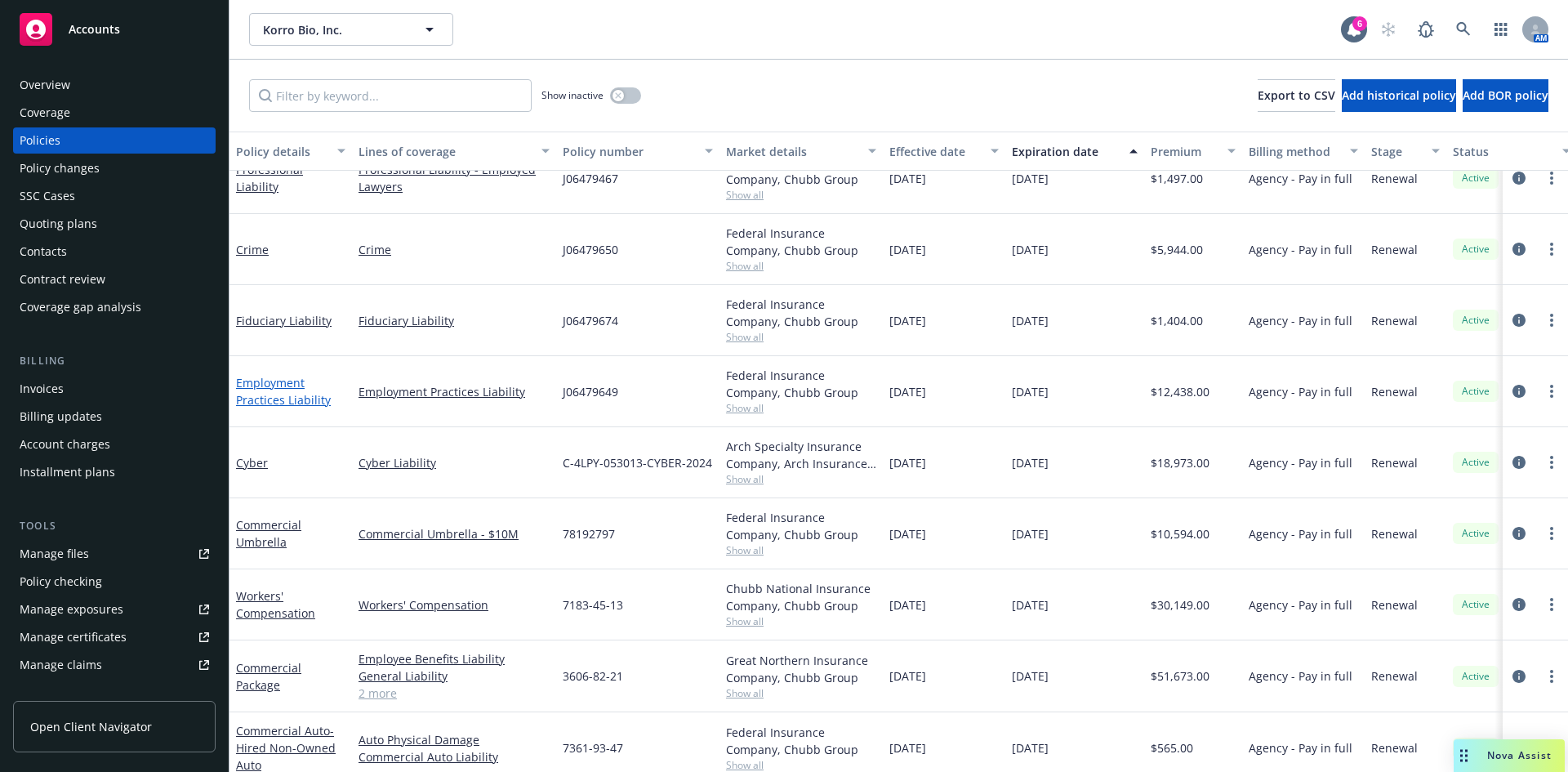
click at [284, 398] on link "Employment Practices Liability" at bounding box center [283, 392] width 95 height 33
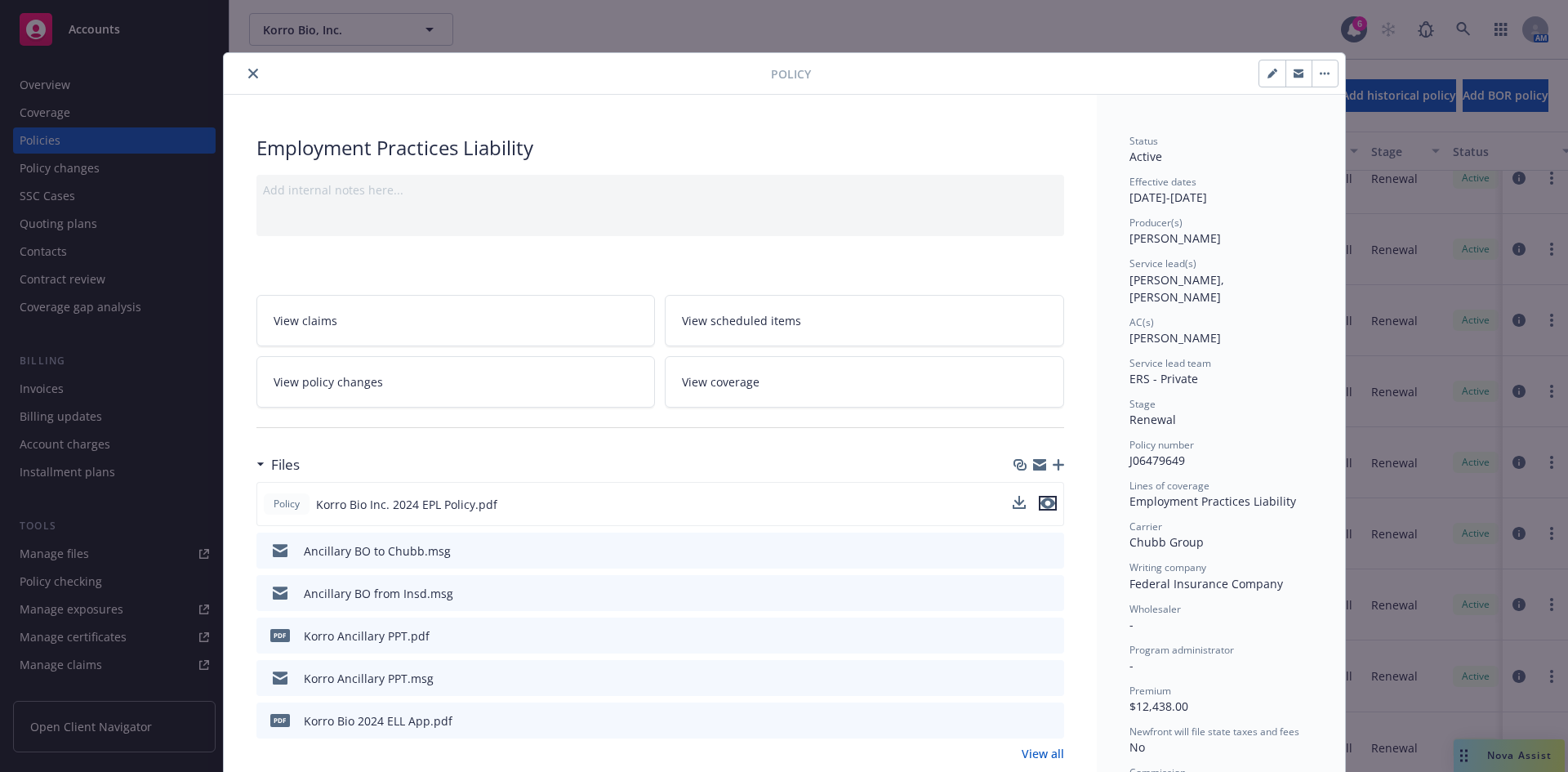
click at [1040, 503] on icon "preview file" at bounding box center [1048, 503] width 15 height 12
click at [244, 67] on button "close" at bounding box center [254, 73] width 20 height 20
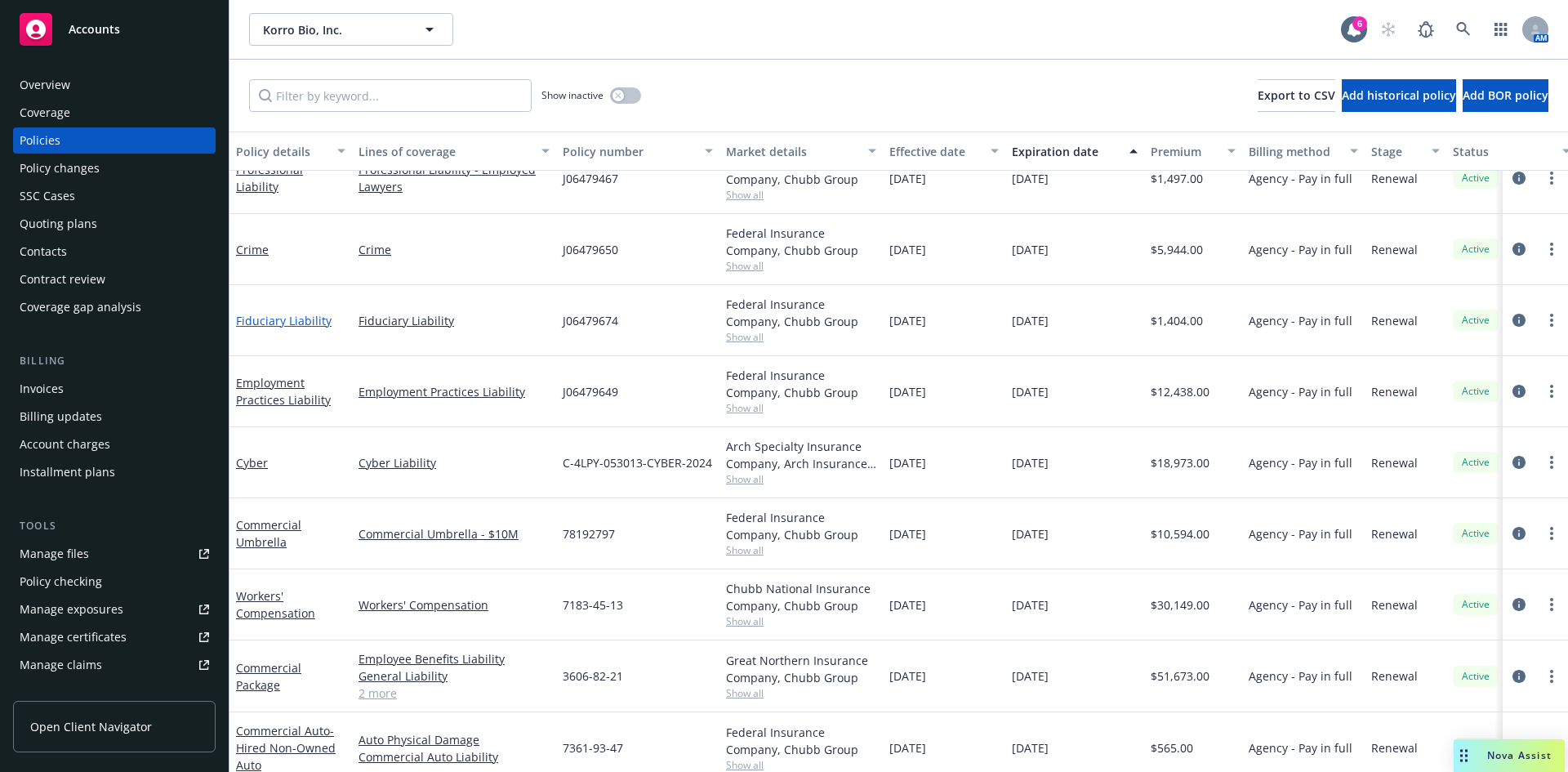
click at [268, 320] on link "Fiduciary Liability" at bounding box center [284, 320] width 95 height 16
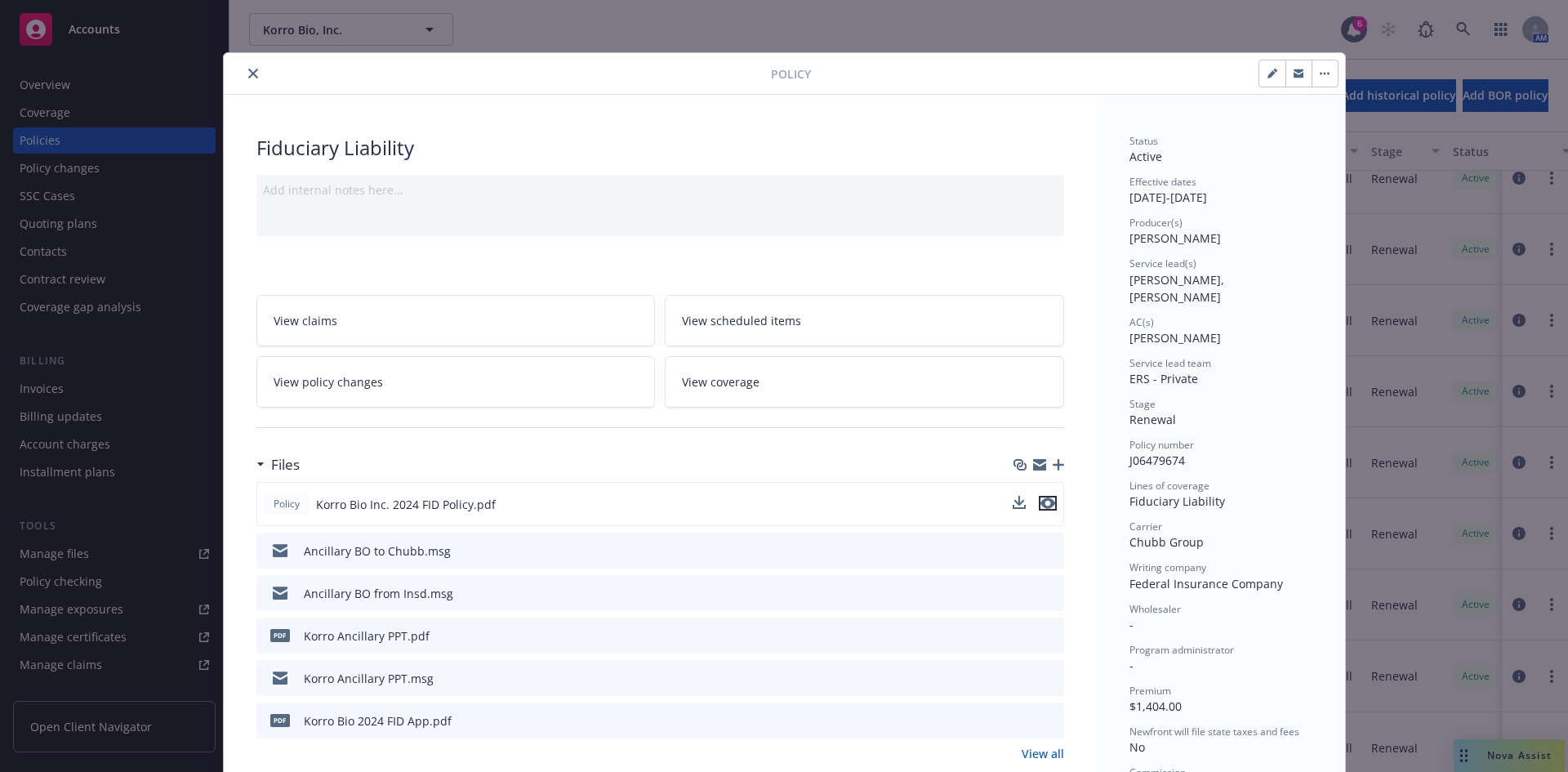
click at [1046, 503] on icon "preview file" at bounding box center [1048, 503] width 15 height 12
drag, startPoint x: 258, startPoint y: 75, endPoint x: 243, endPoint y: 74, distance: 15.0
click at [252, 75] on div at bounding box center [500, 73] width 541 height 20
click at [249, 74] on icon "close" at bounding box center [254, 73] width 10 height 10
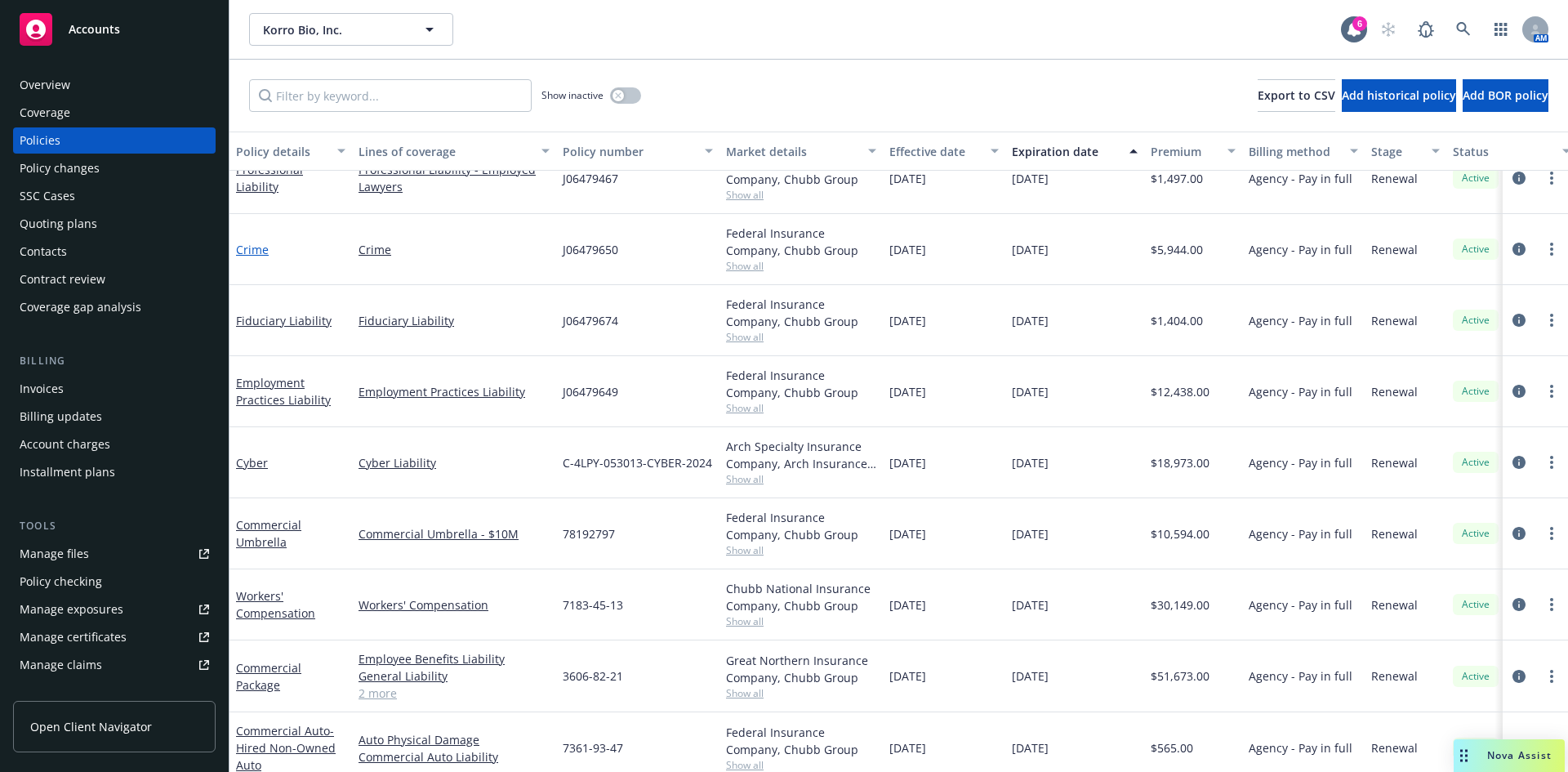
click at [257, 252] on link "Crime" at bounding box center [253, 249] width 33 height 16
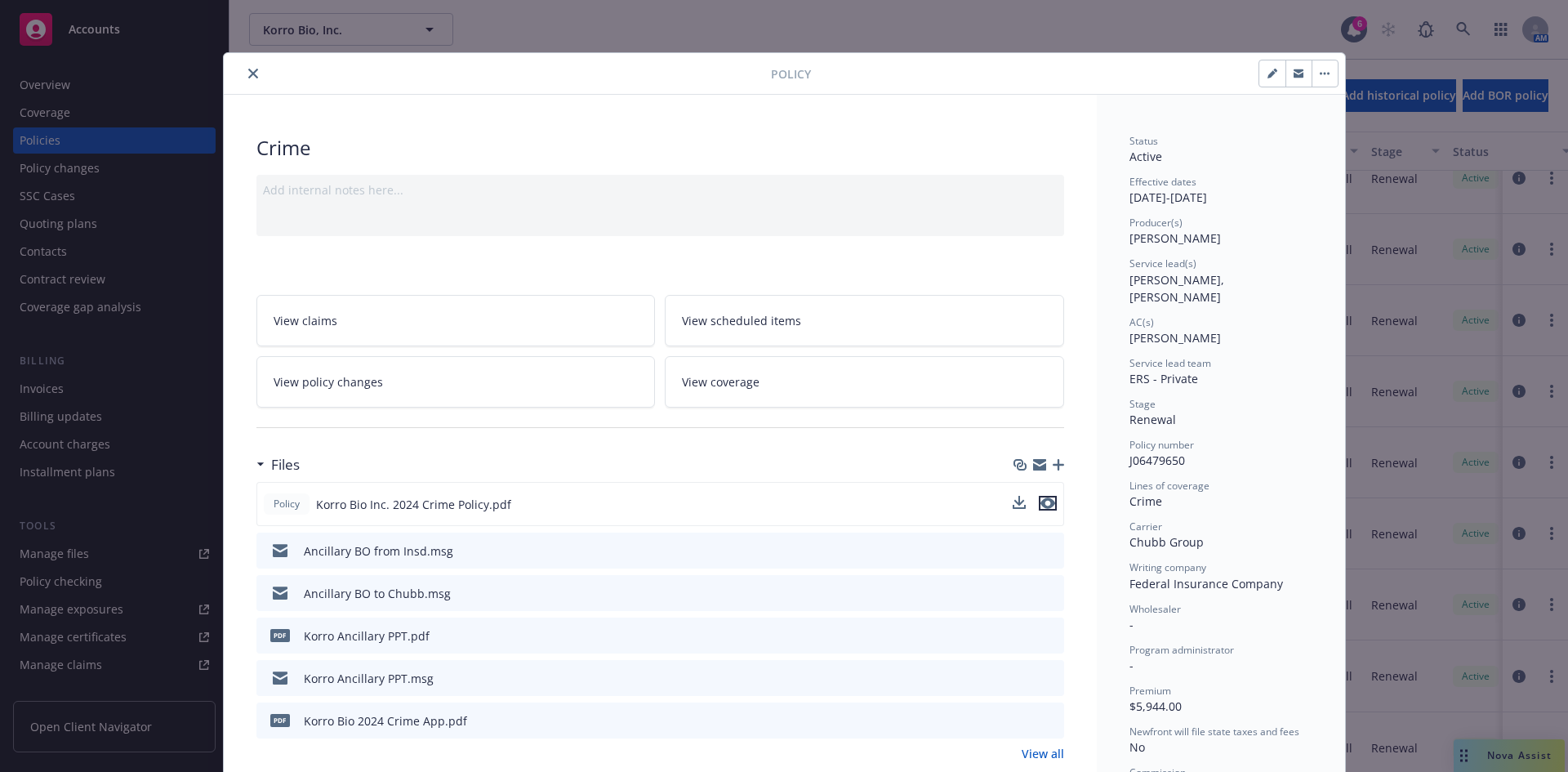
click at [1043, 507] on icon "preview file" at bounding box center [1048, 503] width 15 height 12
click at [705, 145] on div "Crime" at bounding box center [661, 148] width 808 height 28
click at [249, 72] on icon "close" at bounding box center [254, 73] width 10 height 10
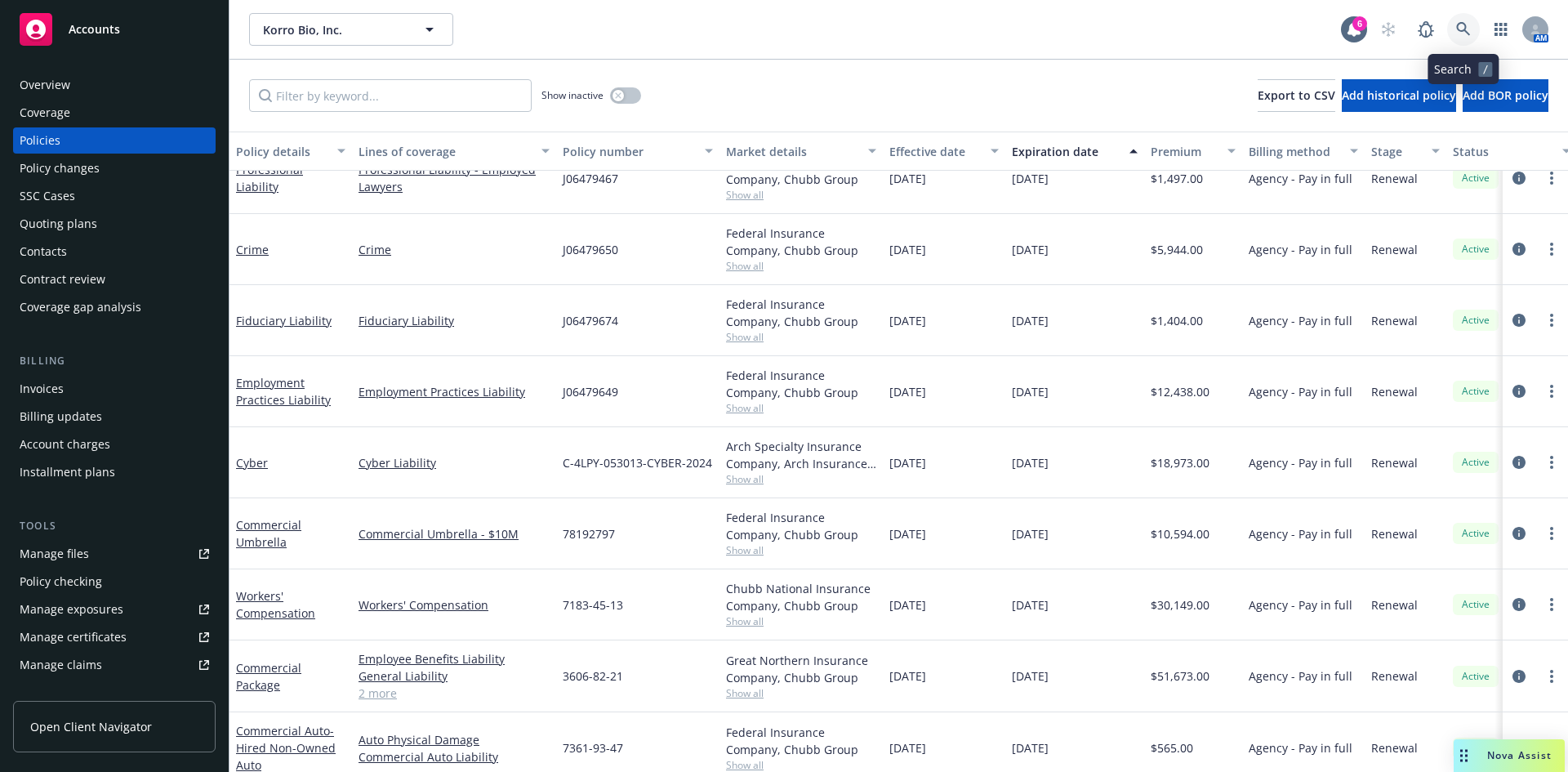
click at [1471, 24] on link at bounding box center [1464, 30] width 33 height 33
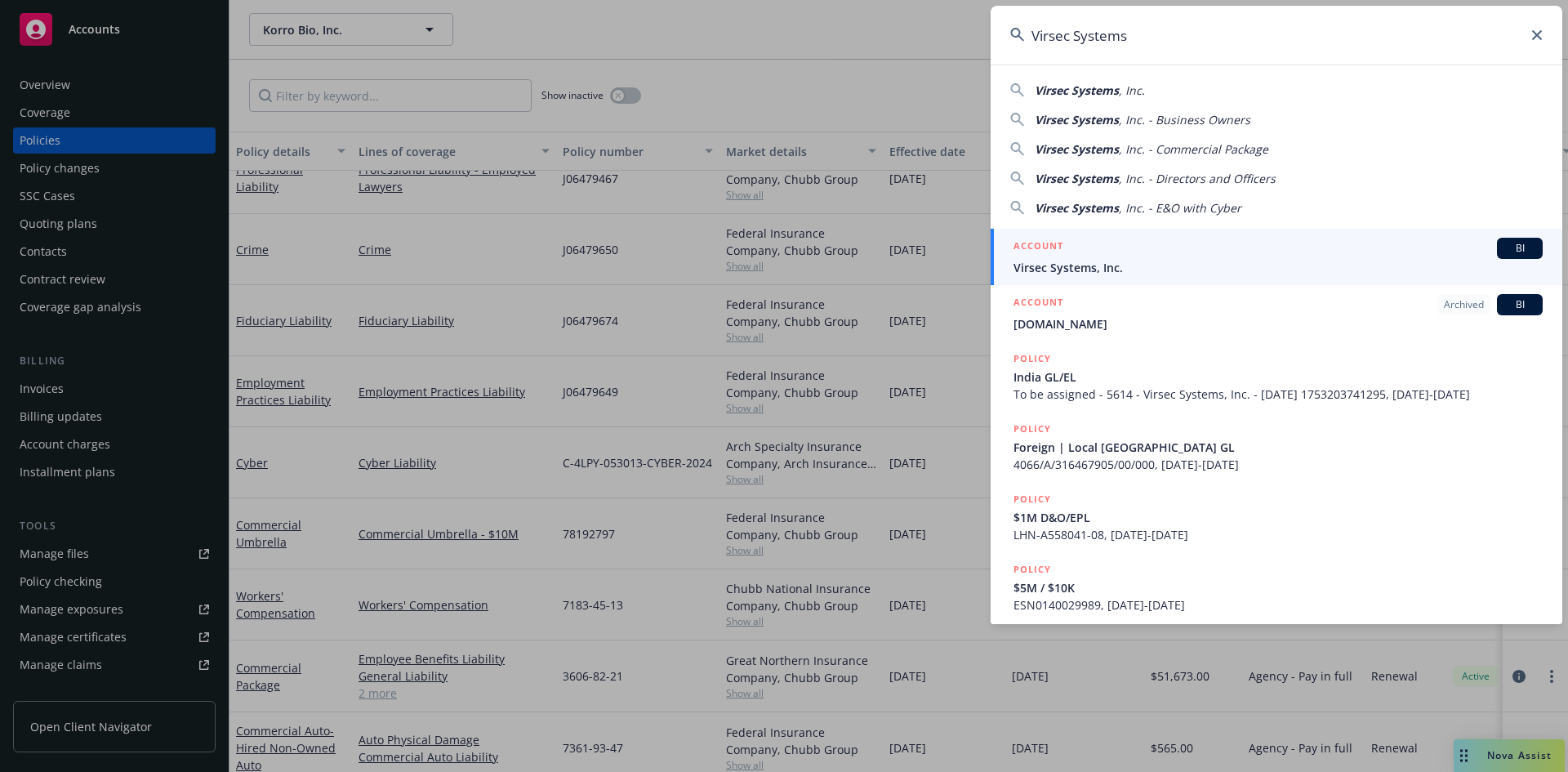
type input "Virsec Systems"
click at [1043, 257] on h5 "ACCOUNT" at bounding box center [1039, 248] width 50 height 20
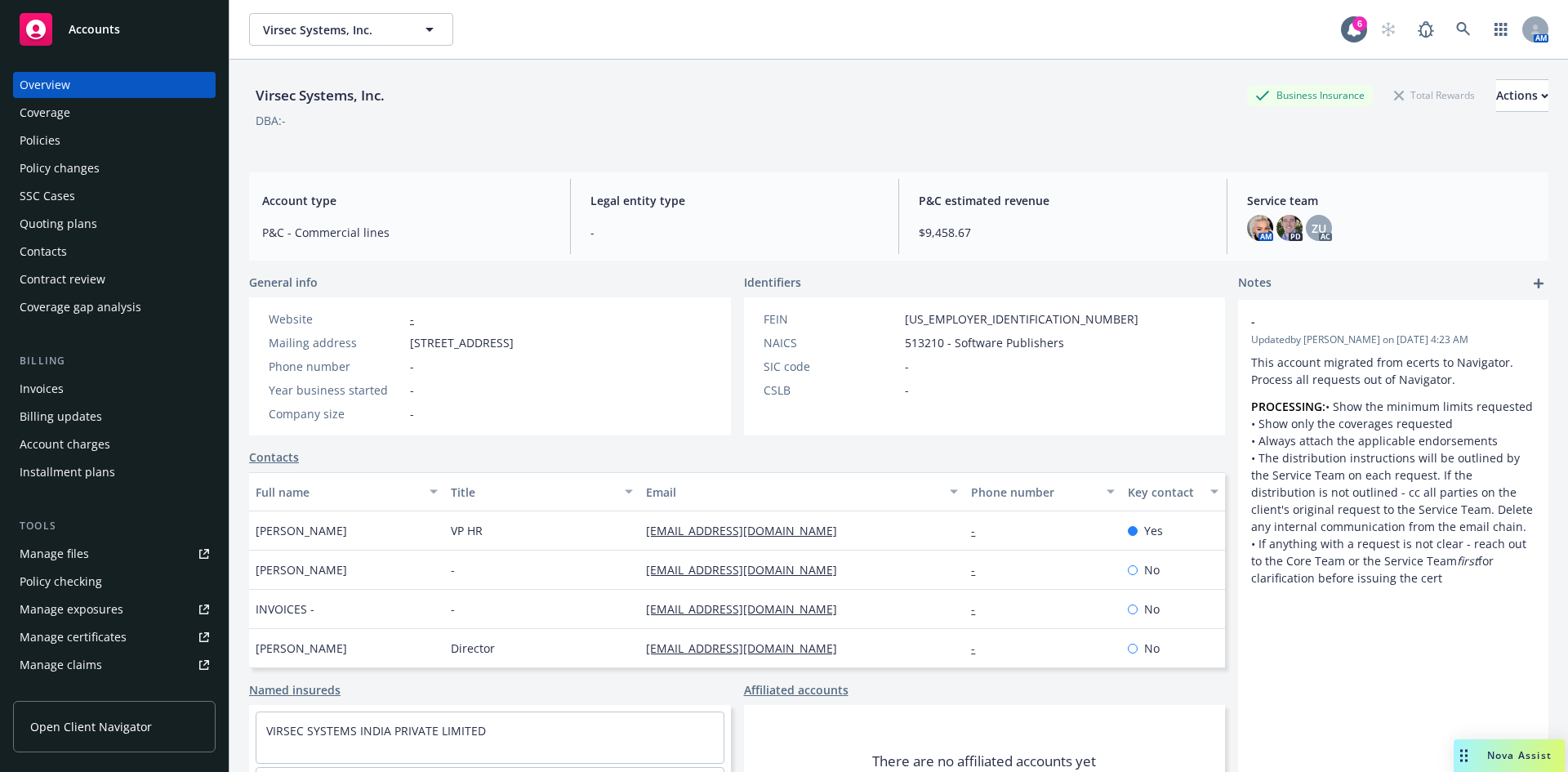
click at [35, 117] on div "Coverage" at bounding box center [45, 113] width 51 height 26
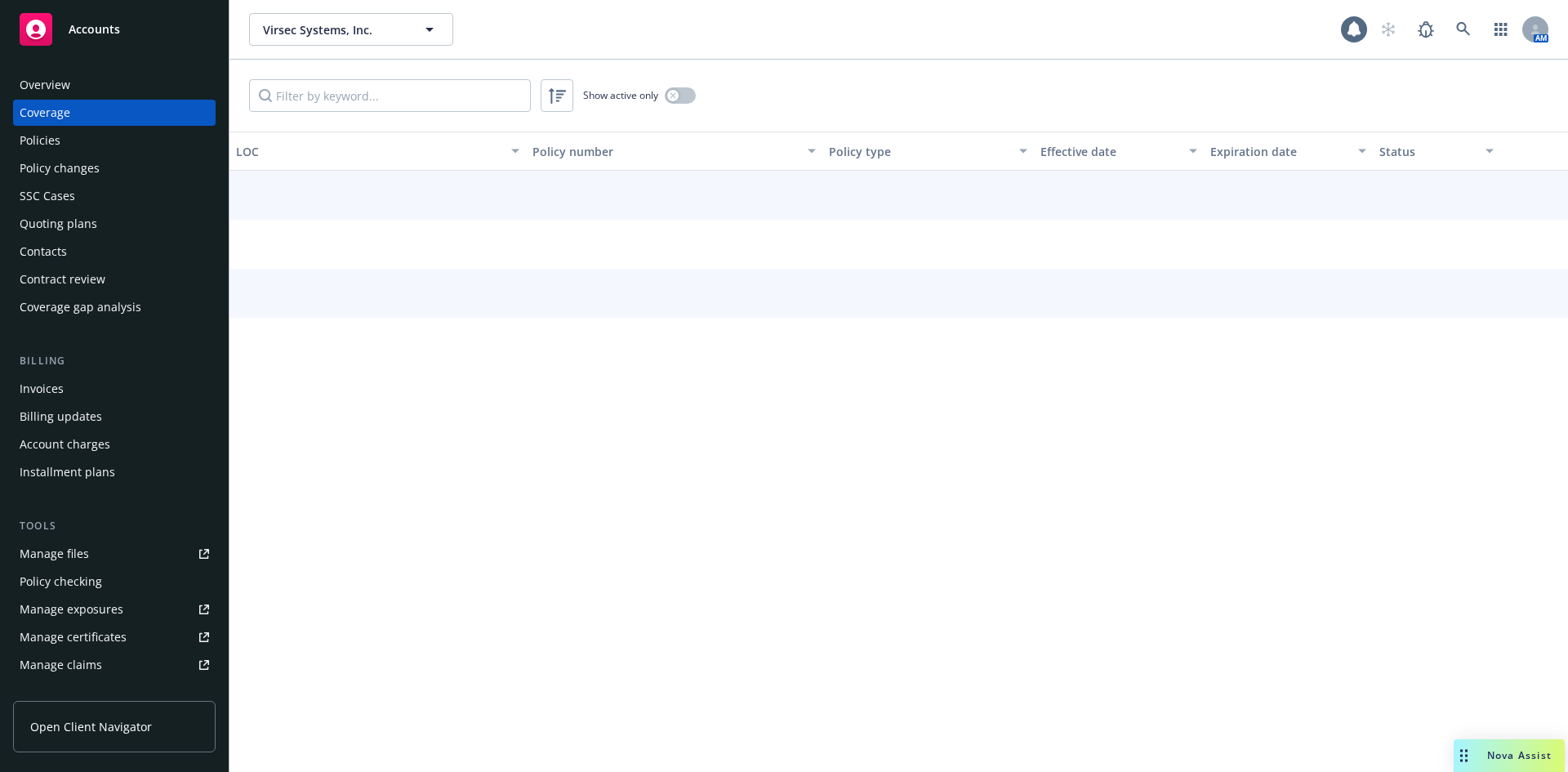
click at [44, 142] on div "Policies" at bounding box center [40, 141] width 41 height 26
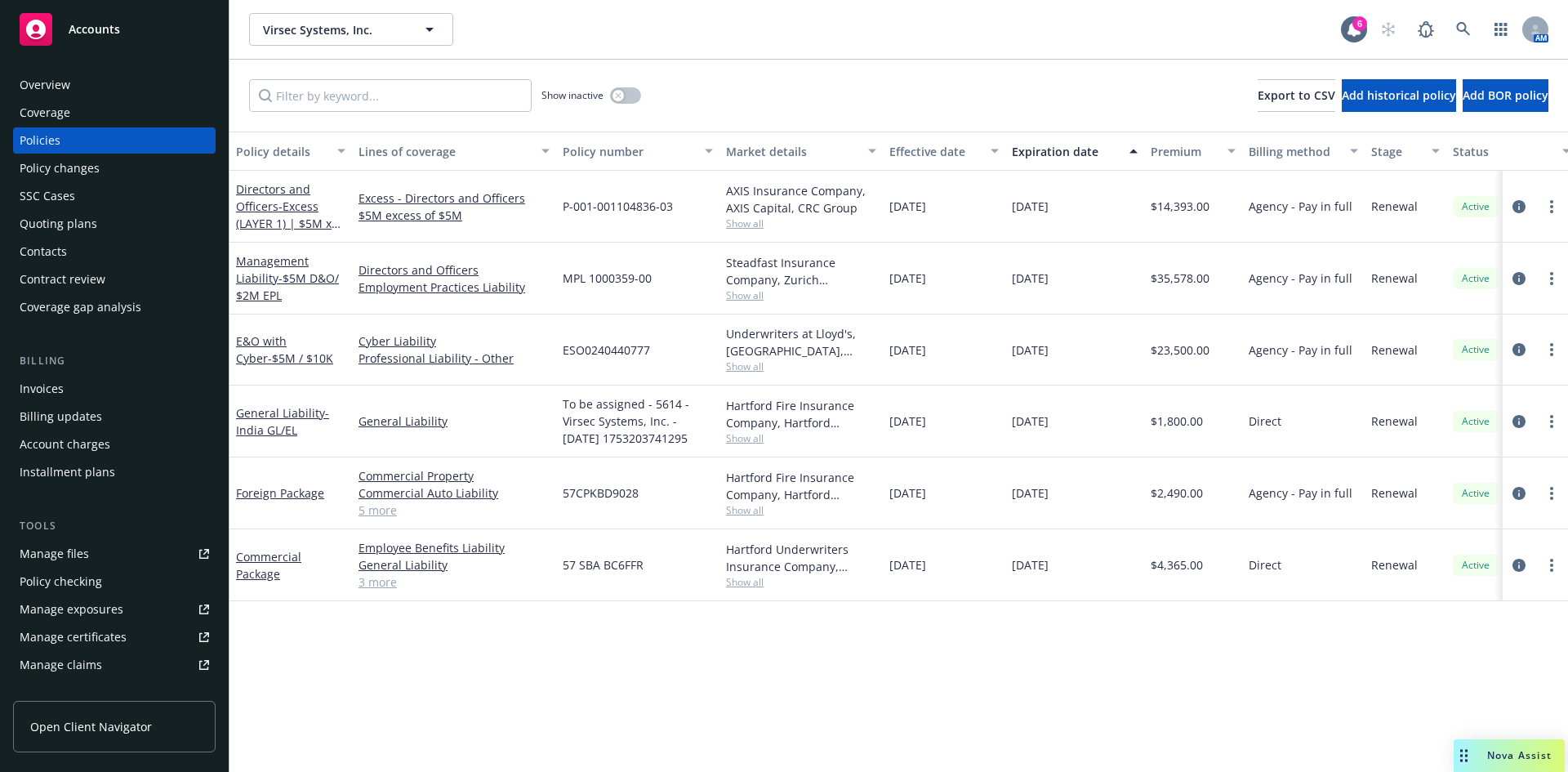
click at [52, 396] on div "Invoices" at bounding box center [42, 389] width 44 height 26
